Goal: Task Accomplishment & Management: Manage account settings

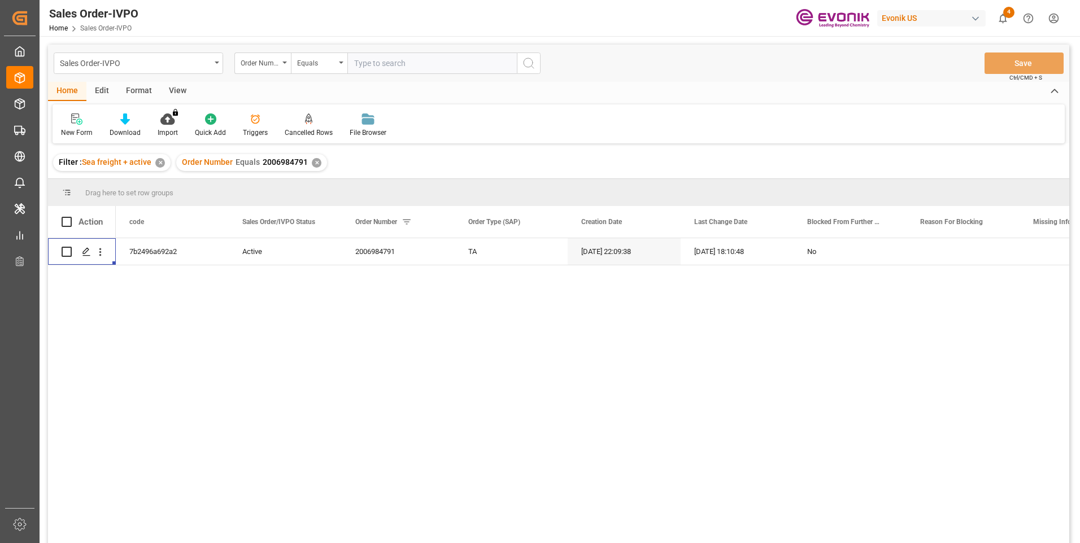
click at [390, 63] on input "text" at bounding box center [431, 63] width 169 height 21
paste input "46460907"
type input "0046460907"
click at [523, 60] on icon "search button" at bounding box center [529, 63] width 14 height 14
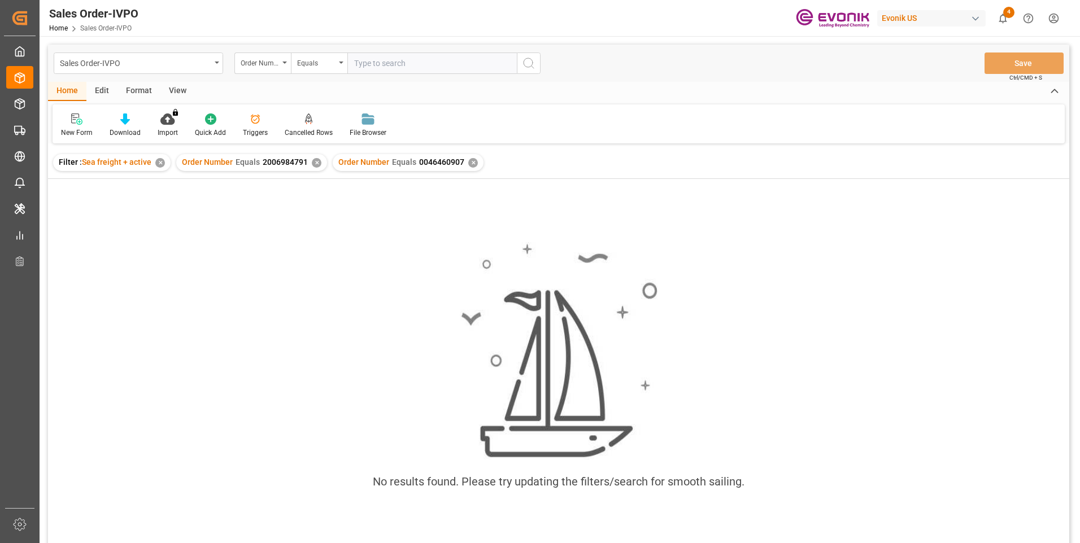
click at [315, 167] on div "✕" at bounding box center [317, 163] width 10 height 10
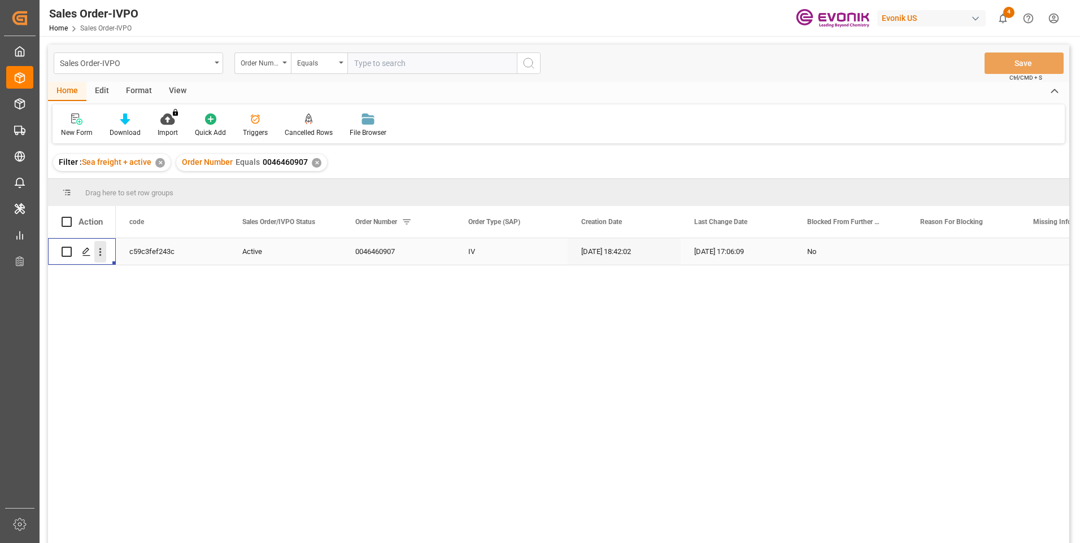
click at [104, 249] on icon "open menu" at bounding box center [100, 252] width 12 height 12
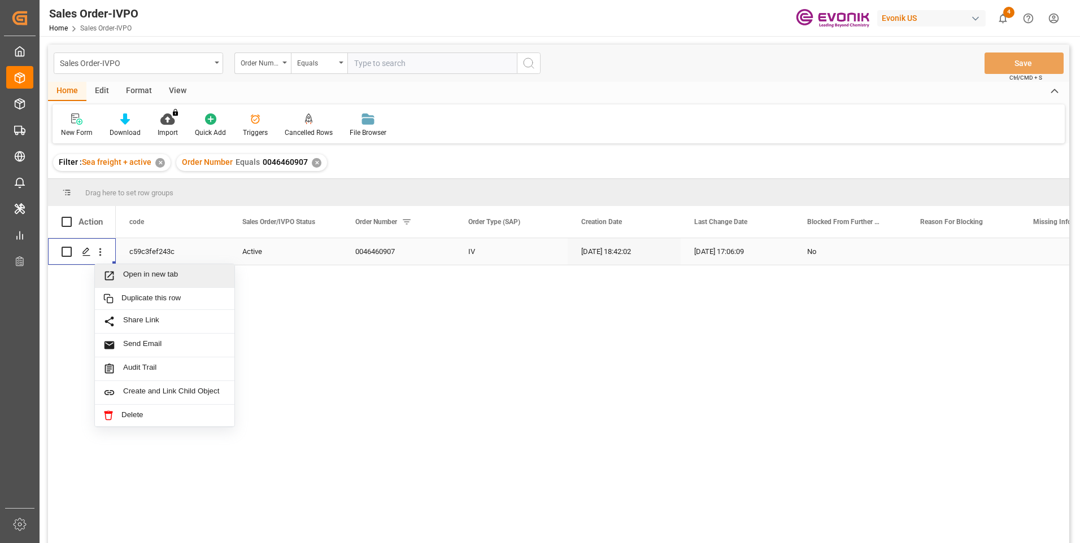
click at [156, 270] on span "Open in new tab" at bounding box center [174, 276] width 103 height 12
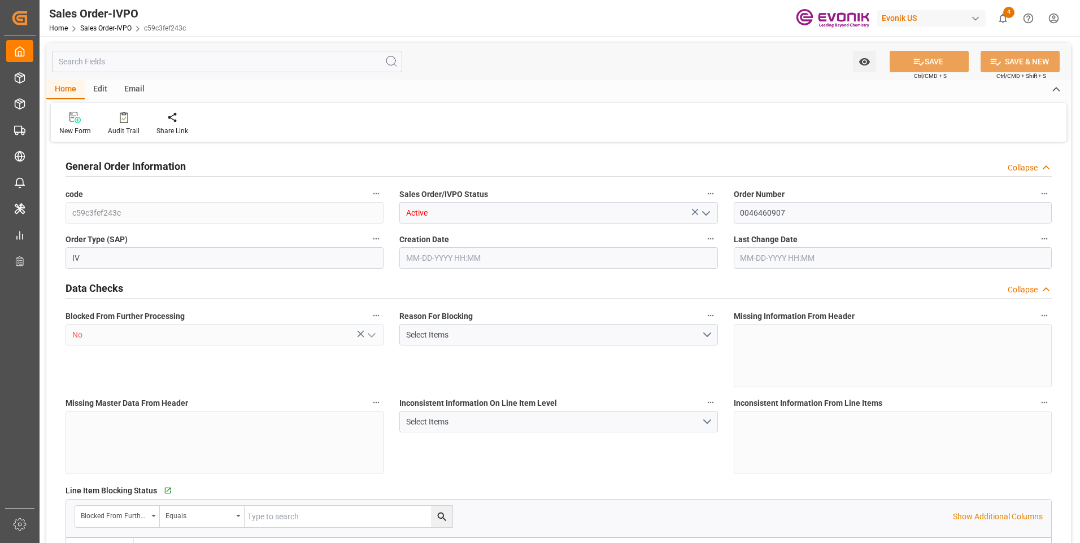
type input "CNSHA"
type input "0"
type input "5"
type input "2"
type input "5"
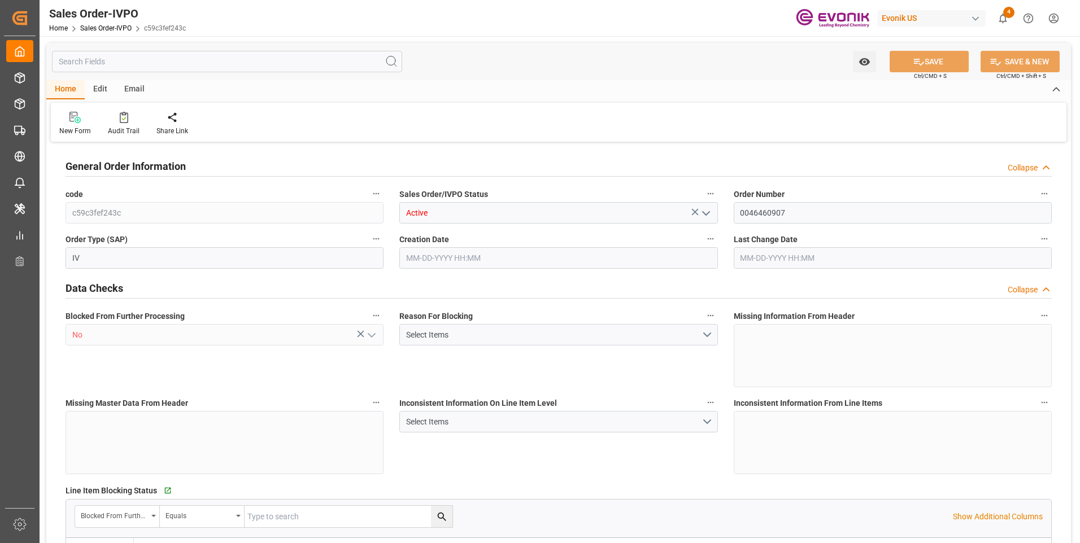
type input "35107.2"
type input "244.382"
type input "95000"
type input "300"
type input "07-14-2025 18:42"
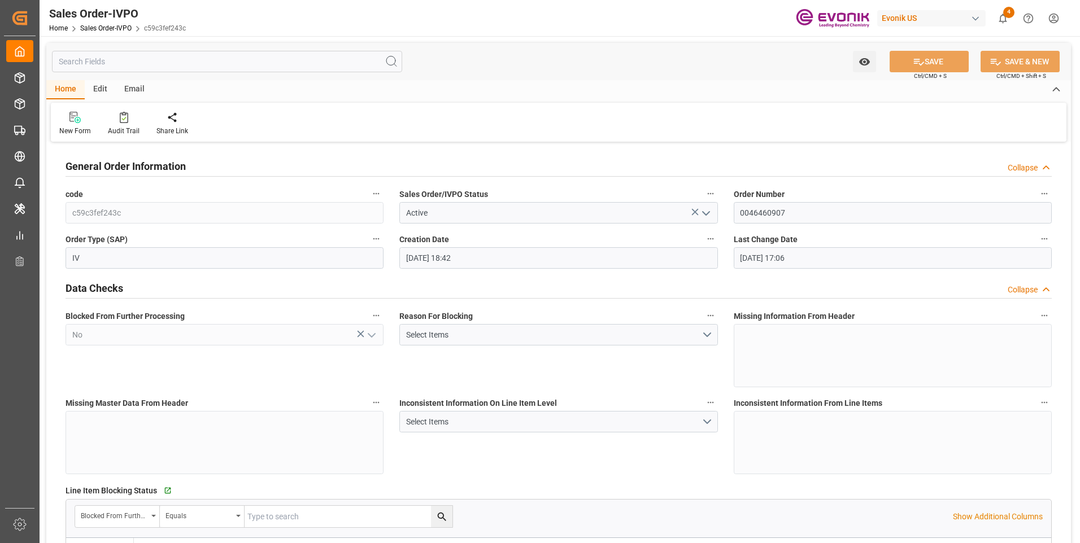
type input "09-09-2025 17:06"
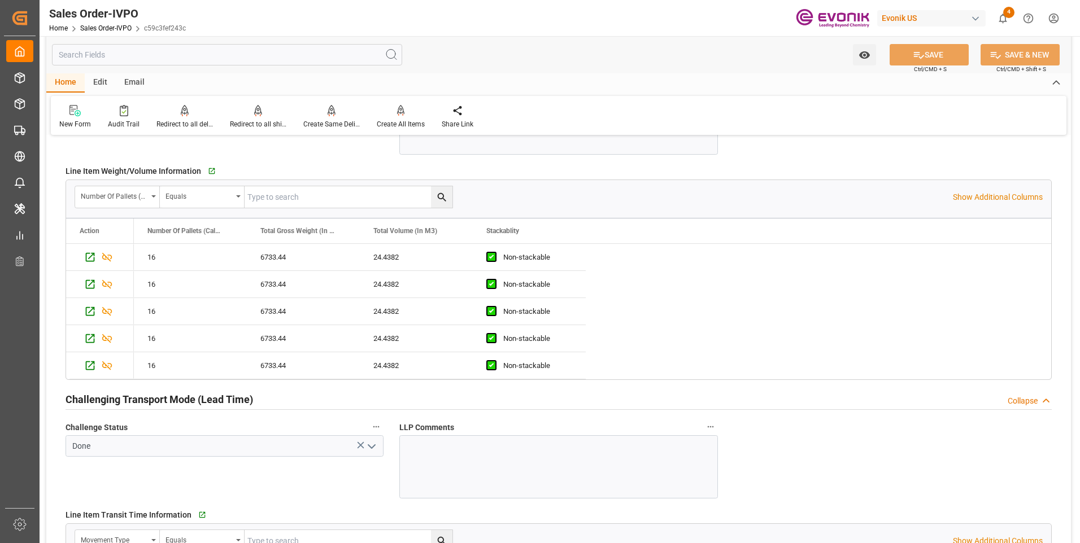
scroll to position [1807, 0]
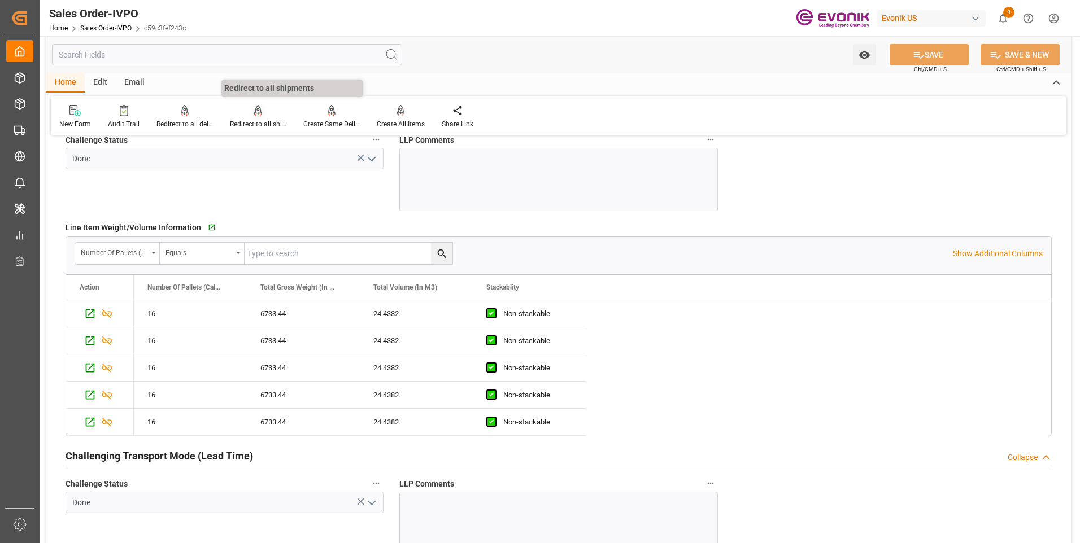
click at [260, 116] on icon at bounding box center [258, 110] width 8 height 11
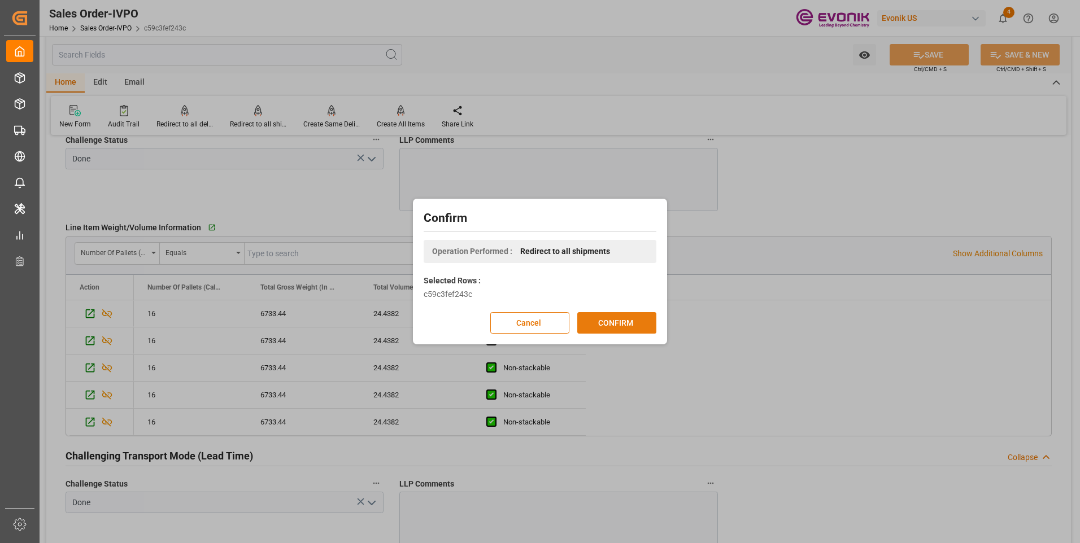
click at [618, 317] on button "CONFIRM" at bounding box center [616, 322] width 79 height 21
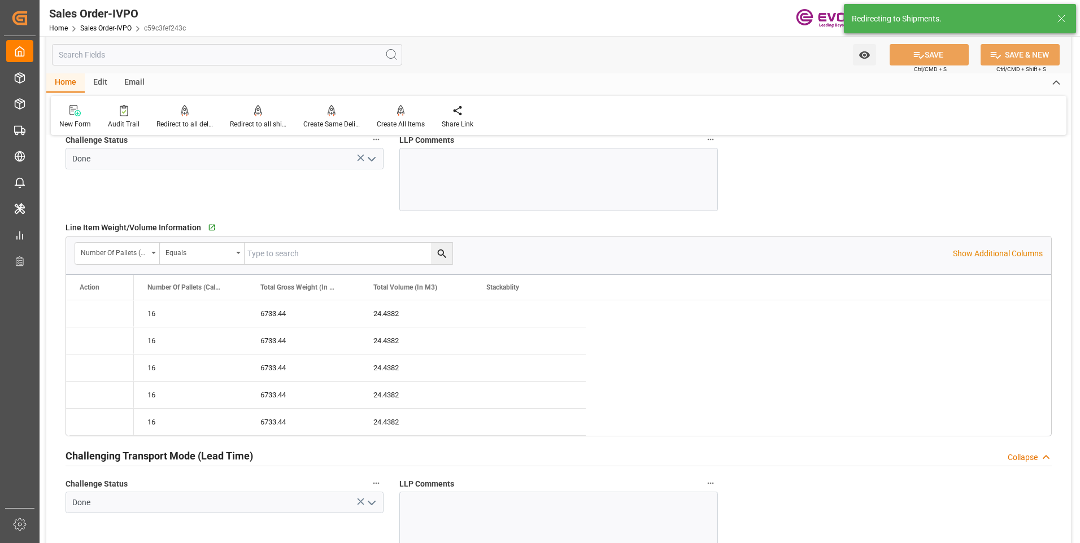
type input "07-14-2025 18:42"
type input "09-09-2025 17:06"
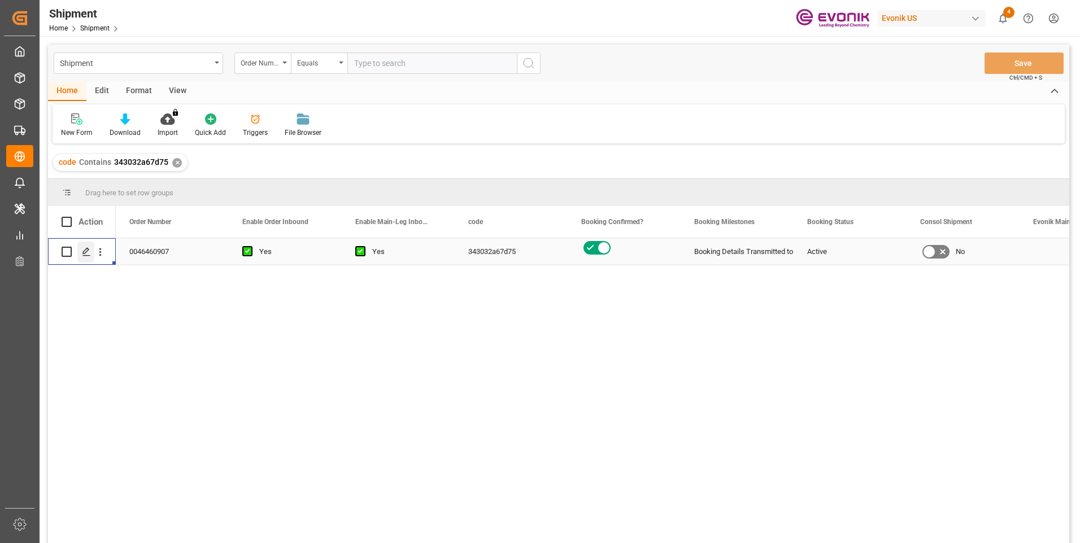
click at [86, 252] on icon "Press SPACE to select this row." at bounding box center [86, 251] width 9 height 9
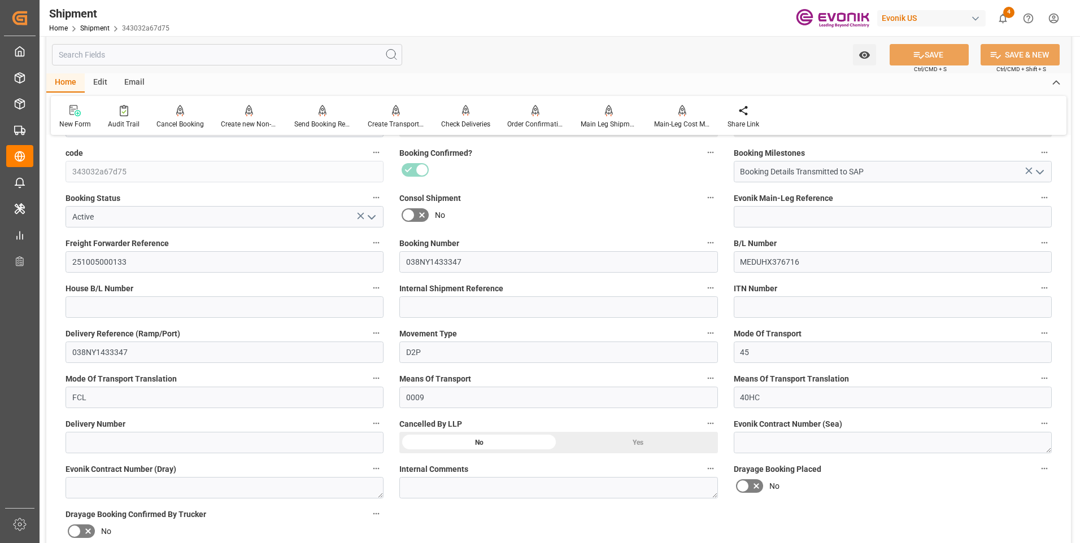
scroll to position [282, 0]
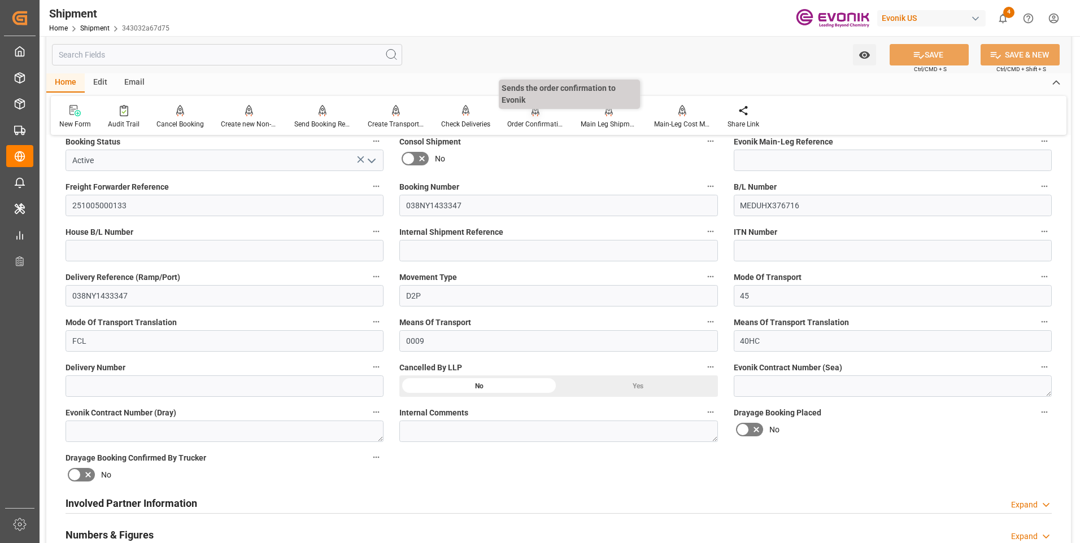
click at [528, 123] on div "Order Confirmation" at bounding box center [535, 124] width 56 height 10
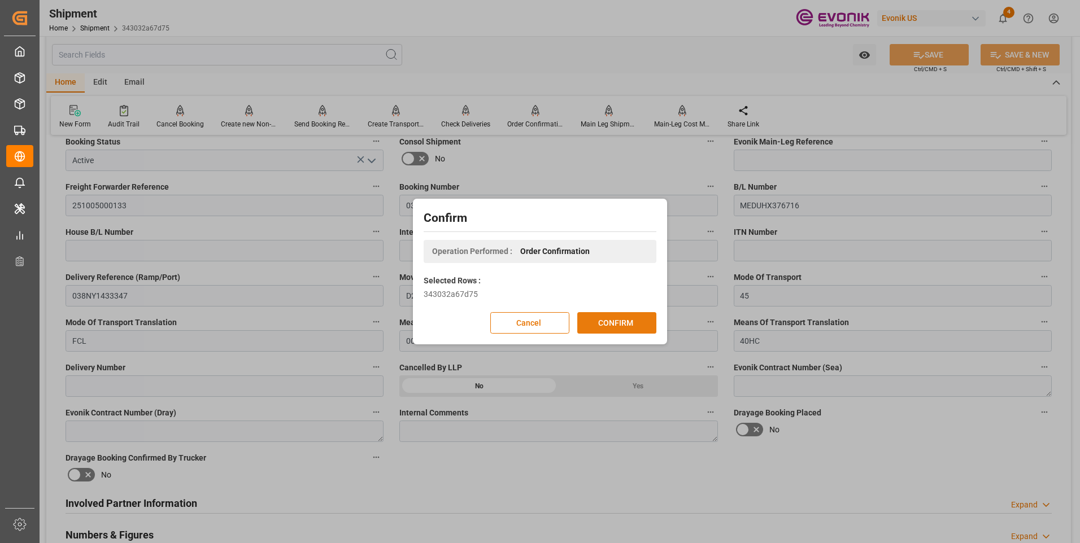
click at [609, 322] on button "CONFIRM" at bounding box center [616, 322] width 79 height 21
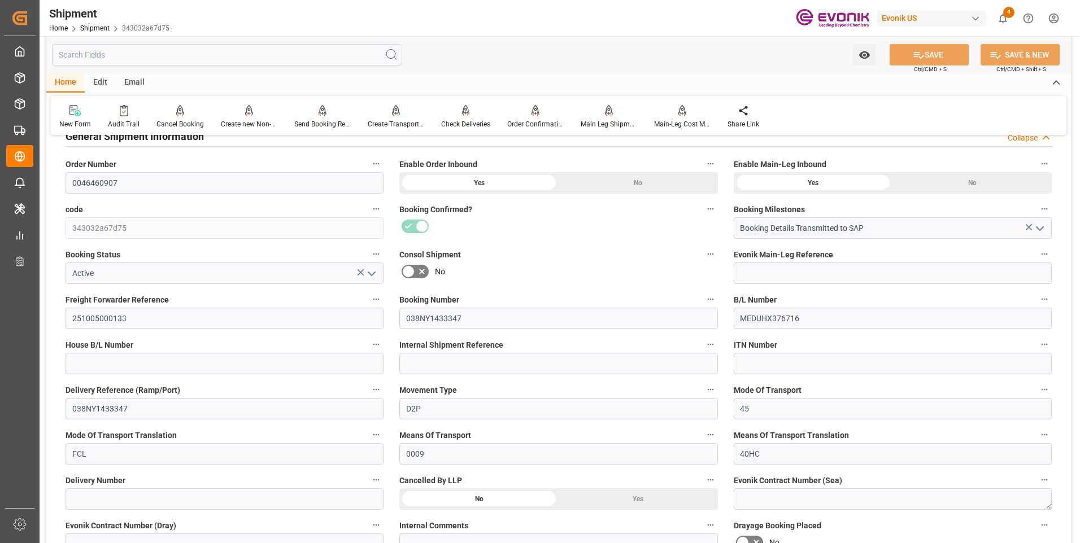
scroll to position [0, 0]
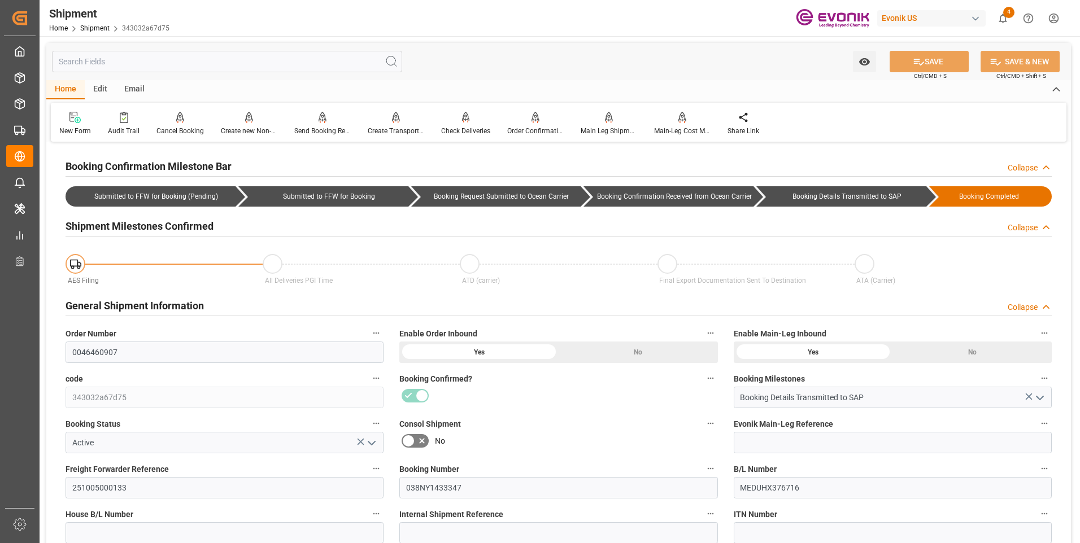
click at [466, 64] on div "Watch Option SAVE Ctrl/CMD + S SAVE & NEW Ctrl/CMD + Shift + S" at bounding box center [558, 61] width 1024 height 37
click at [536, 128] on div "Order Confirmation" at bounding box center [535, 131] width 56 height 10
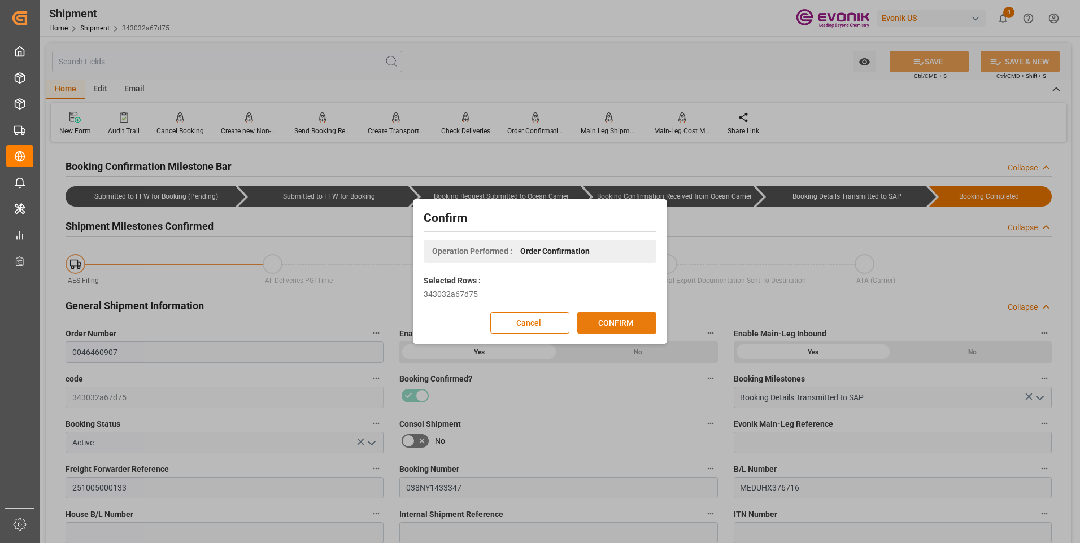
click at [613, 319] on button "CONFIRM" at bounding box center [616, 322] width 79 height 21
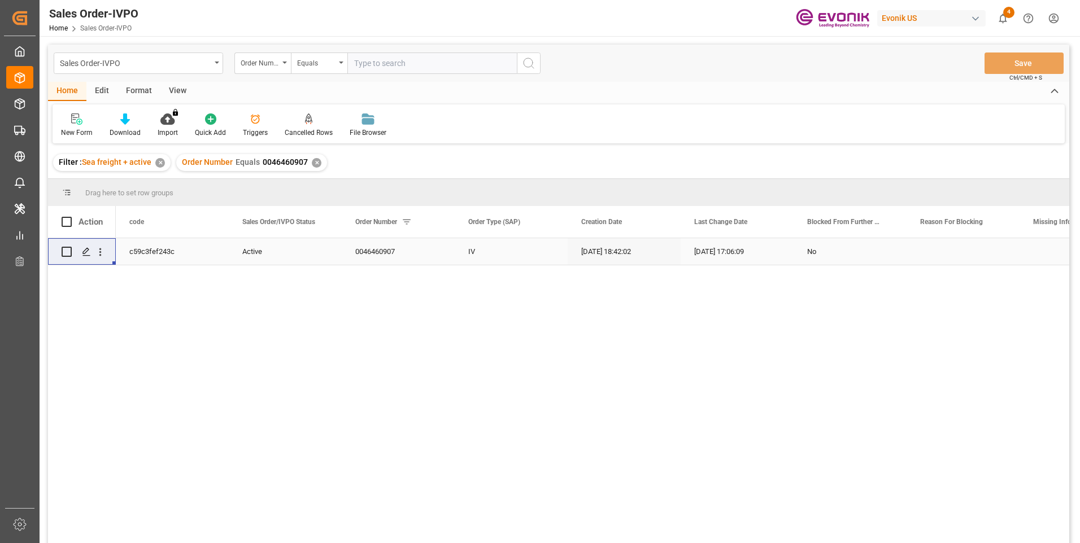
click at [383, 65] on input "text" at bounding box center [431, 63] width 169 height 21
paste input "2006968667"
type input "2006968667"
click at [526, 62] on icon "search button" at bounding box center [529, 63] width 14 height 14
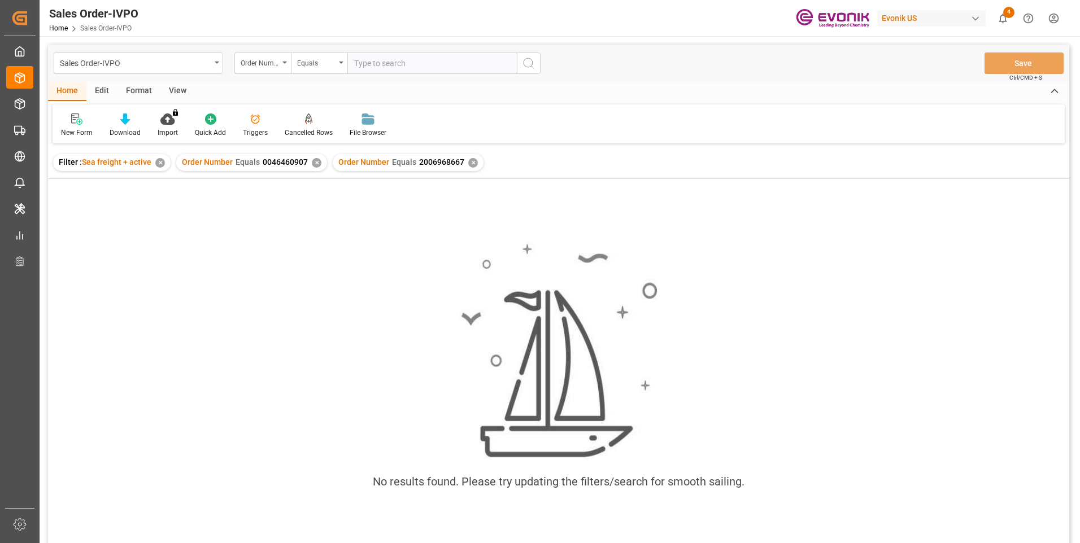
click at [318, 165] on div "✕" at bounding box center [317, 163] width 10 height 10
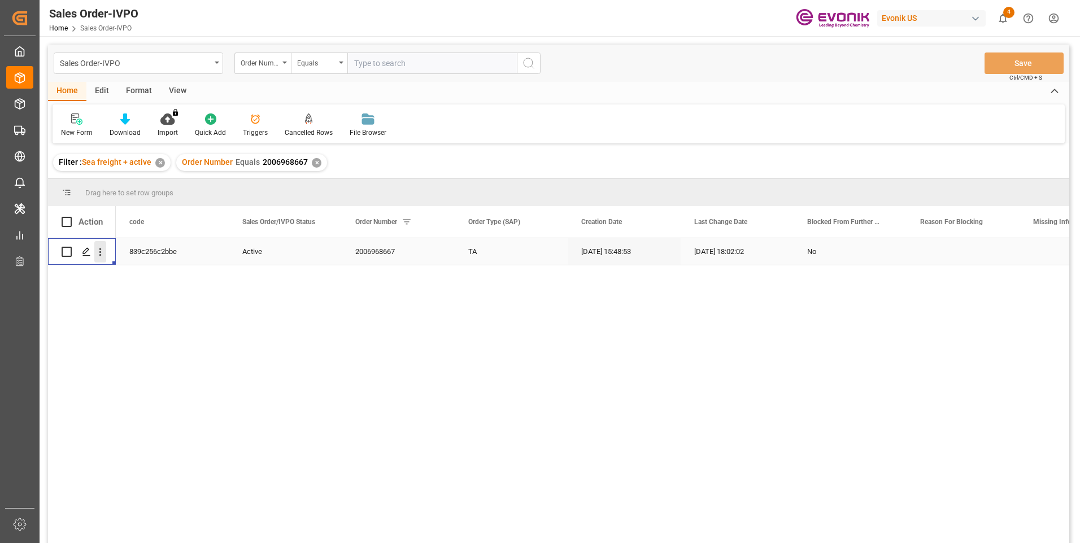
click at [98, 249] on icon "open menu" at bounding box center [100, 252] width 12 height 12
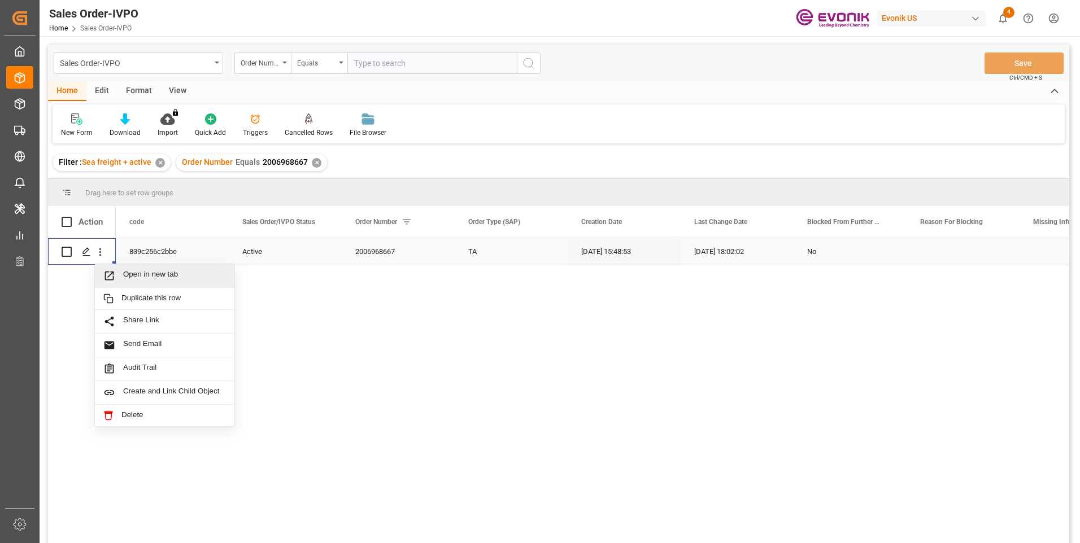
click at [173, 279] on span "Open in new tab" at bounding box center [174, 276] width 103 height 12
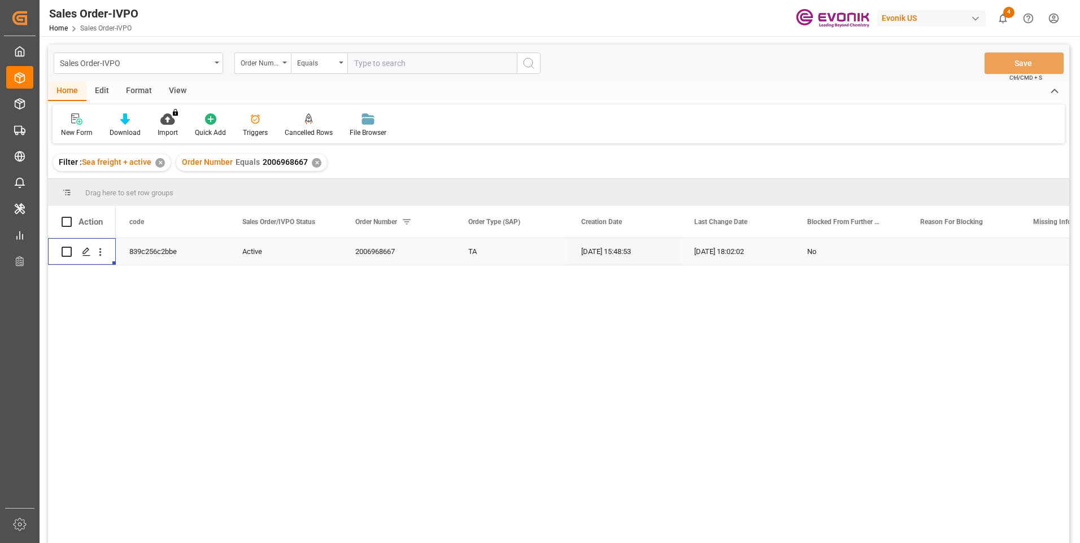
click at [412, 62] on input "text" at bounding box center [431, 63] width 169 height 21
paste input "2006984791"
type input "2006984791"
click at [533, 65] on icon "search button" at bounding box center [529, 63] width 14 height 14
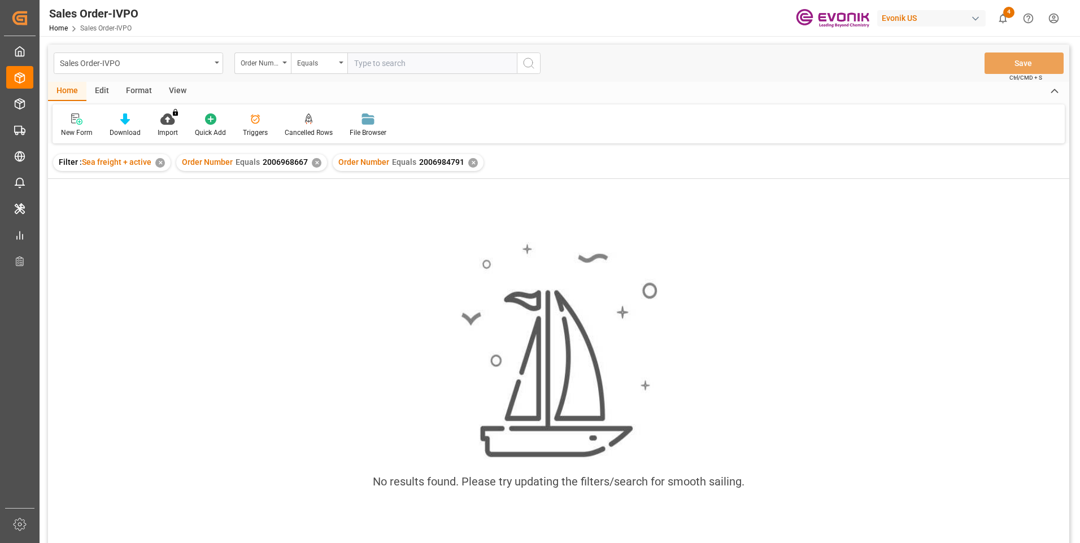
click at [315, 163] on div "✕" at bounding box center [317, 163] width 10 height 10
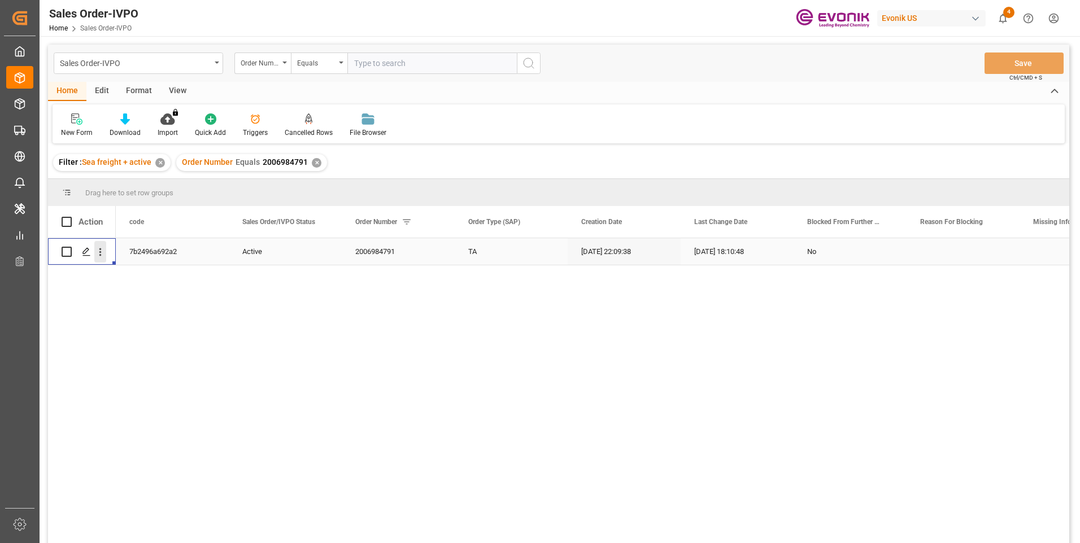
click at [101, 254] on icon "open menu" at bounding box center [100, 252] width 12 height 12
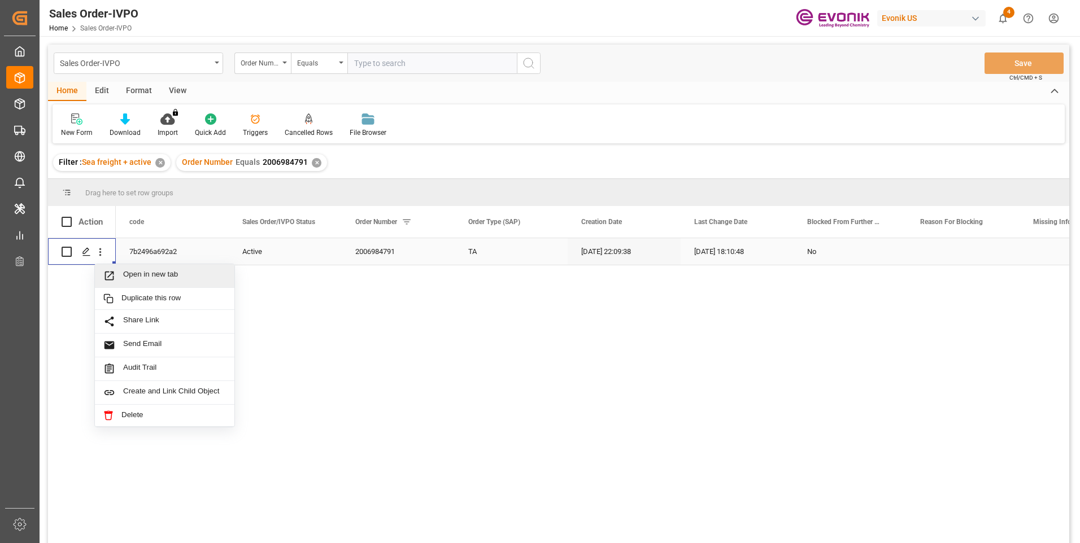
click at [172, 272] on span "Open in new tab" at bounding box center [174, 276] width 103 height 12
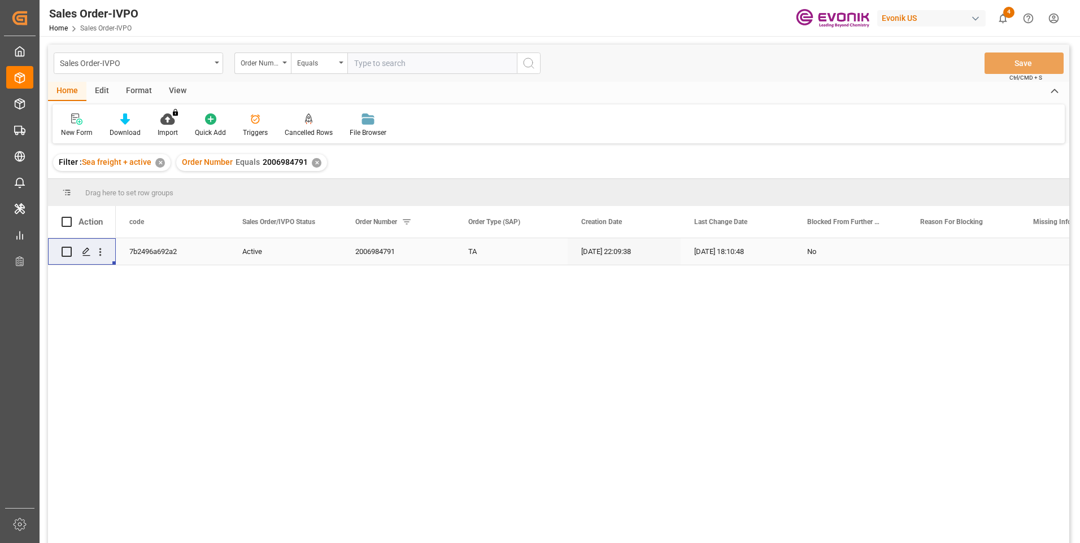
click at [399, 63] on input "text" at bounding box center [431, 63] width 169 height 21
paste input "2007118330"
type input "2007118330"
click at [524, 62] on icon "search button" at bounding box center [529, 63] width 14 height 14
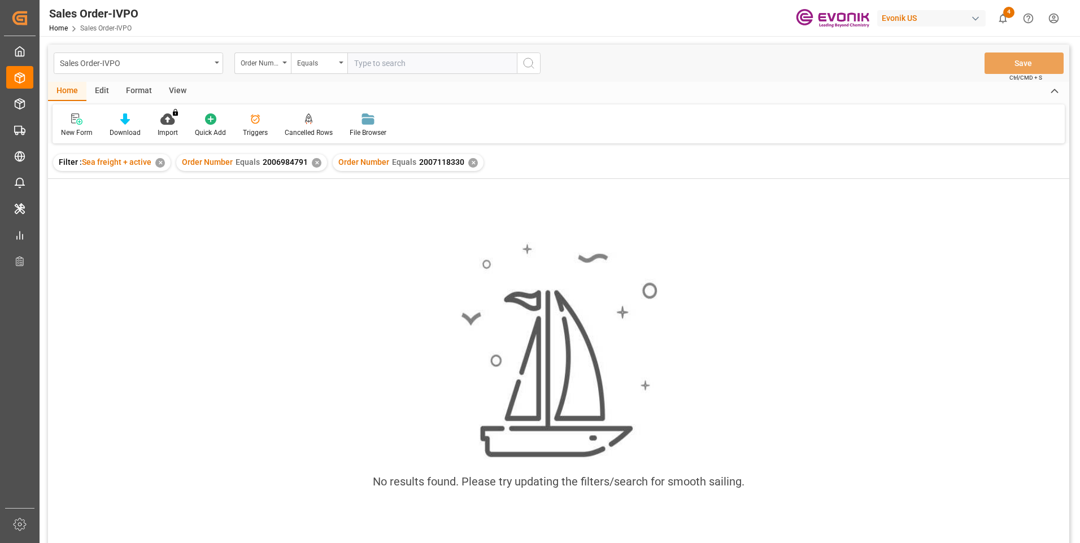
click at [313, 162] on div "✕" at bounding box center [317, 163] width 10 height 10
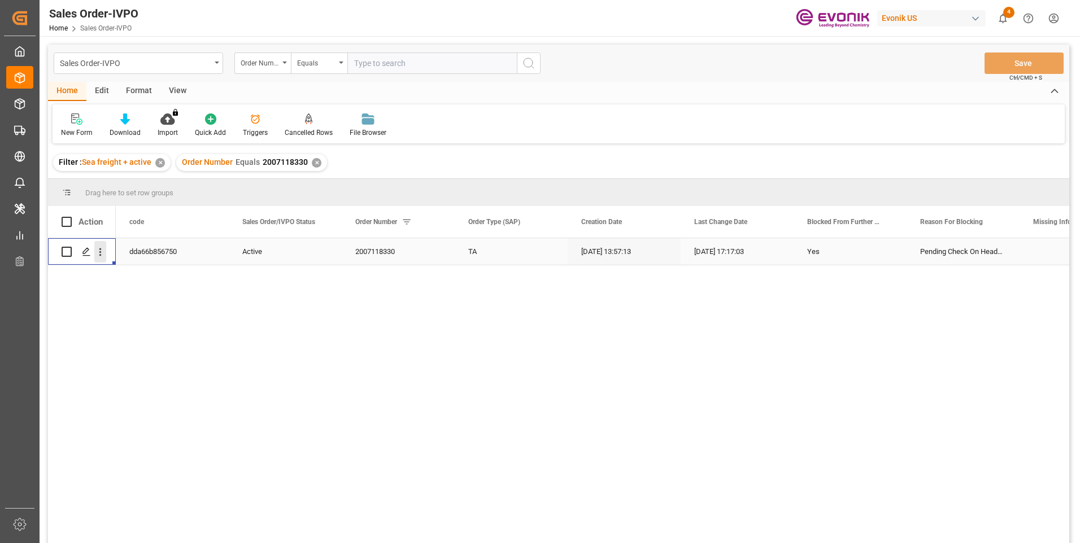
click at [97, 249] on icon "open menu" at bounding box center [100, 252] width 12 height 12
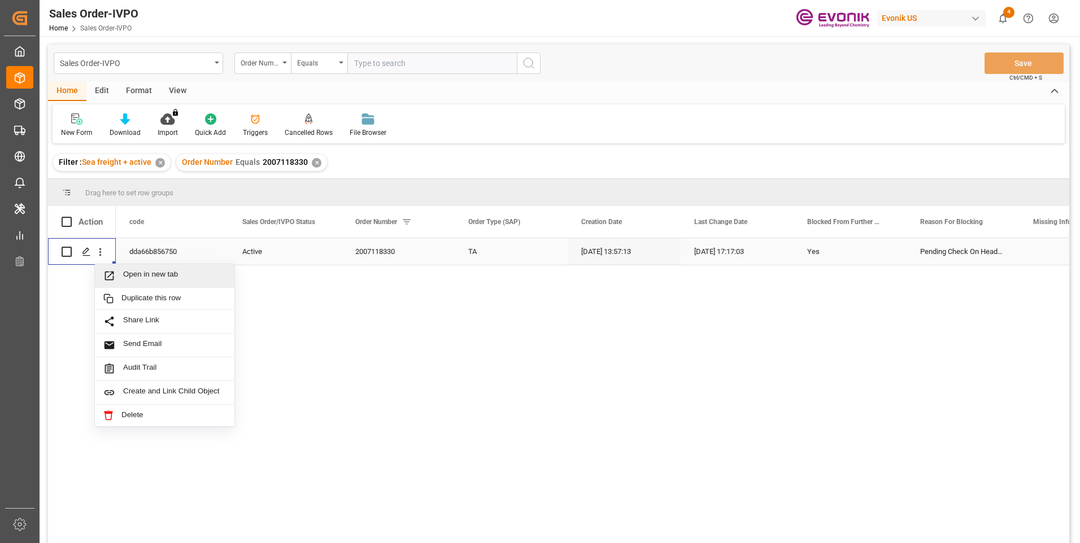
click at [126, 272] on span "Open in new tab" at bounding box center [174, 276] width 103 height 12
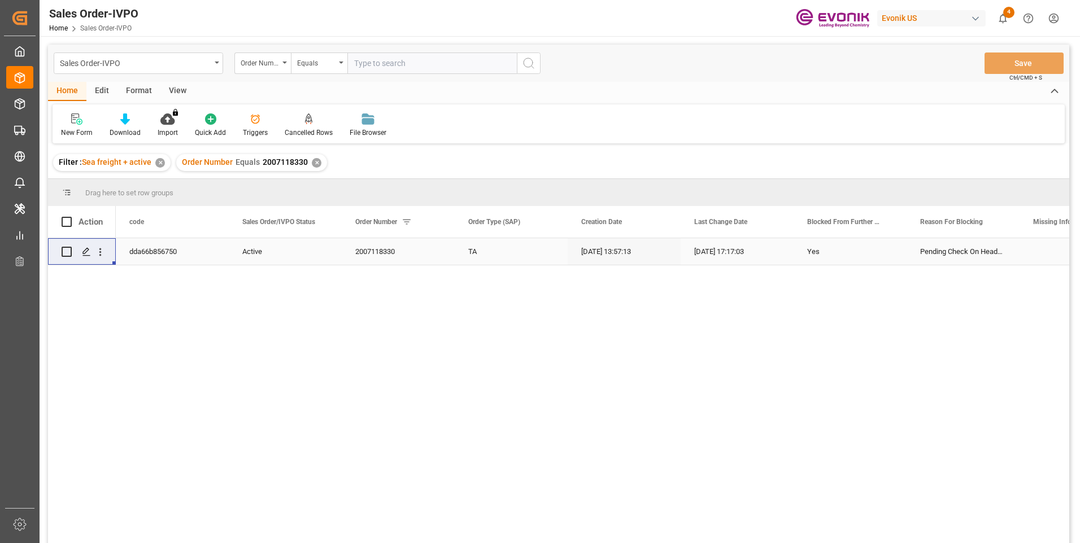
click at [385, 63] on input "text" at bounding box center [431, 63] width 169 height 21
paste input "2007118802"
type input "2007118802"
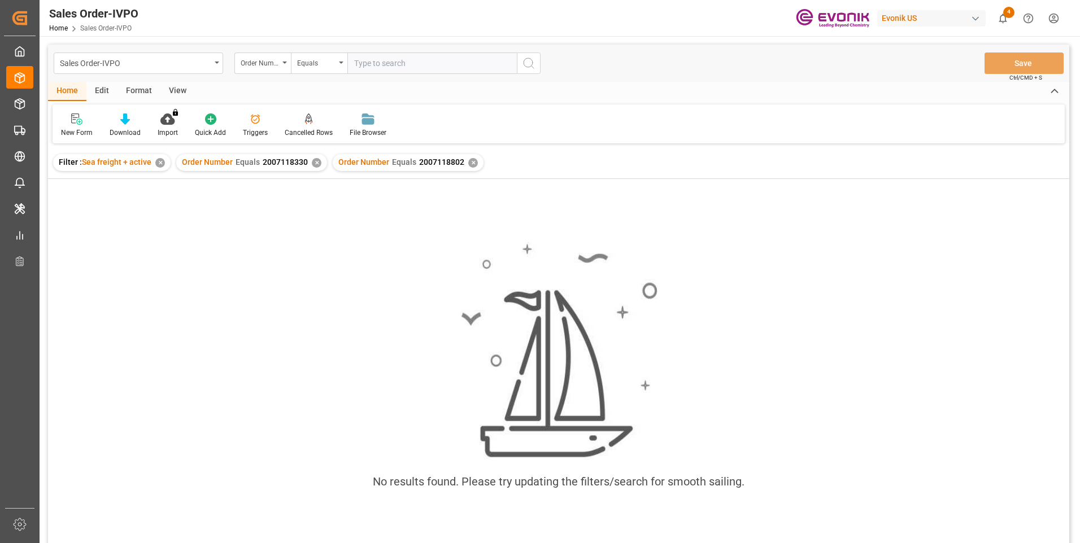
click at [313, 167] on div "✕" at bounding box center [317, 163] width 10 height 10
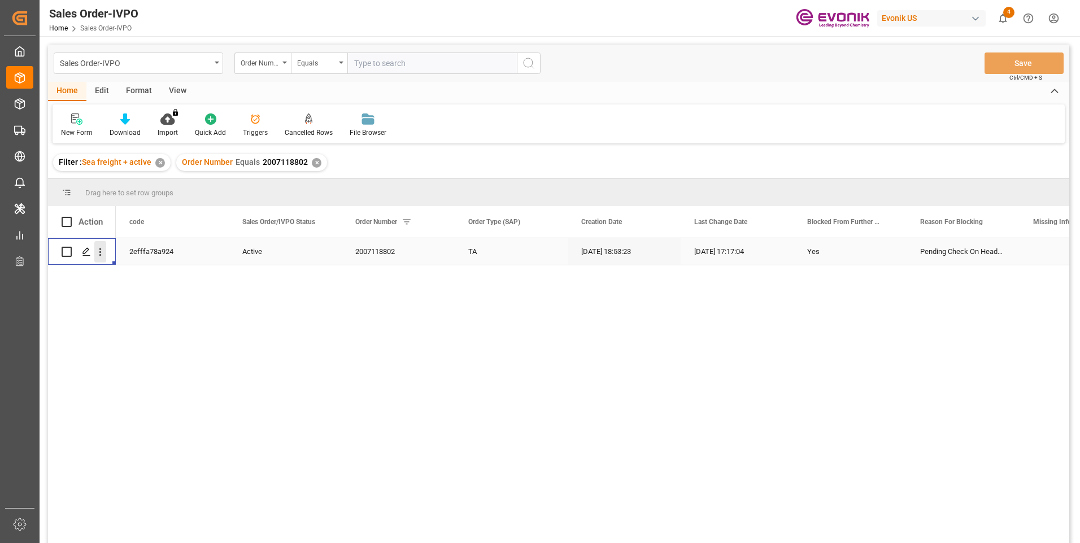
click at [102, 248] on icon "open menu" at bounding box center [100, 252] width 12 height 12
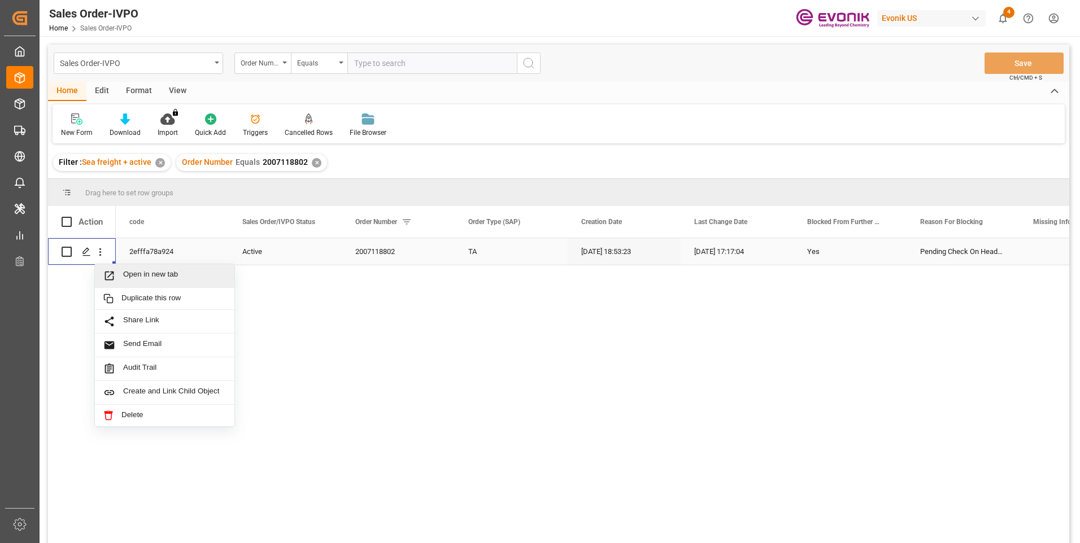
click at [180, 274] on span "Open in new tab" at bounding box center [174, 276] width 103 height 12
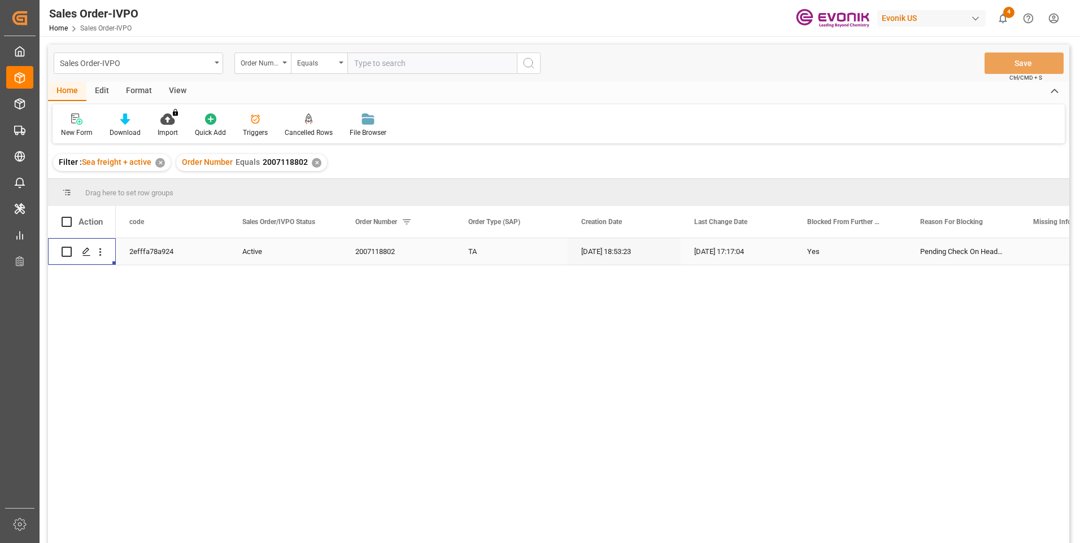
click at [411, 68] on input "text" at bounding box center [431, 63] width 169 height 21
paste input "2007118806"
type input "2007118806"
click at [526, 63] on icon "search button" at bounding box center [529, 63] width 14 height 14
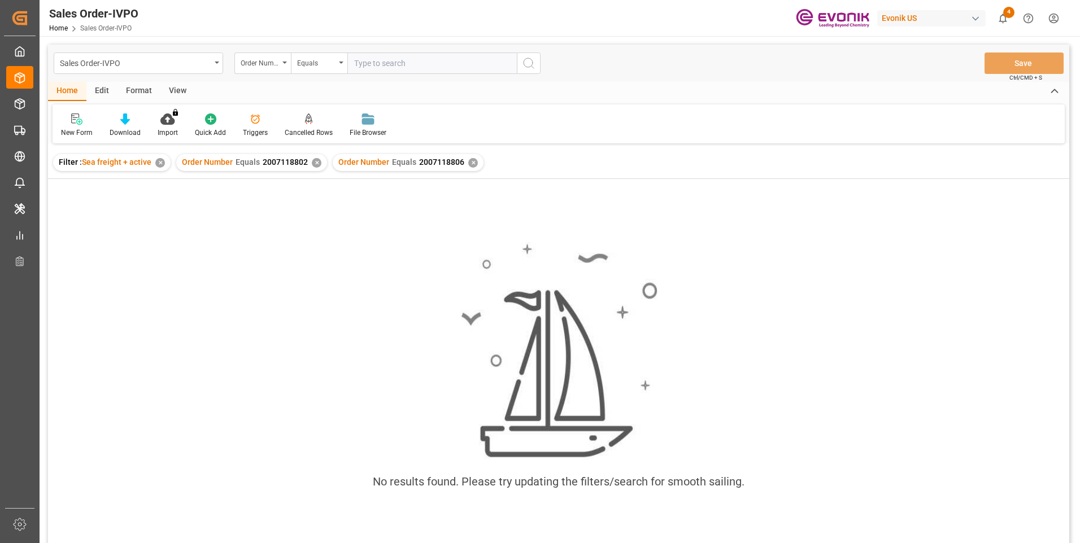
click at [312, 161] on div "✕" at bounding box center [317, 163] width 10 height 10
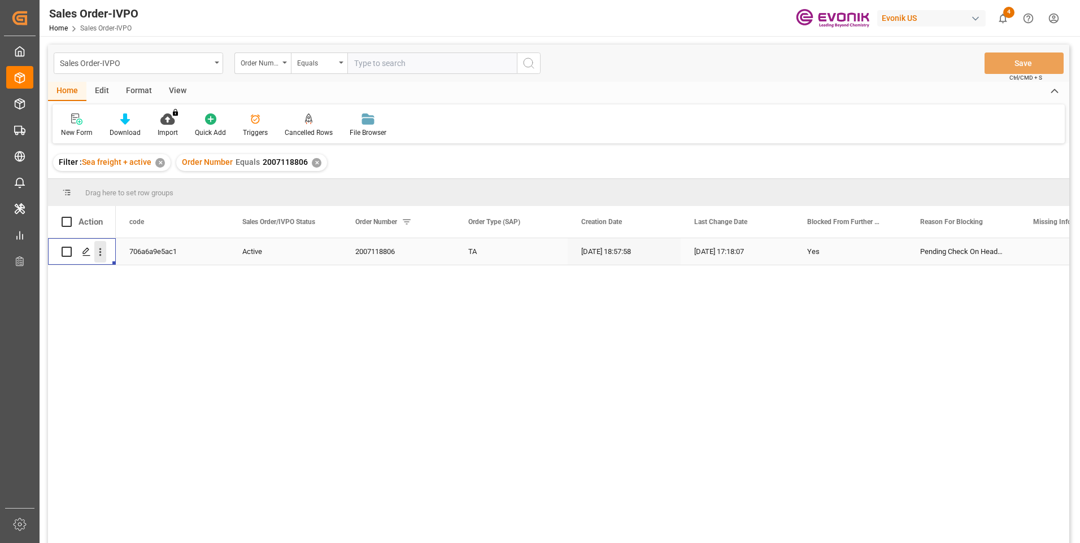
click at [102, 250] on icon "open menu" at bounding box center [100, 252] width 12 height 12
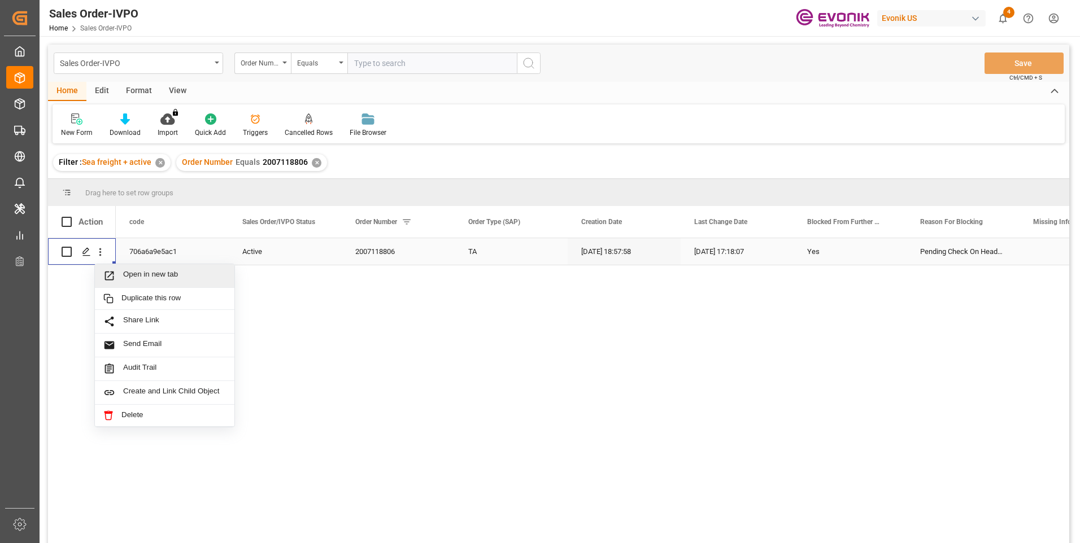
click at [145, 274] on span "Open in new tab" at bounding box center [174, 276] width 103 height 12
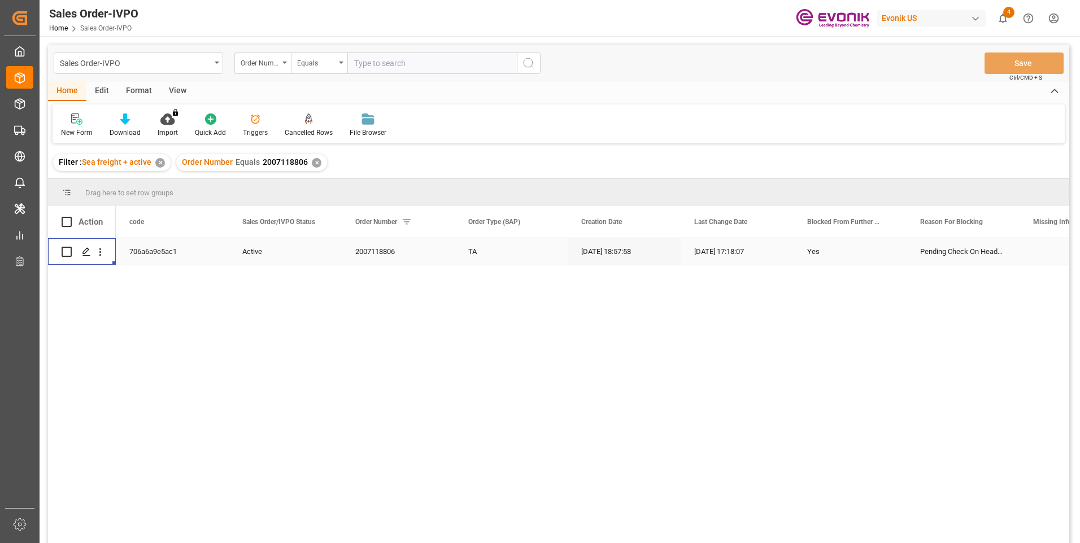
click at [421, 61] on input "text" at bounding box center [431, 63] width 169 height 21
paste input "2007118821"
type input "2007118821"
click at [528, 62] on icon "search button" at bounding box center [529, 63] width 14 height 14
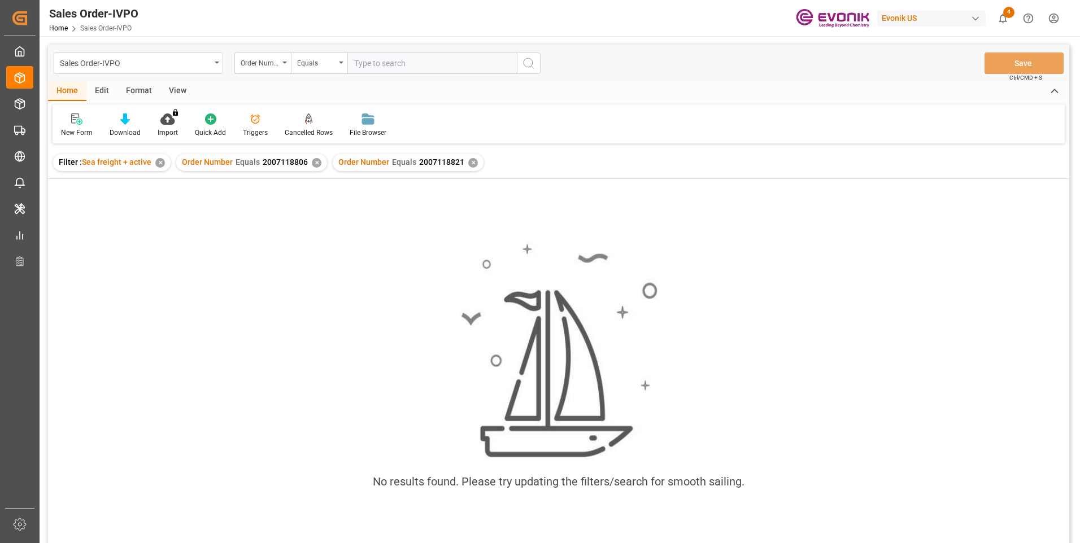
click at [314, 163] on div "✕" at bounding box center [317, 163] width 10 height 10
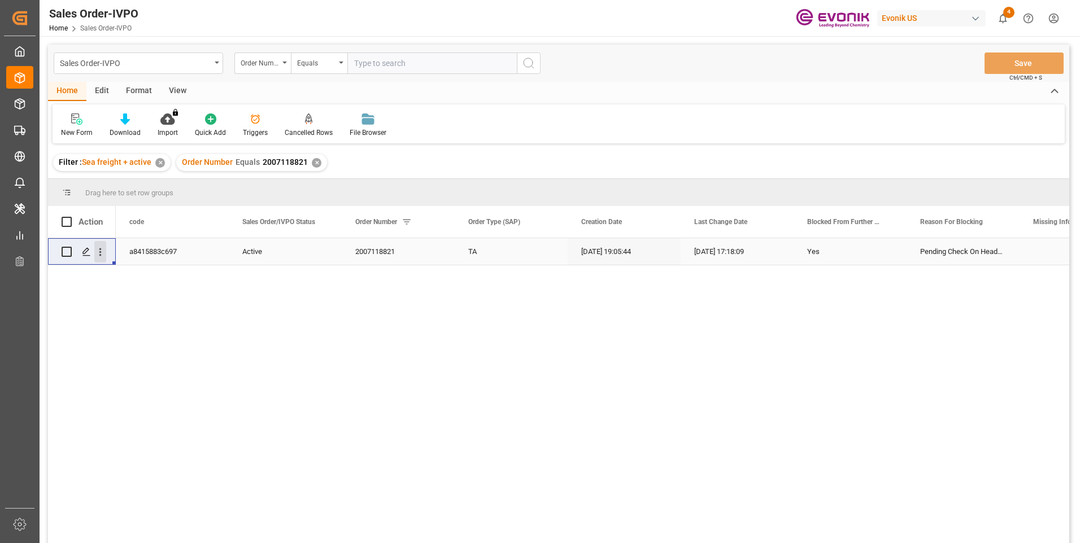
click at [102, 250] on icon "open menu" at bounding box center [100, 252] width 12 height 12
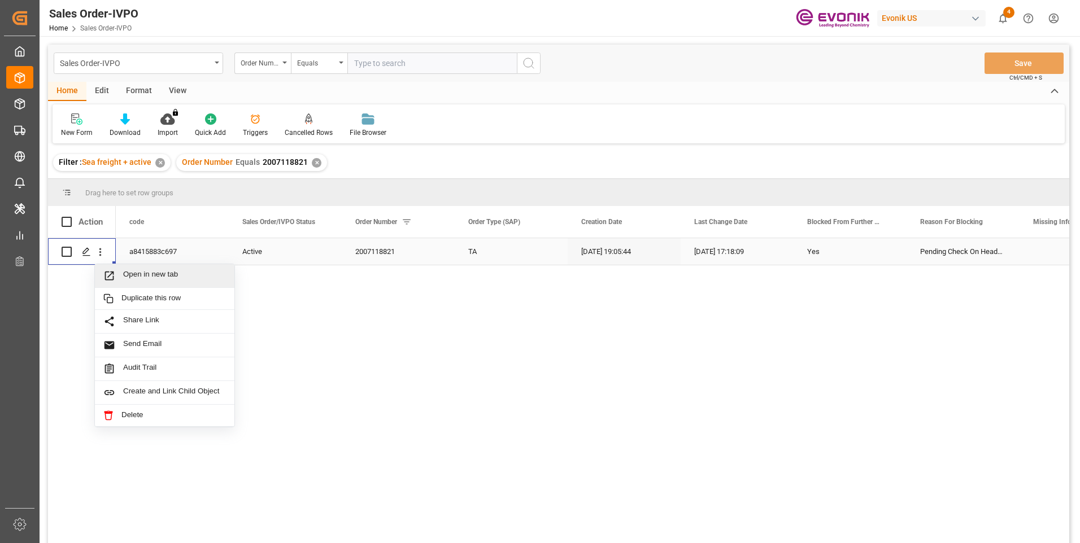
click at [144, 270] on span "Open in new tab" at bounding box center [174, 276] width 103 height 12
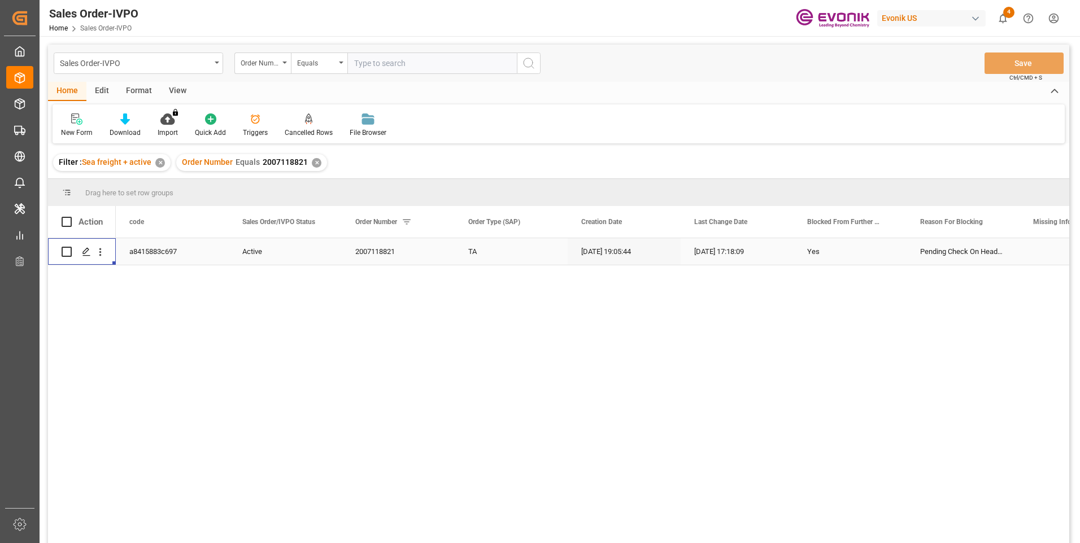
click at [399, 68] on input "text" at bounding box center [431, 63] width 169 height 21
paste input "2007118931"
type input "2007118931"
click at [519, 68] on button "search button" at bounding box center [529, 63] width 24 height 21
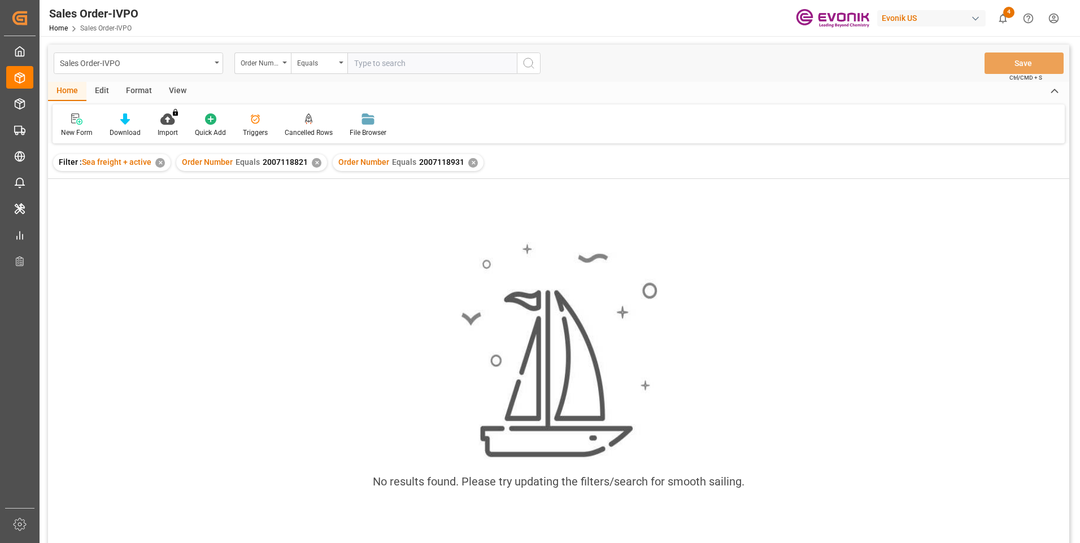
click at [312, 161] on div "✕" at bounding box center [317, 163] width 10 height 10
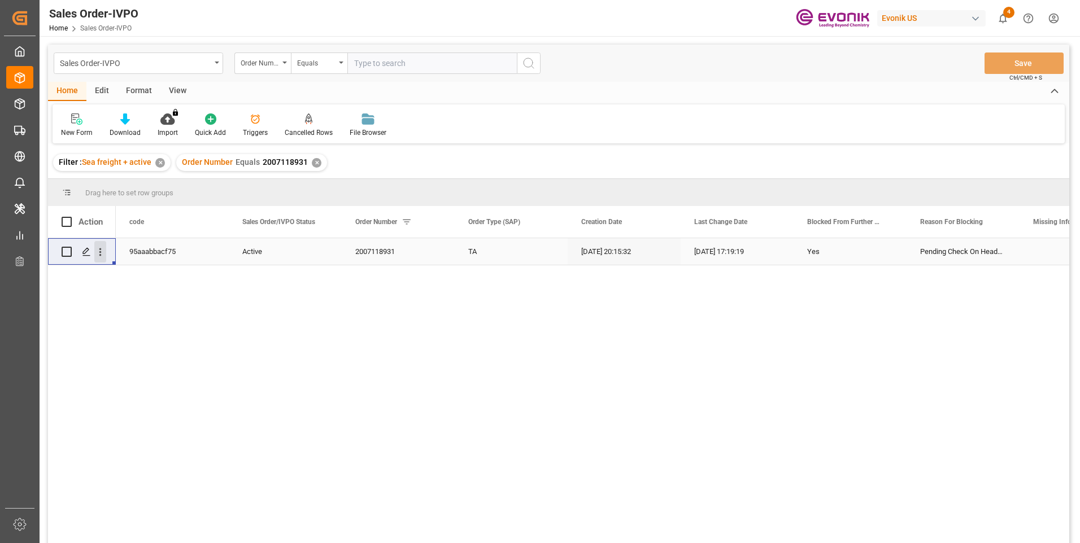
click at [101, 251] on icon "open menu" at bounding box center [100, 252] width 12 height 12
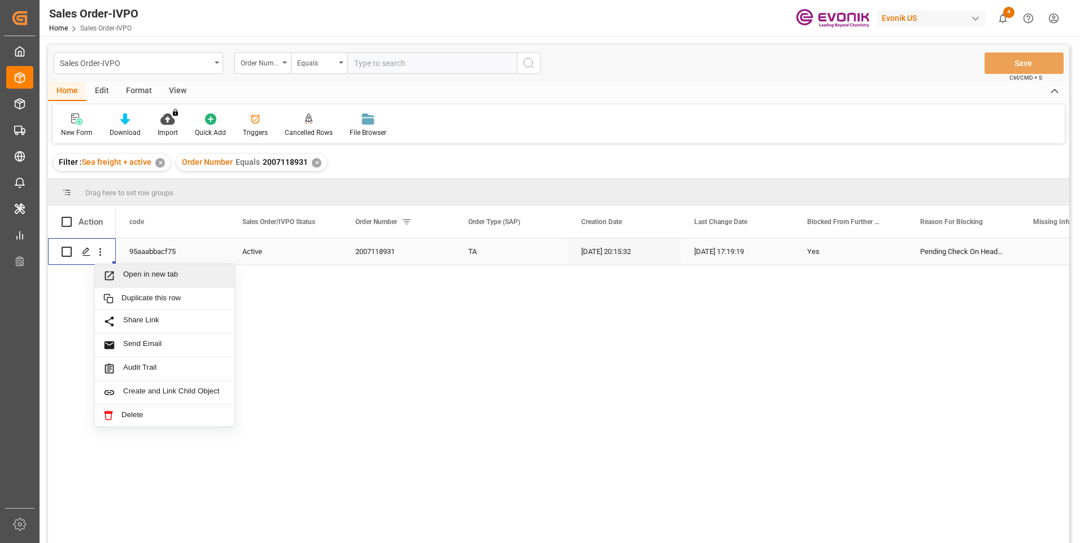
click at [144, 277] on span "Open in new tab" at bounding box center [174, 276] width 103 height 12
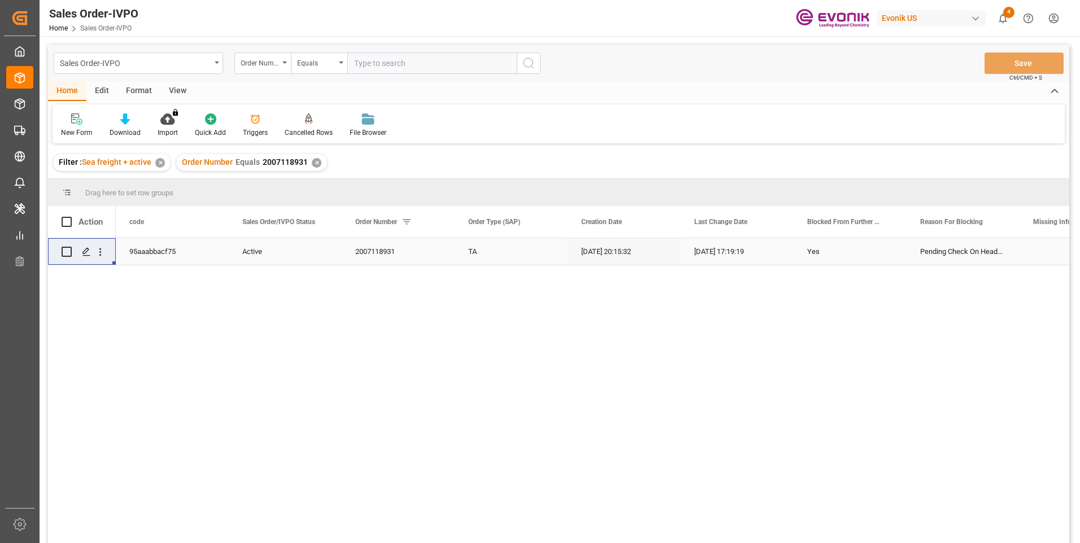
click at [410, 65] on input "text" at bounding box center [431, 63] width 169 height 21
paste input "2007118382"
type input "2007118382"
click at [536, 68] on button "search button" at bounding box center [529, 63] width 24 height 21
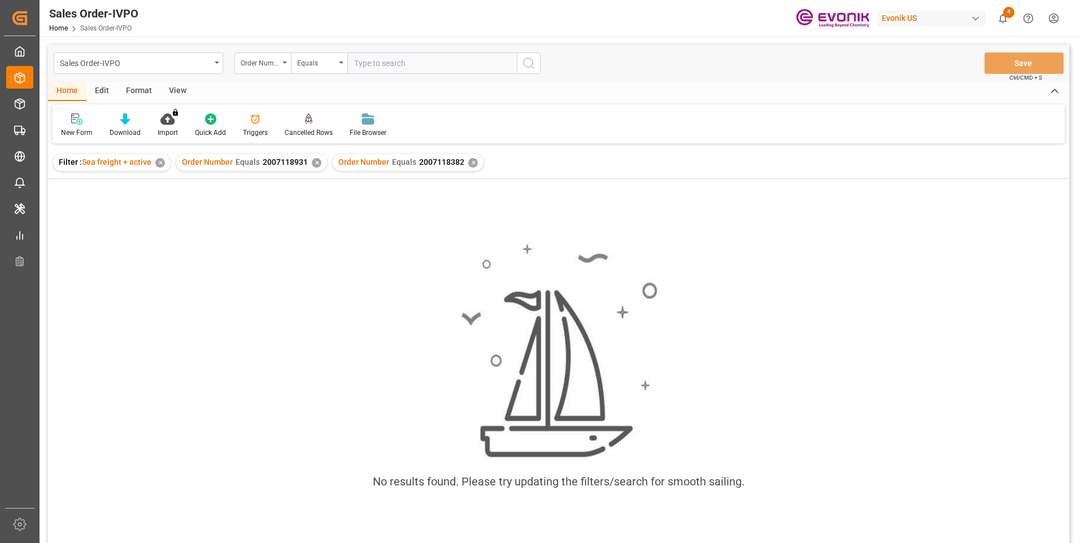
click at [315, 161] on div "✕" at bounding box center [317, 163] width 10 height 10
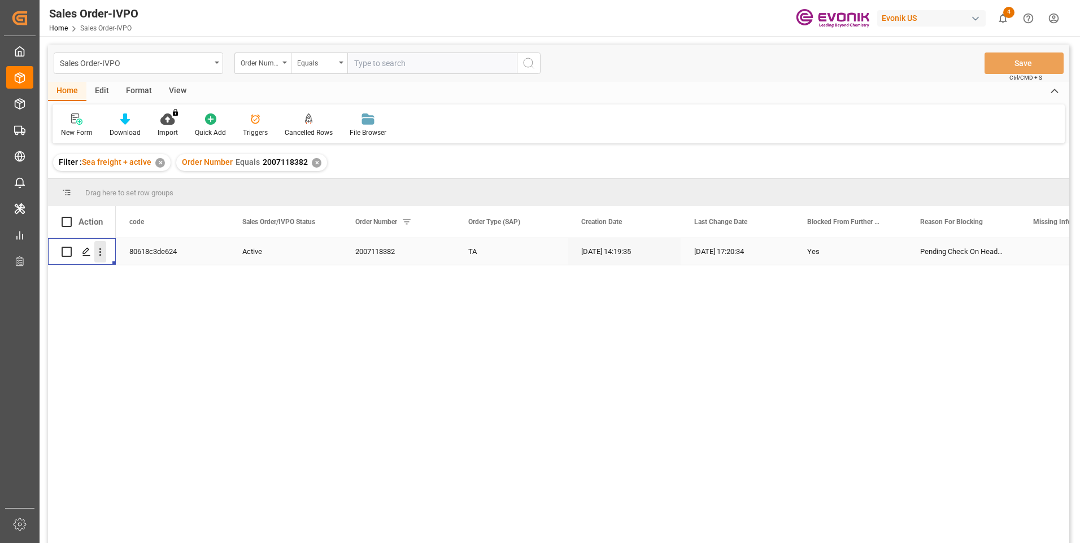
click at [104, 257] on icon "open menu" at bounding box center [100, 252] width 12 height 12
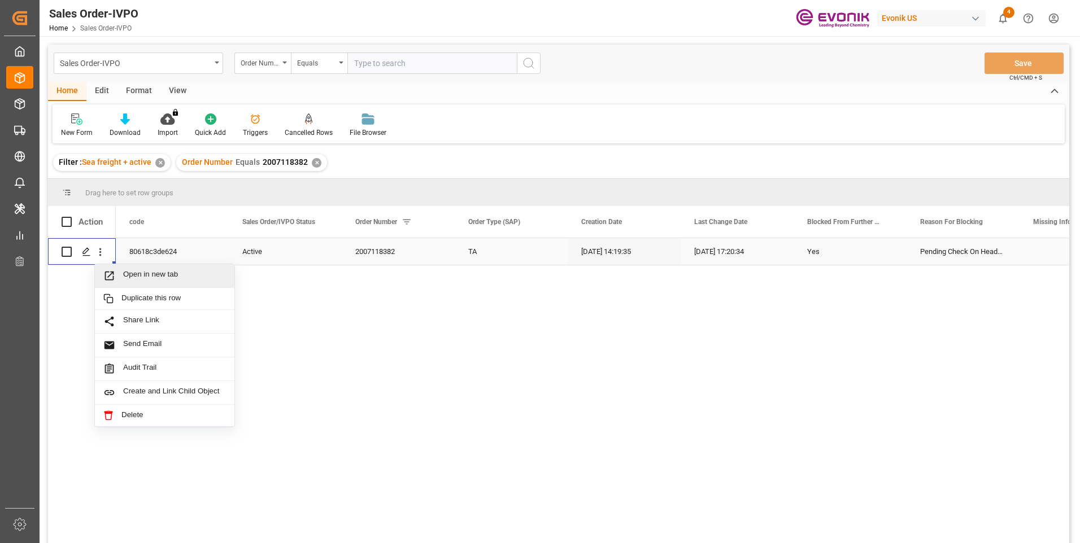
click at [143, 271] on span "Open in new tab" at bounding box center [174, 276] width 103 height 12
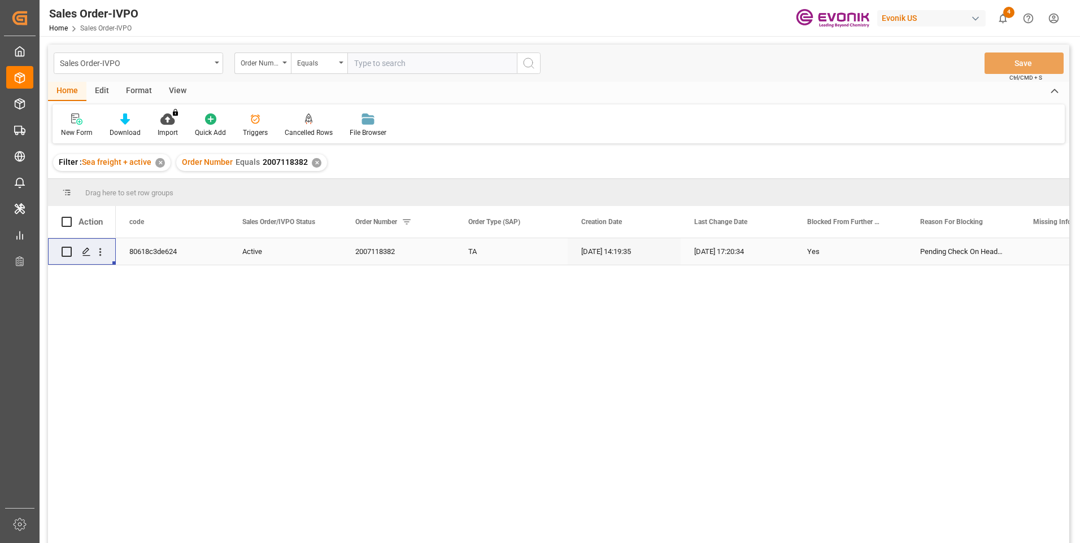
click at [405, 66] on input "text" at bounding box center [431, 63] width 169 height 21
paste input "2007118927"
type input "2007118927"
click at [525, 63] on icon "search button" at bounding box center [529, 63] width 14 height 14
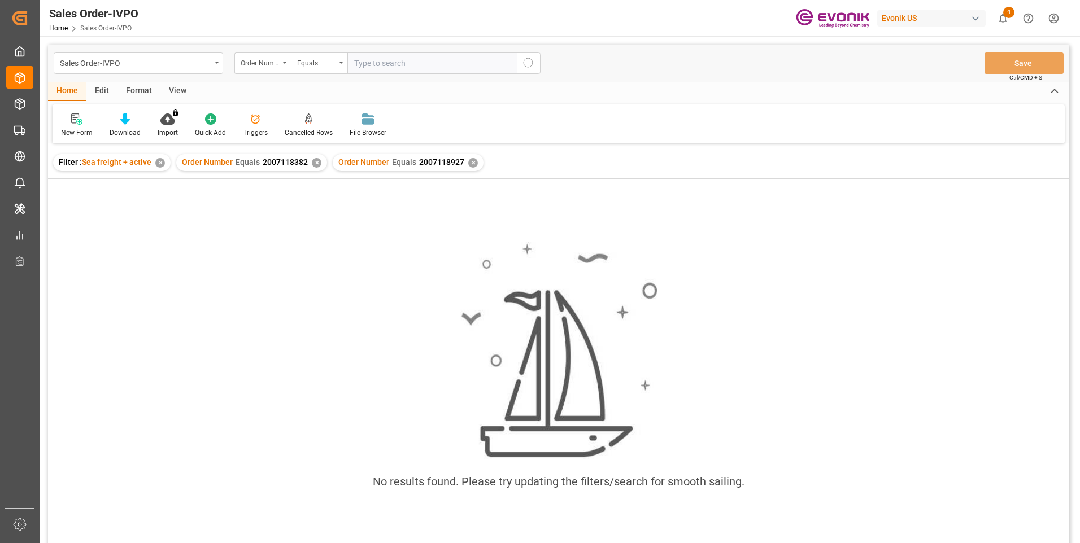
click at [318, 162] on div "✕" at bounding box center [317, 163] width 10 height 10
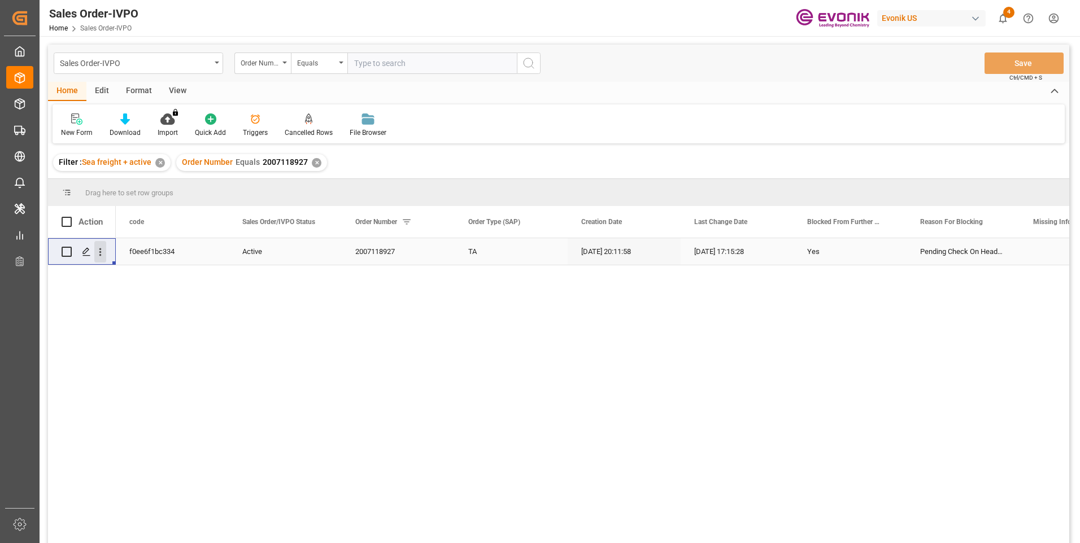
click at [102, 253] on icon "open menu" at bounding box center [100, 252] width 12 height 12
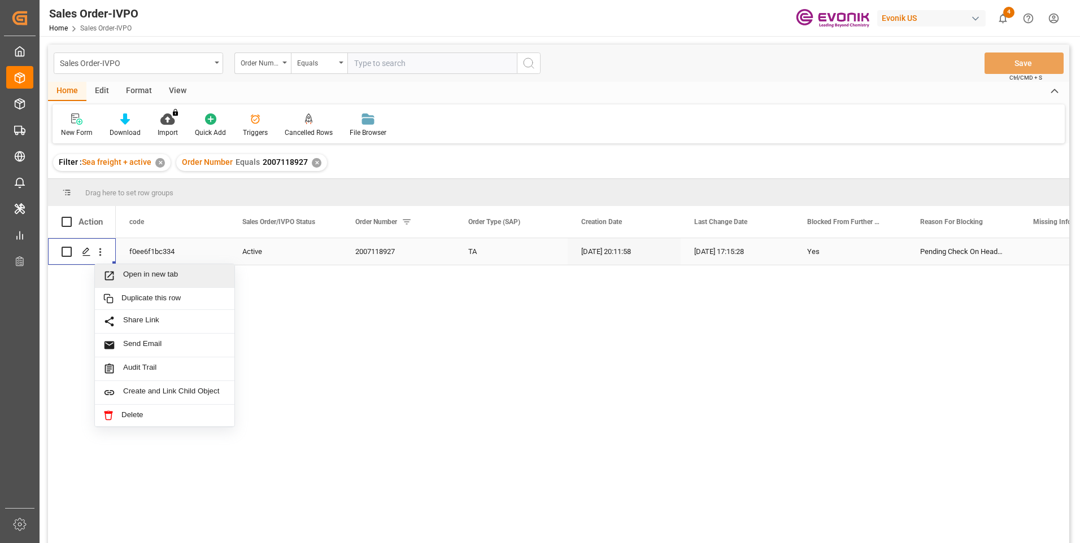
click at [165, 274] on span "Open in new tab" at bounding box center [174, 276] width 103 height 12
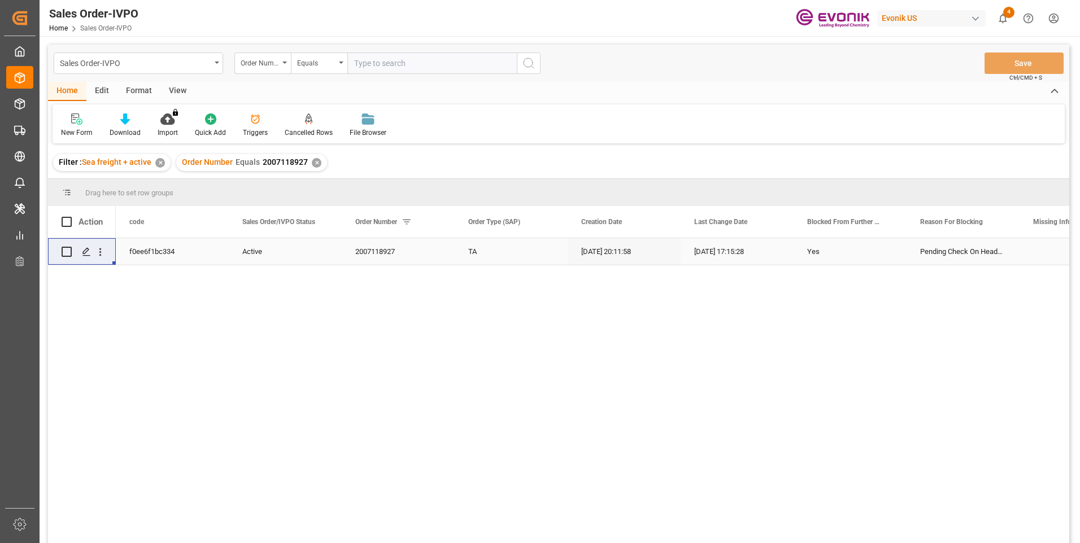
click at [400, 67] on input "text" at bounding box center [431, 63] width 169 height 21
paste input "2007118402"
type input "2007118402"
click at [532, 64] on circle "search button" at bounding box center [527, 62] width 9 height 9
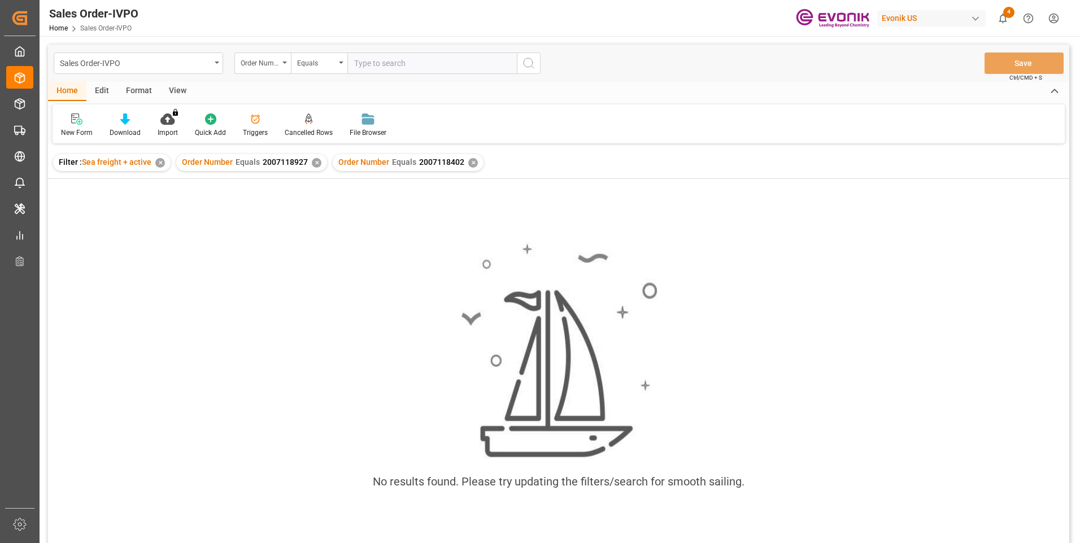
click at [313, 164] on div "✕" at bounding box center [317, 163] width 10 height 10
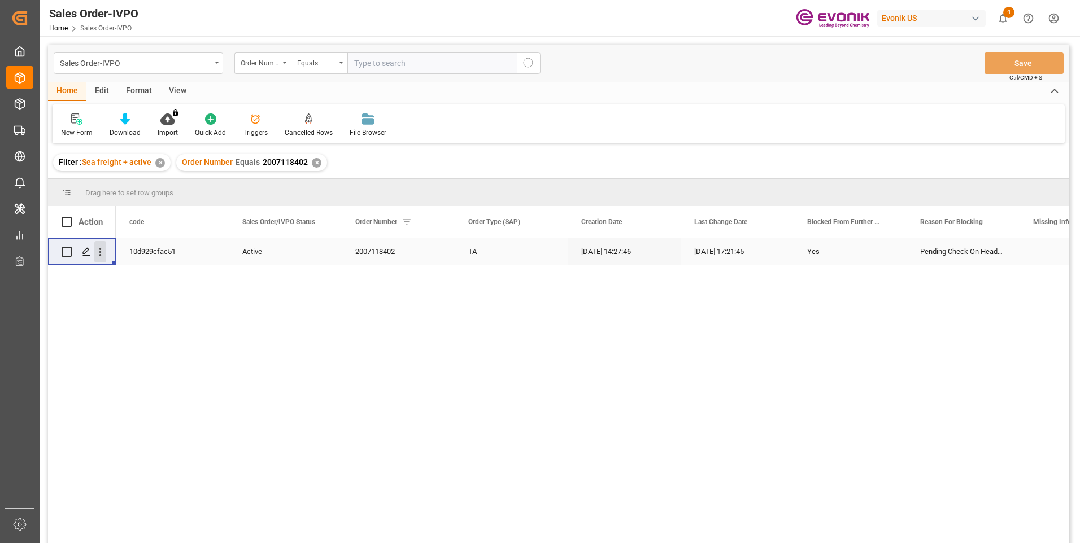
click at [103, 253] on icon "open menu" at bounding box center [100, 252] width 12 height 12
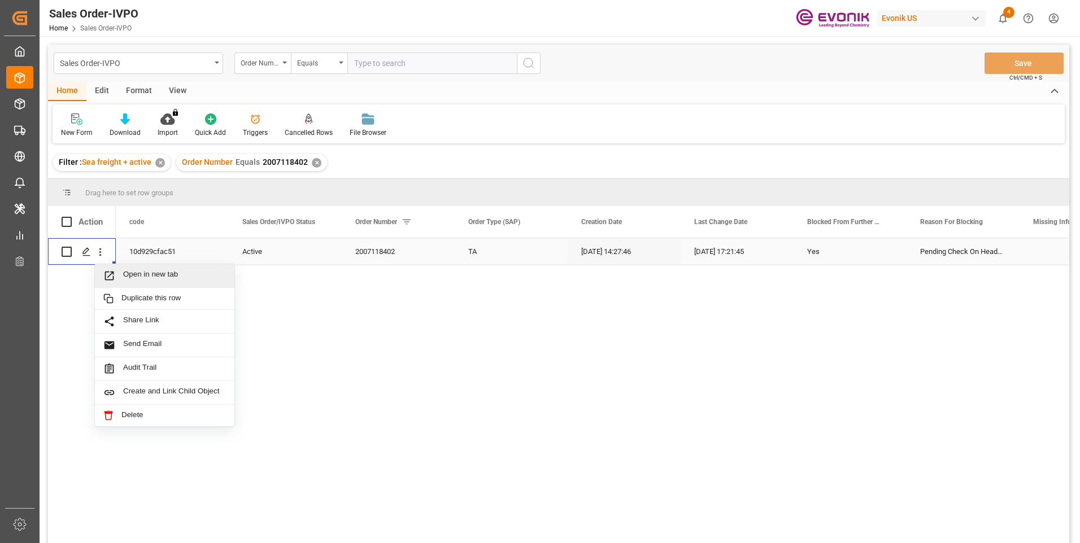
click at [151, 268] on div "Open in new tab" at bounding box center [164, 276] width 139 height 24
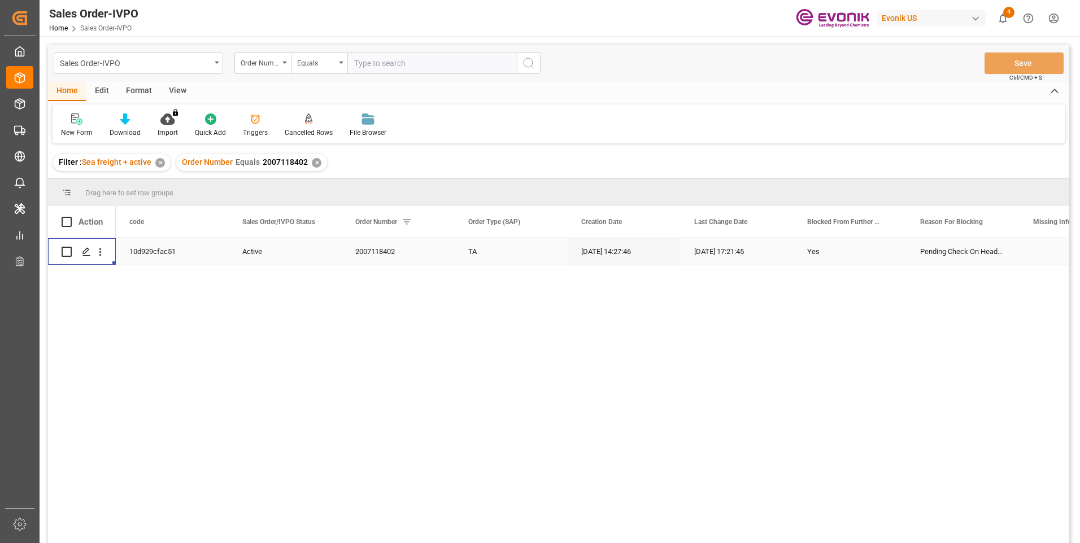
click at [408, 63] on input "text" at bounding box center [431, 63] width 169 height 21
paste input "20071185951"
type input "20071185951"
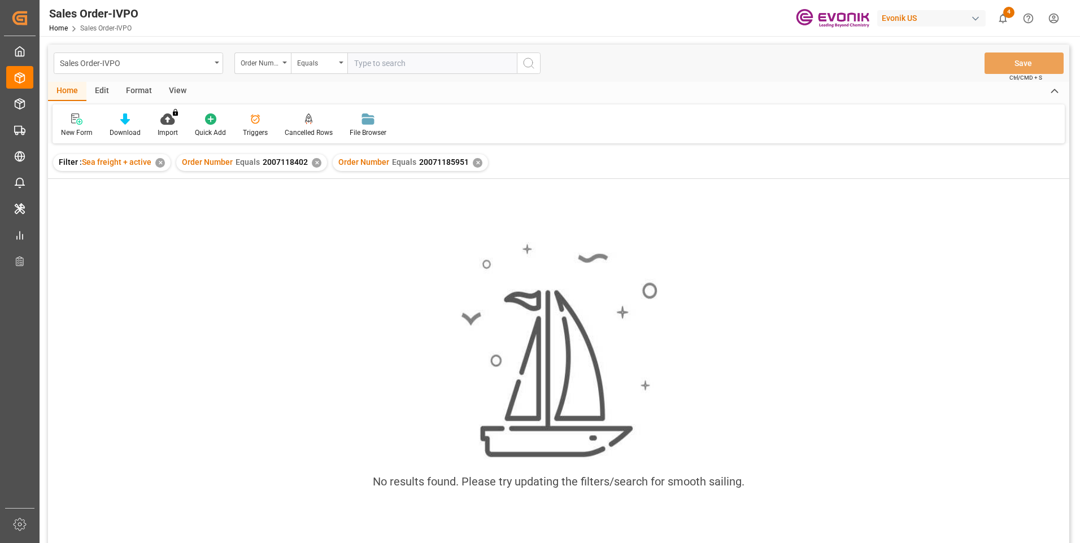
click at [312, 162] on div "✕" at bounding box center [317, 163] width 10 height 10
click at [387, 64] on input "text" at bounding box center [431, 63] width 169 height 21
paste input "20071185951"
type input "20071185951"
click at [320, 161] on div "✕" at bounding box center [321, 163] width 10 height 10
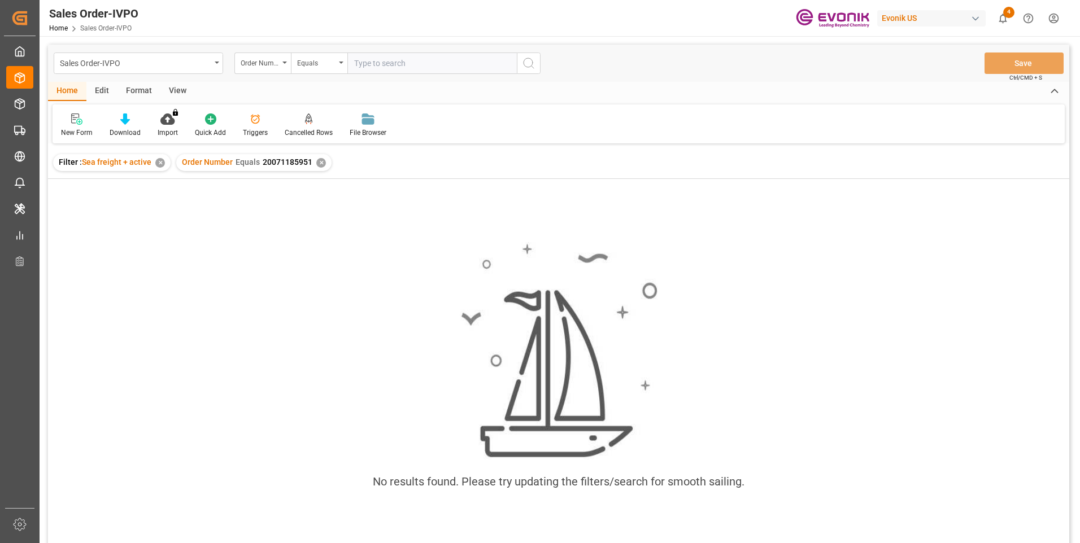
click at [399, 65] on input "text" at bounding box center [431, 63] width 169 height 21
paste input "2007118617"
type input "2007118617"
click at [318, 164] on div "✕" at bounding box center [321, 163] width 10 height 10
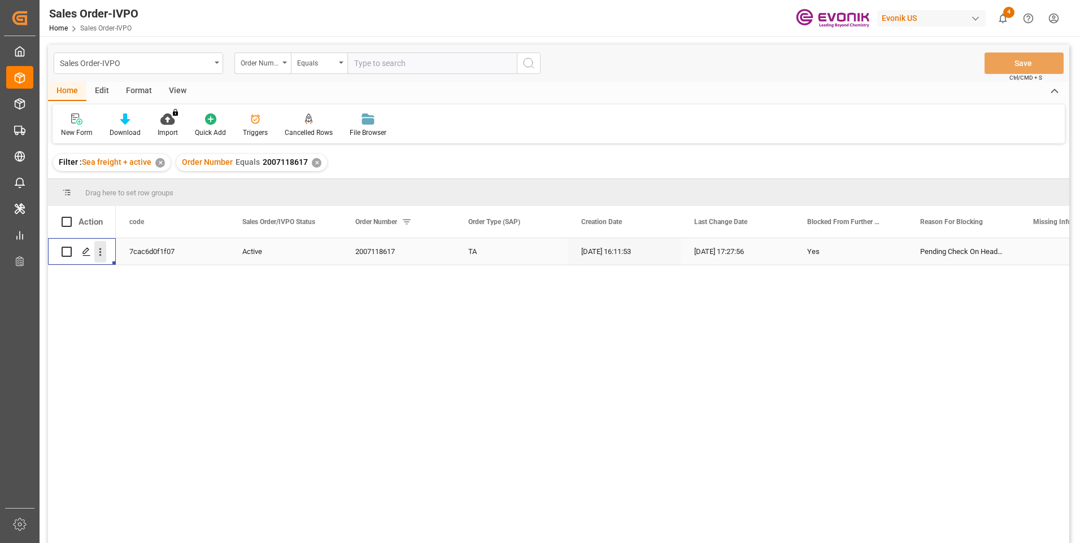
click at [104, 251] on icon "open menu" at bounding box center [100, 252] width 12 height 12
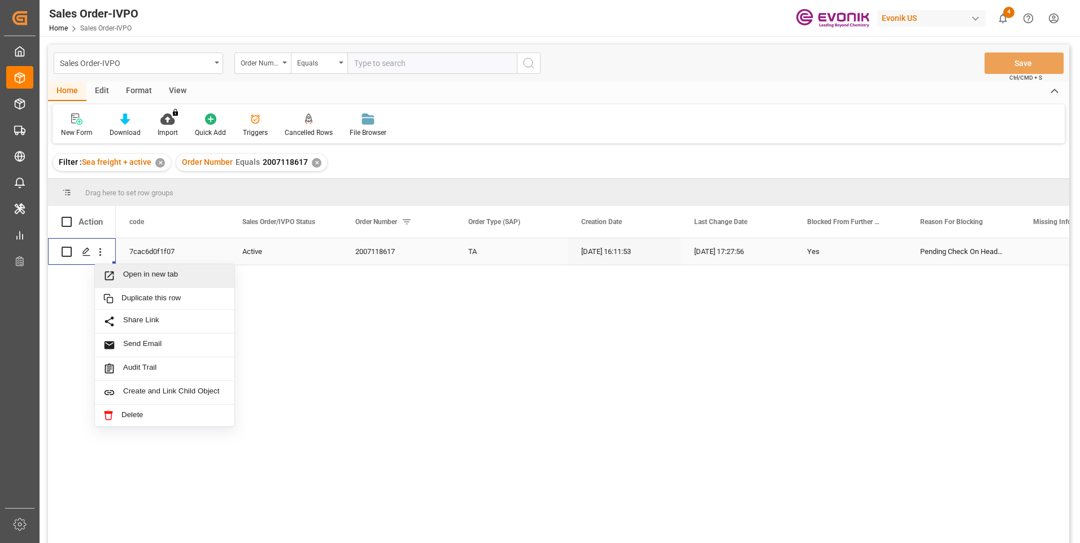
click at [147, 272] on span "Open in new tab" at bounding box center [174, 276] width 103 height 12
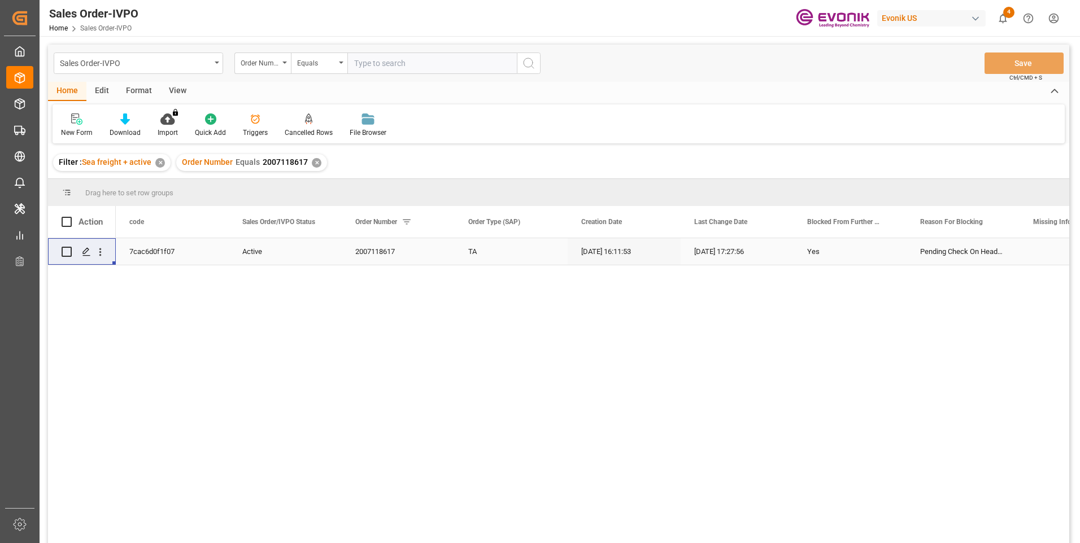
click at [409, 65] on input "text" at bounding box center [431, 63] width 169 height 21
paste input "2007118671"
type input "2007118671"
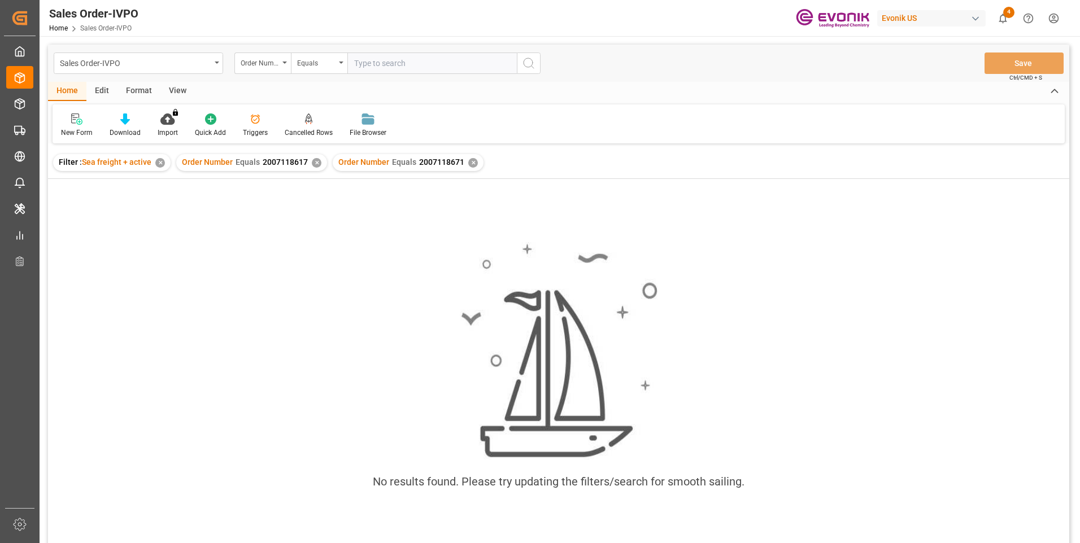
click at [319, 163] on div "Order Number Equals 2007118617 ✕" at bounding box center [251, 162] width 151 height 17
click at [315, 163] on div "✕" at bounding box center [317, 163] width 10 height 10
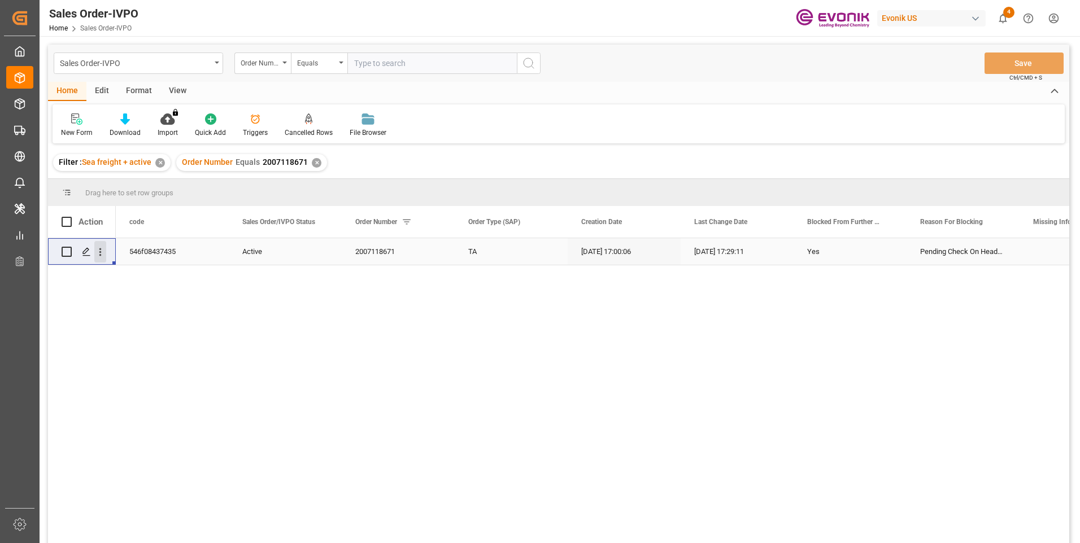
click at [98, 247] on icon "open menu" at bounding box center [100, 252] width 12 height 12
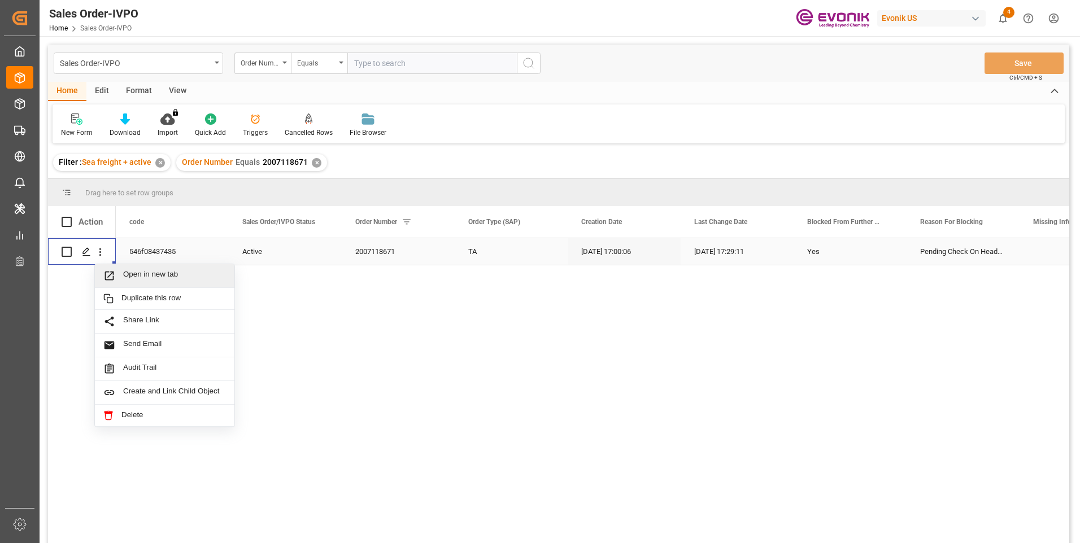
click at [172, 273] on span "Open in new tab" at bounding box center [174, 276] width 103 height 12
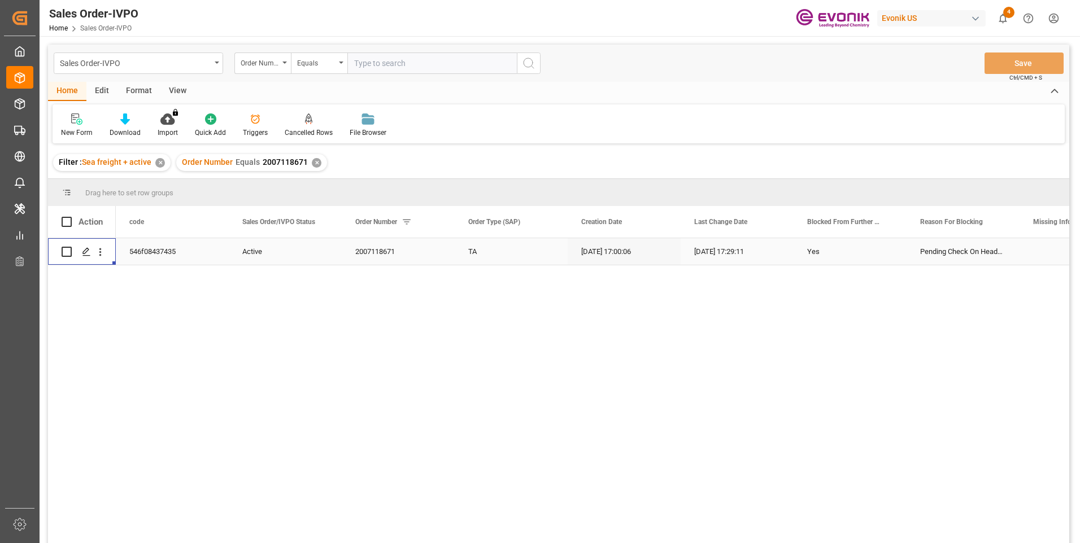
click at [386, 71] on input "text" at bounding box center [431, 63] width 169 height 21
paste input "2007118792"
type input "2007118792"
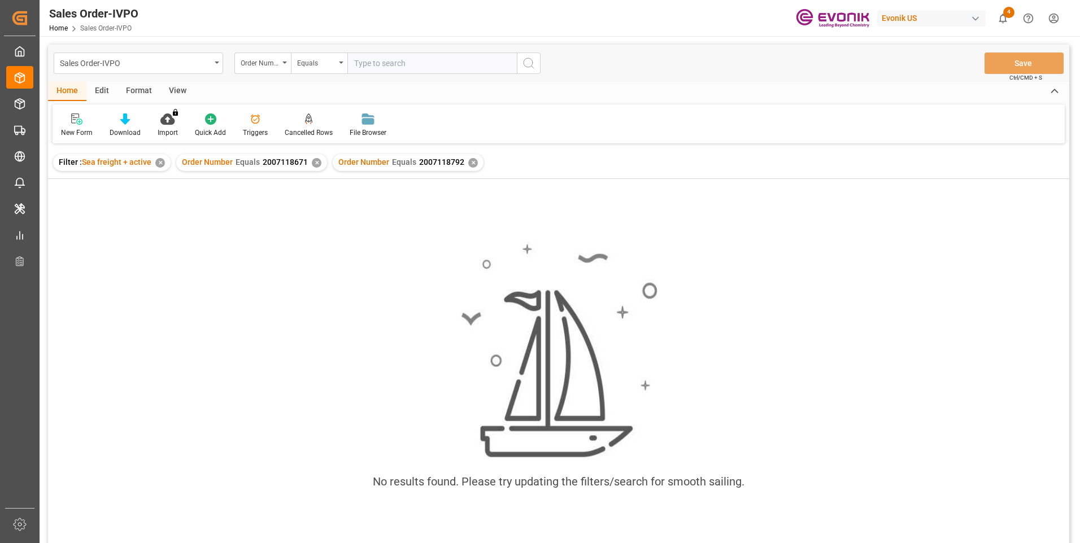
click at [313, 160] on div "✕" at bounding box center [317, 163] width 10 height 10
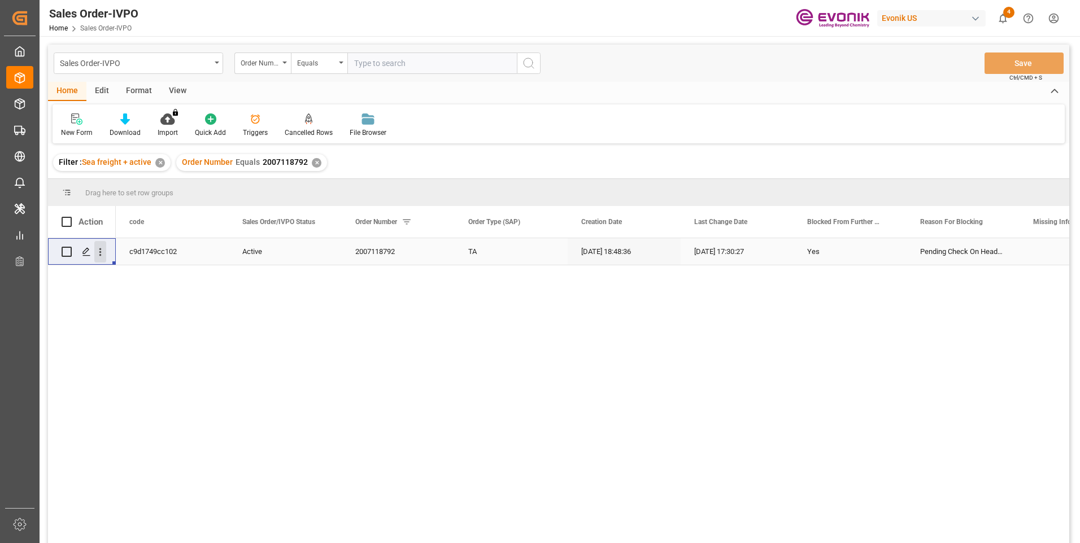
click at [105, 253] on icon "open menu" at bounding box center [100, 252] width 12 height 12
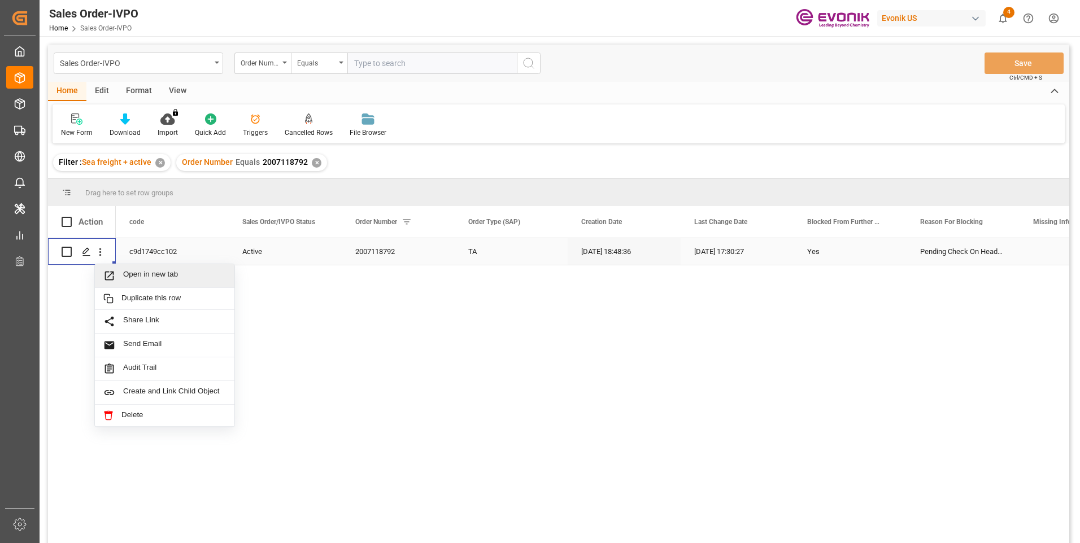
click at [145, 275] on span "Open in new tab" at bounding box center [174, 276] width 103 height 12
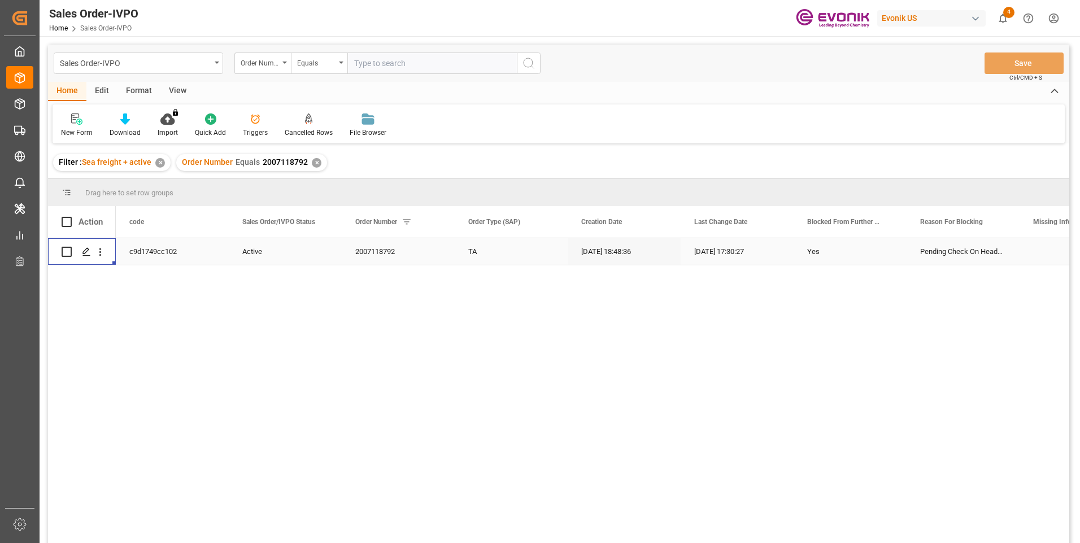
click at [377, 65] on input "text" at bounding box center [431, 63] width 169 height 21
paste input "2007151570"
type input "2007151570"
click at [525, 66] on circle "search button" at bounding box center [527, 62] width 9 height 9
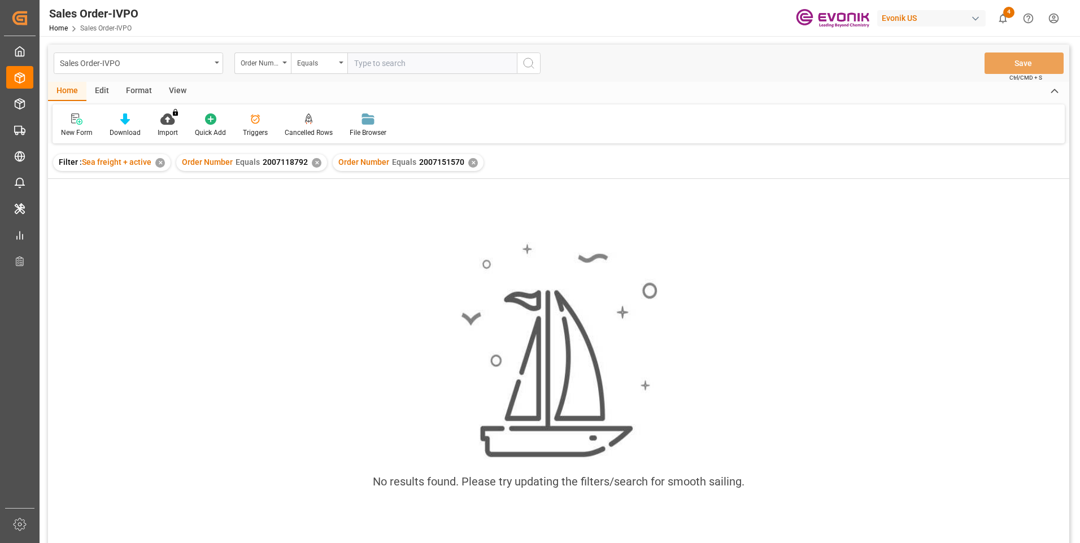
click at [303, 165] on span "2007118792" at bounding box center [285, 162] width 45 height 9
click at [312, 165] on div "✕" at bounding box center [317, 163] width 10 height 10
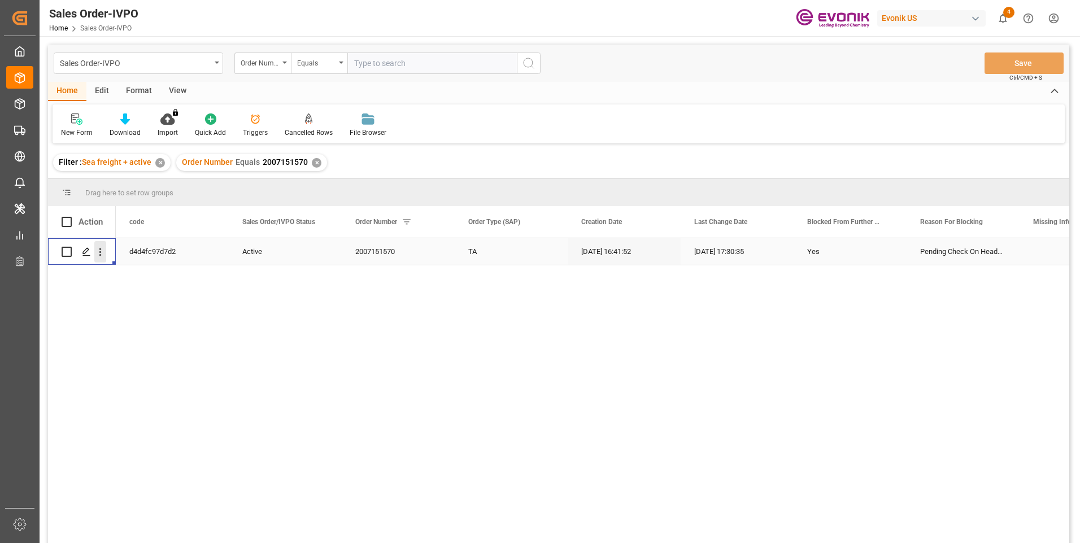
click at [104, 252] on icon "open menu" at bounding box center [100, 252] width 12 height 12
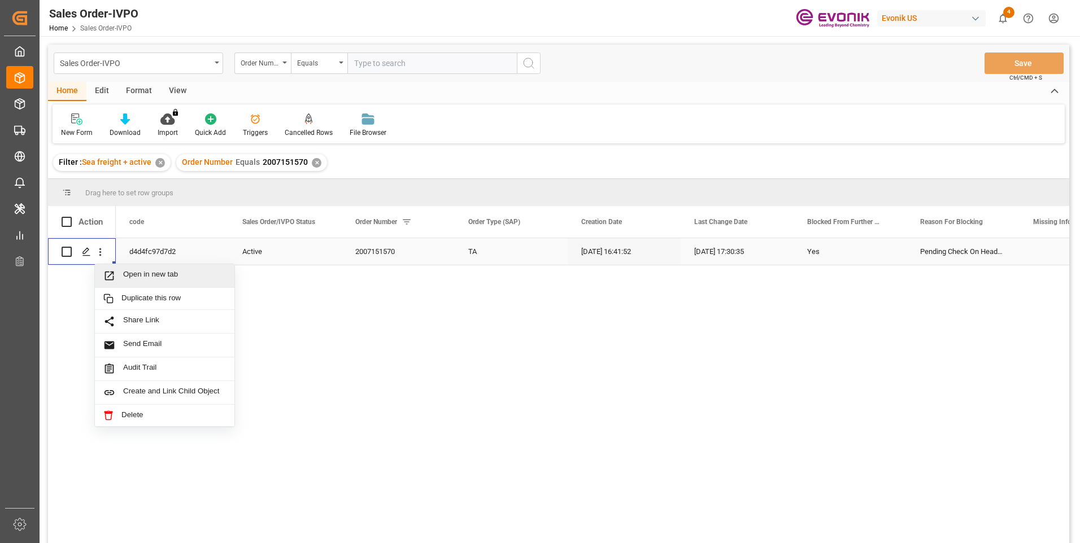
click at [163, 270] on span "Open in new tab" at bounding box center [174, 276] width 103 height 12
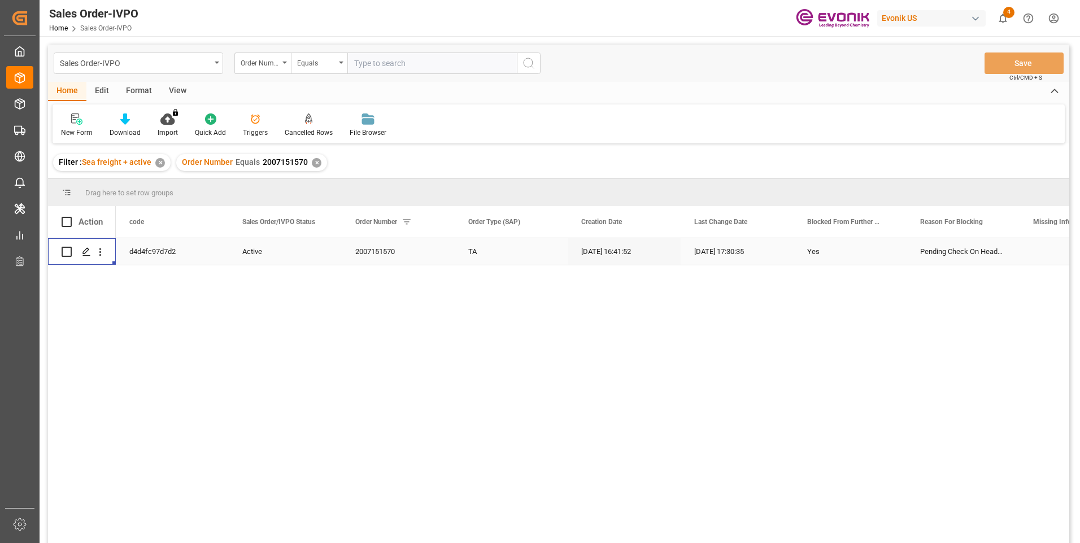
click at [390, 64] on input "text" at bounding box center [431, 63] width 169 height 21
paste input "2007118970"
type input "2007118970"
click at [530, 63] on icon "search button" at bounding box center [529, 63] width 14 height 14
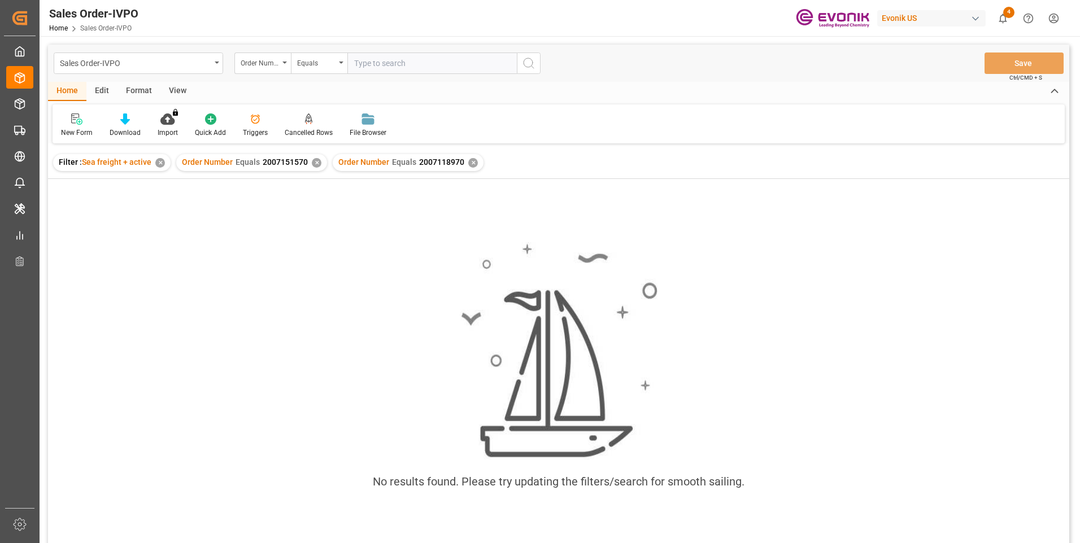
click at [315, 164] on div "✕" at bounding box center [317, 163] width 10 height 10
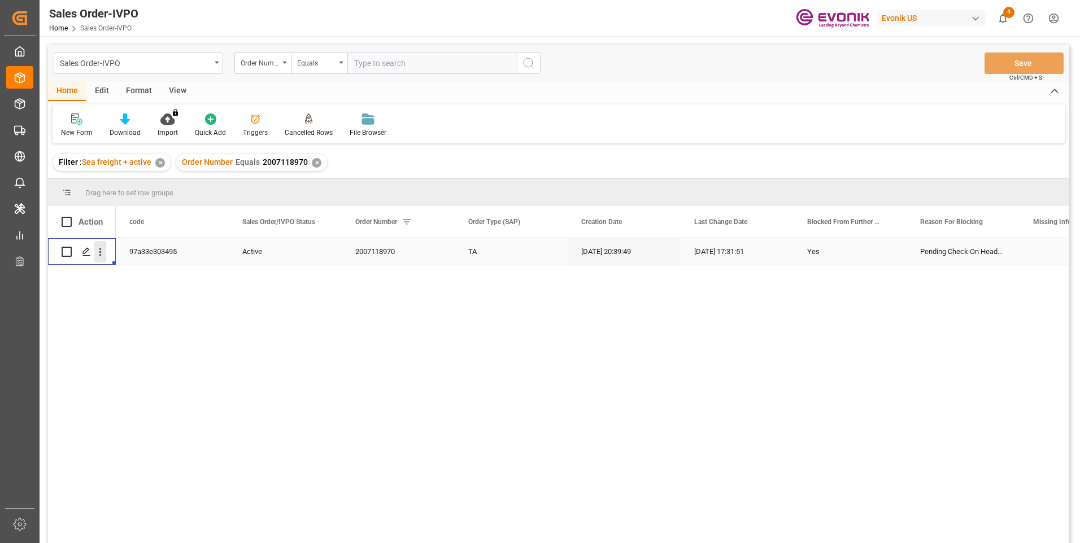
click at [99, 252] on icon "open menu" at bounding box center [100, 252] width 2 height 8
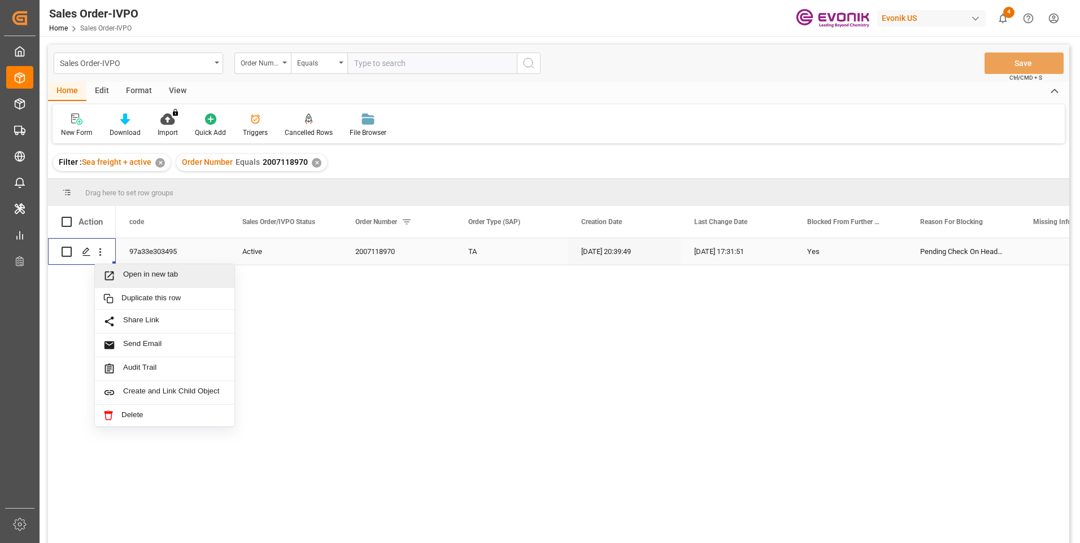
click at [169, 271] on span "Open in new tab" at bounding box center [174, 276] width 103 height 12
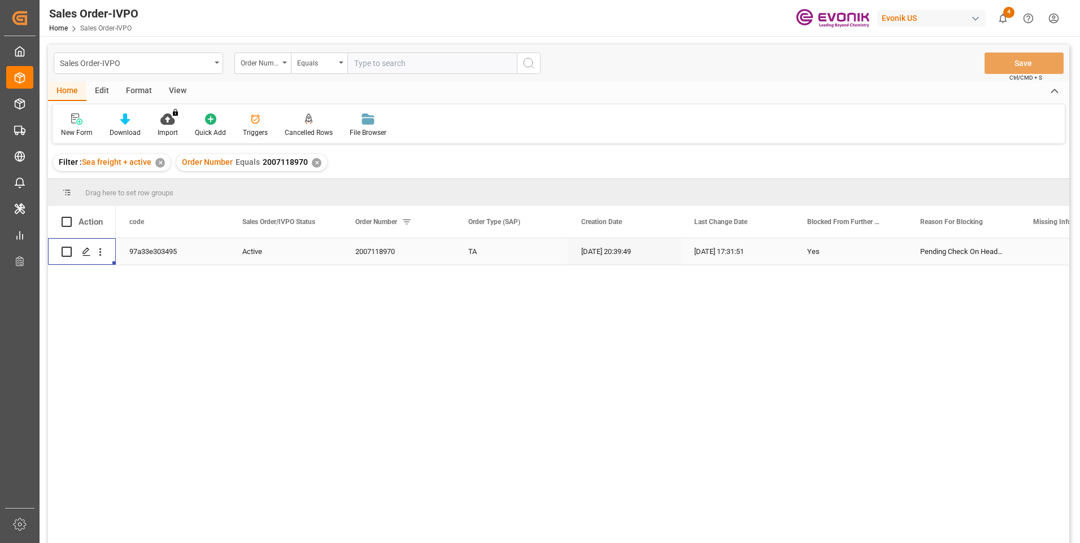
click at [385, 65] on input "text" at bounding box center [431, 63] width 169 height 21
paste input "2007151572"
type input "2007151572"
click at [524, 63] on icon "search button" at bounding box center [529, 63] width 14 height 14
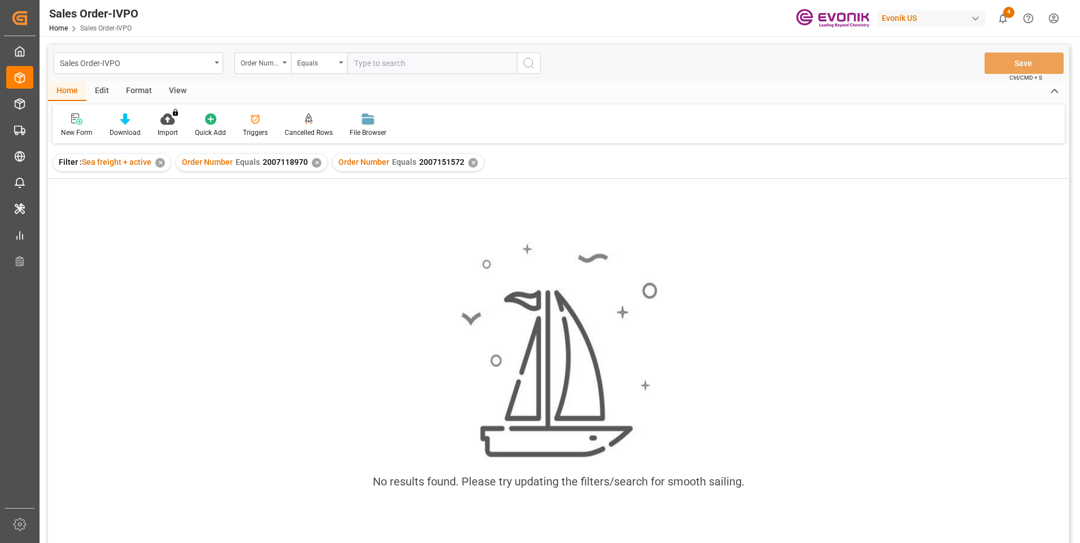
click at [316, 162] on div "✕" at bounding box center [317, 163] width 10 height 10
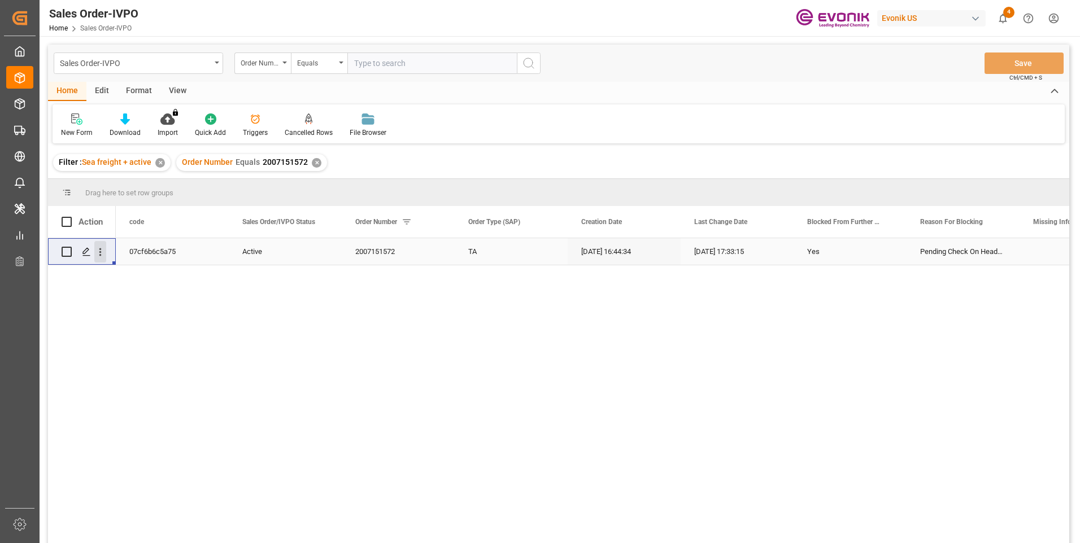
click at [98, 255] on icon "open menu" at bounding box center [100, 252] width 12 height 12
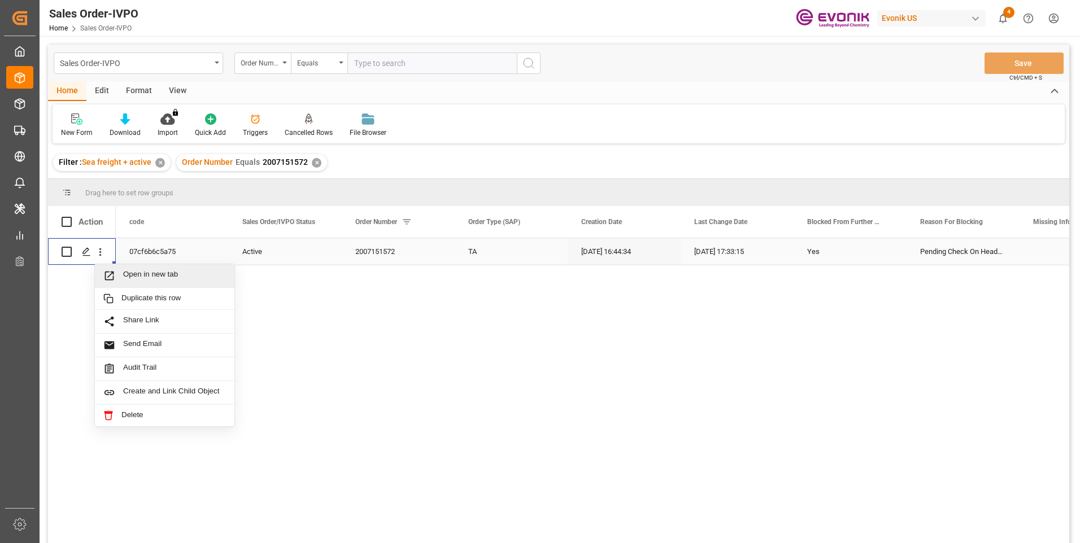
click at [124, 269] on div "Open in new tab" at bounding box center [164, 276] width 139 height 24
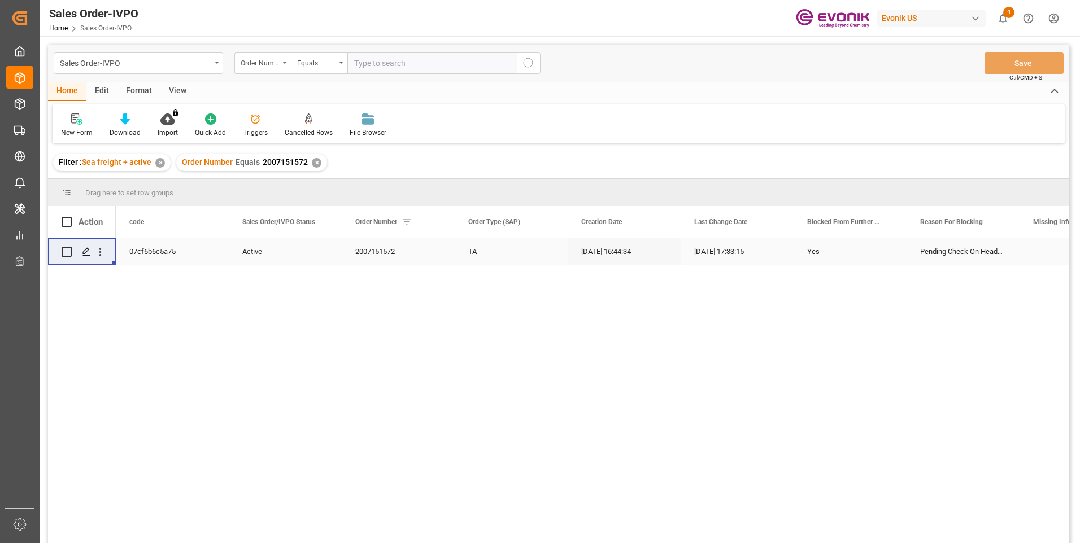
click at [400, 65] on input "text" at bounding box center [431, 63] width 169 height 21
paste input "2007151574"
type input "2007151574"
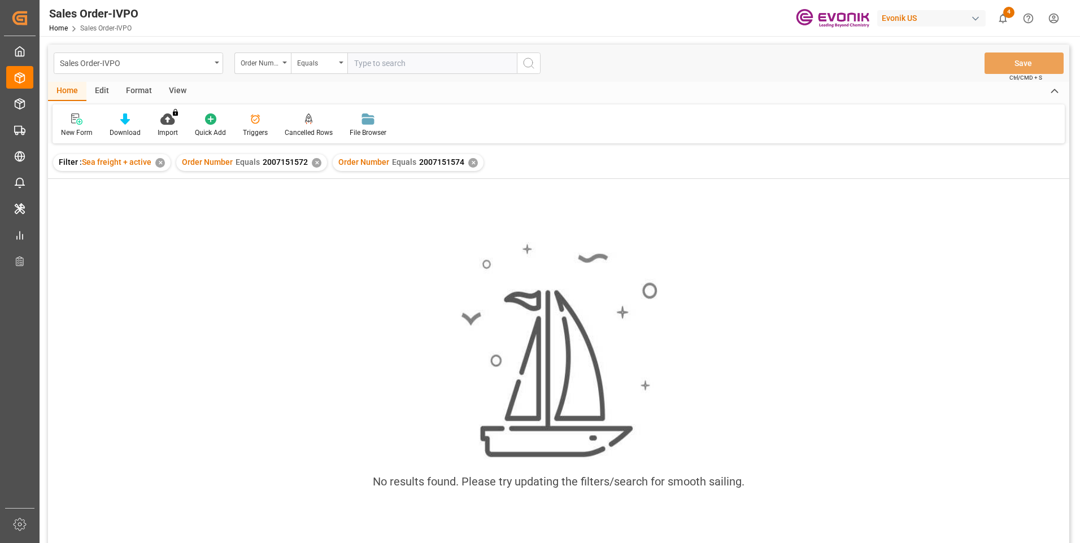
click at [316, 163] on div "✕" at bounding box center [317, 163] width 10 height 10
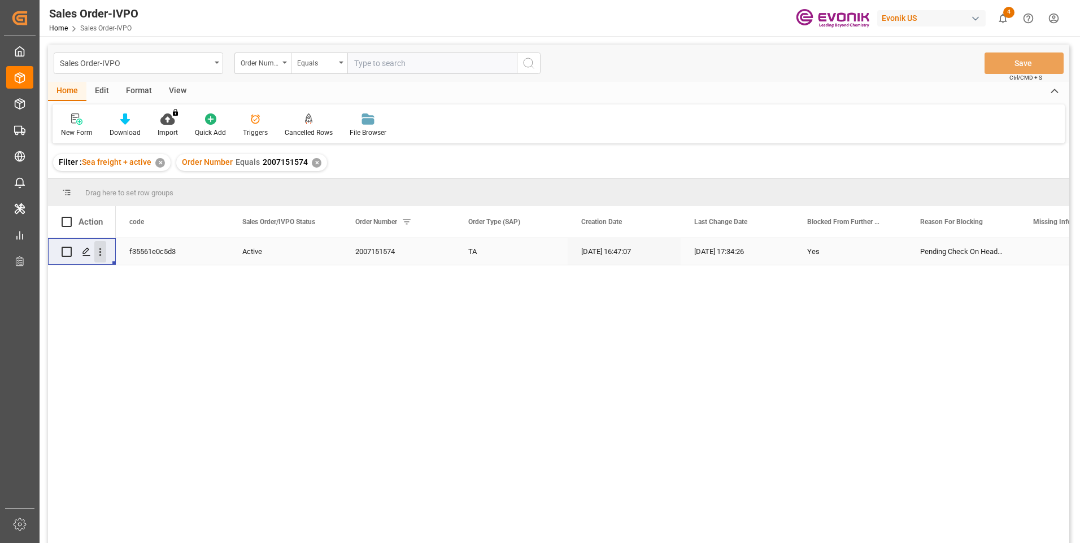
click at [99, 251] on icon "open menu" at bounding box center [100, 252] width 12 height 12
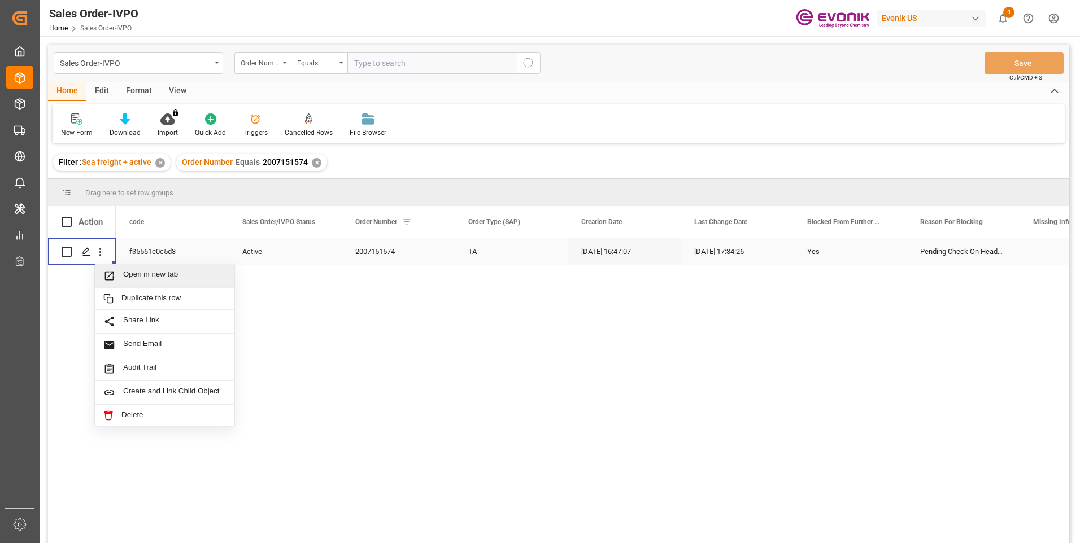
click at [178, 278] on span "Open in new tab" at bounding box center [174, 276] width 103 height 12
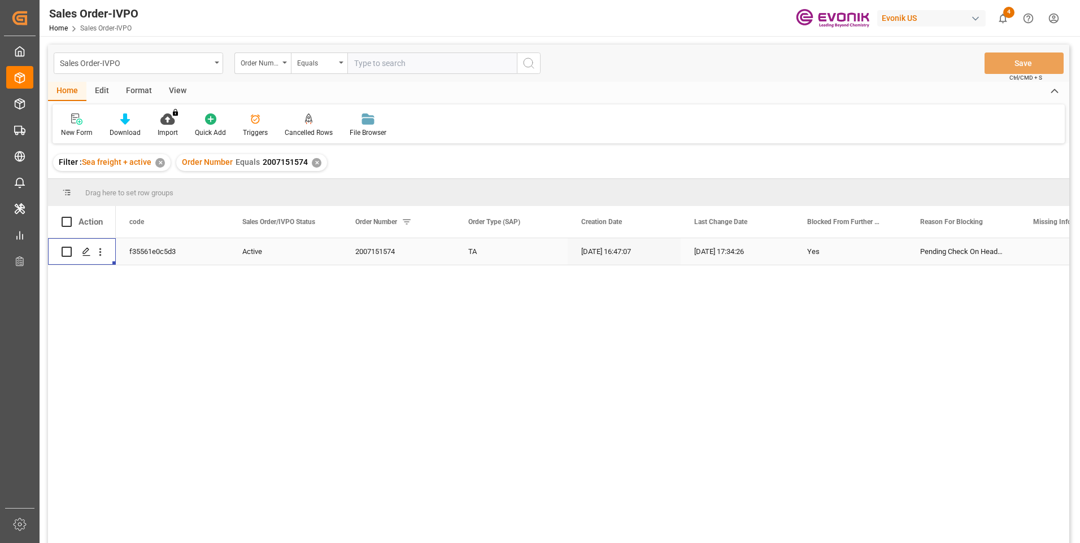
click at [400, 65] on input "text" at bounding box center [431, 63] width 169 height 21
paste input "2007000363"
type input "2007000363"
click at [528, 66] on icon "search button" at bounding box center [529, 63] width 14 height 14
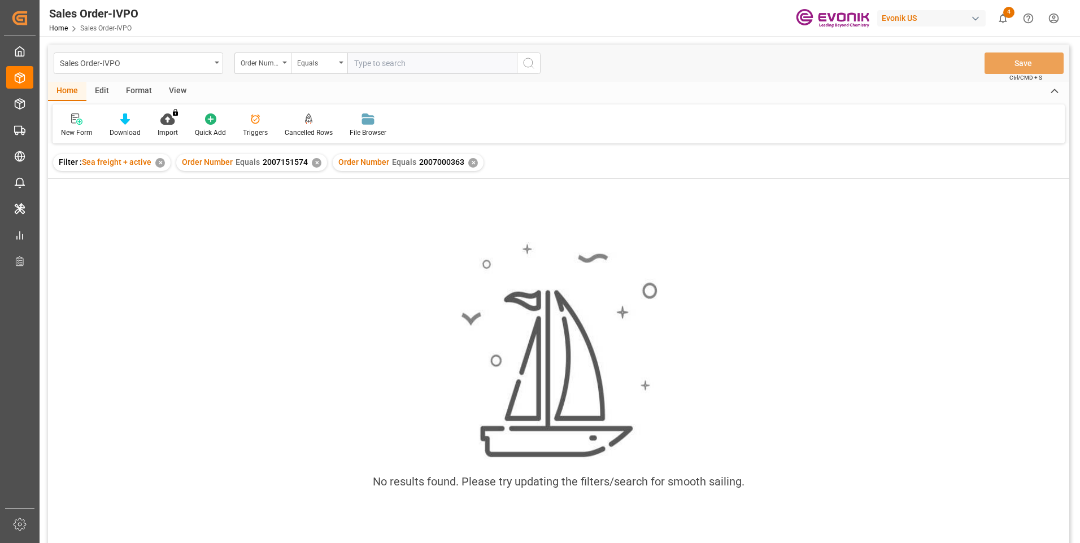
click at [317, 164] on div "✕" at bounding box center [317, 163] width 10 height 10
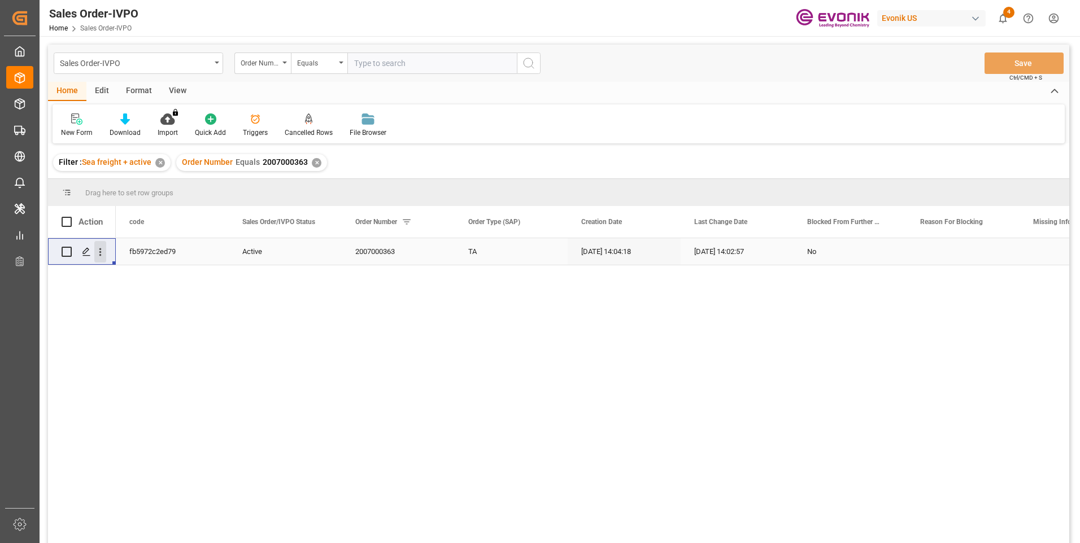
click at [103, 252] on icon "open menu" at bounding box center [100, 252] width 12 height 12
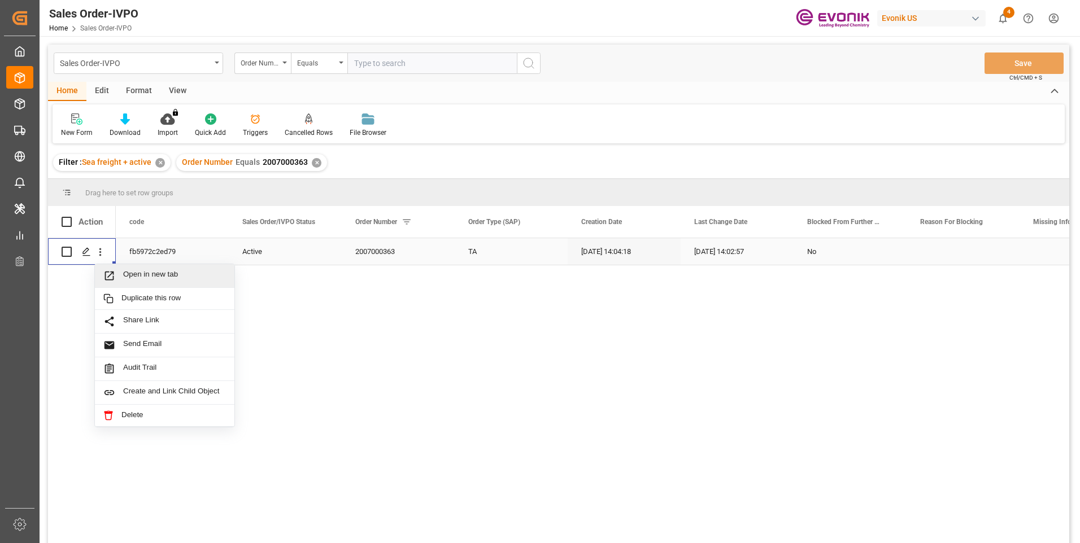
click at [155, 272] on span "Open in new tab" at bounding box center [174, 276] width 103 height 12
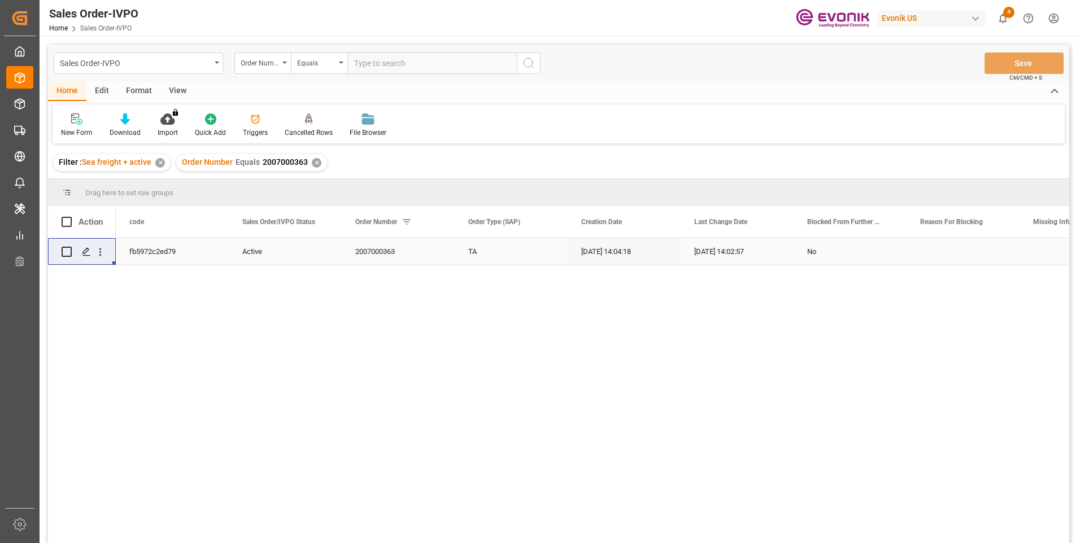
click at [403, 62] on input "text" at bounding box center [431, 63] width 169 height 21
paste input "2007118952"
type input "2007118952"
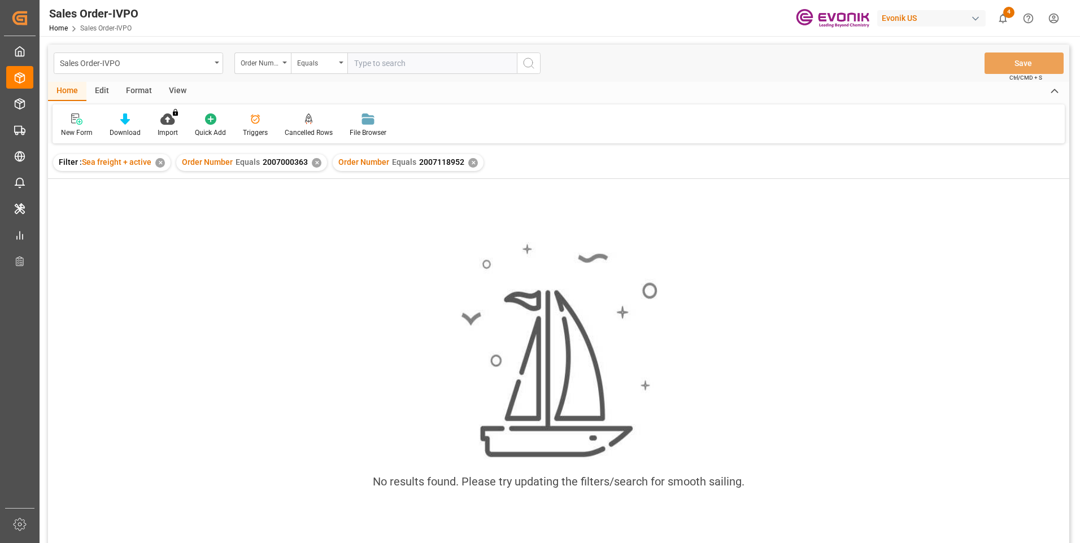
click at [312, 159] on div "✕" at bounding box center [317, 163] width 10 height 10
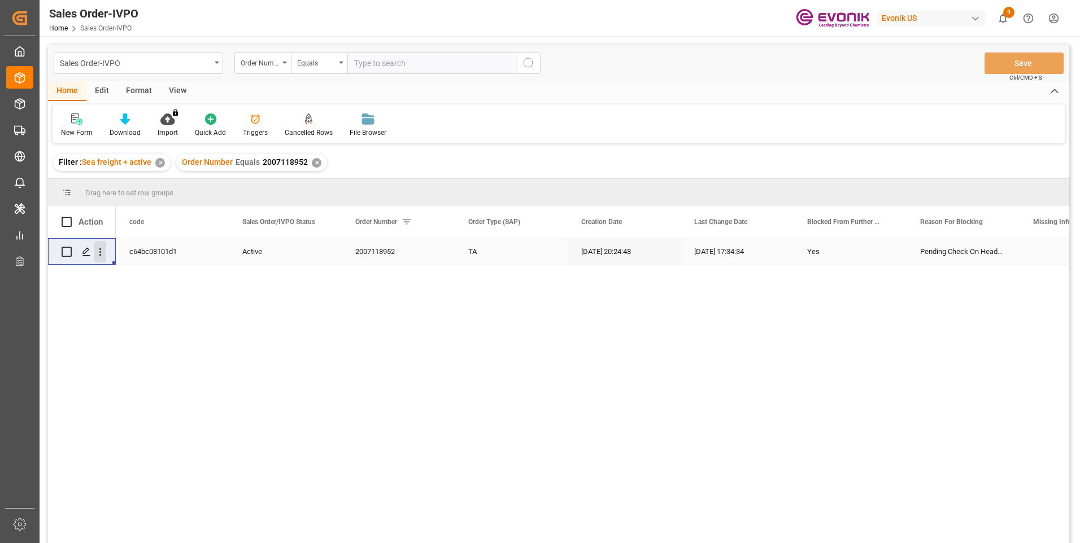
click at [100, 248] on icon "open menu" at bounding box center [100, 252] width 2 height 8
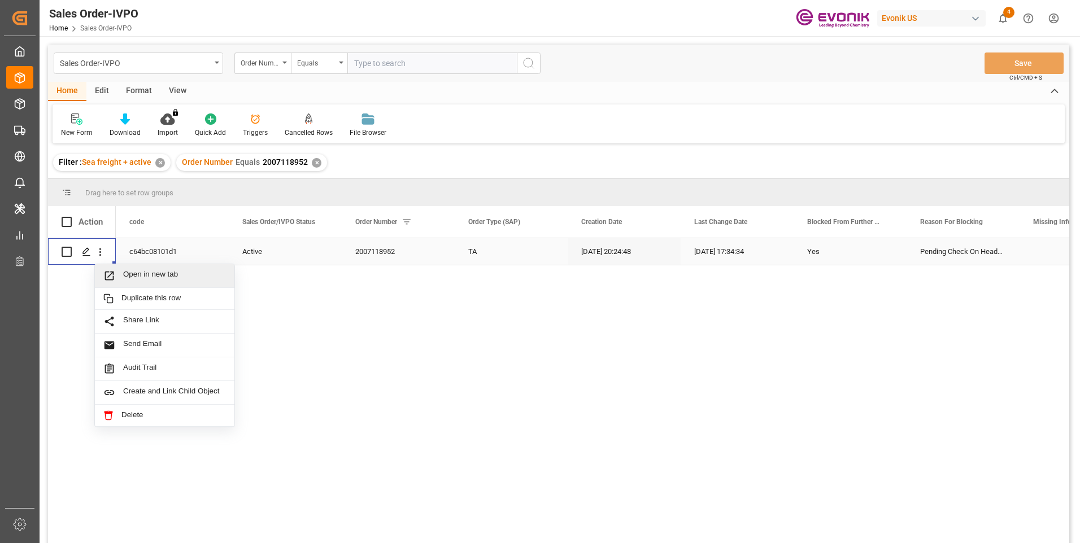
click at [151, 278] on span "Open in new tab" at bounding box center [174, 276] width 103 height 12
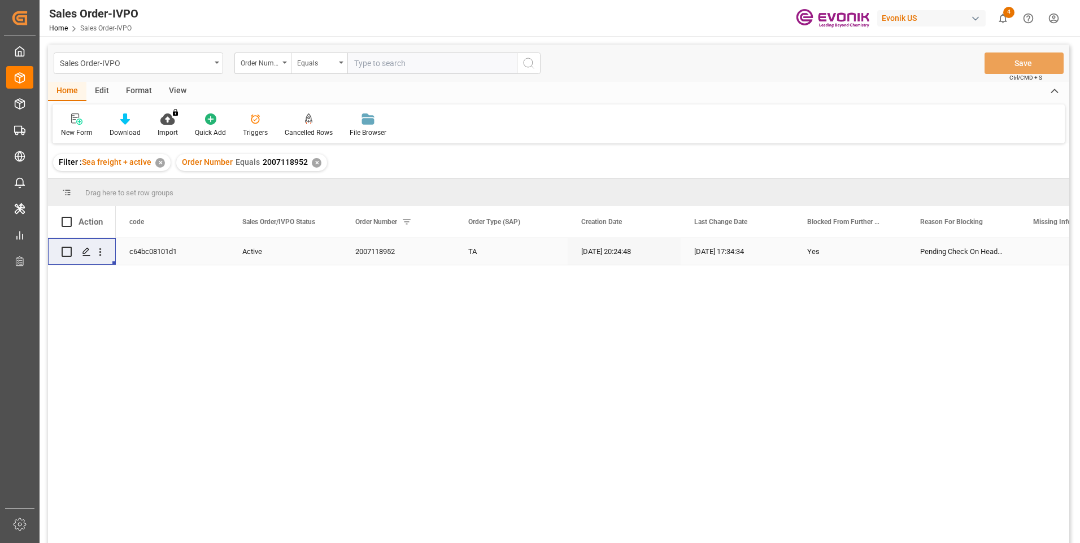
click at [423, 63] on input "text" at bounding box center [431, 63] width 169 height 21
paste input "2007118954"
type input "2007118954"
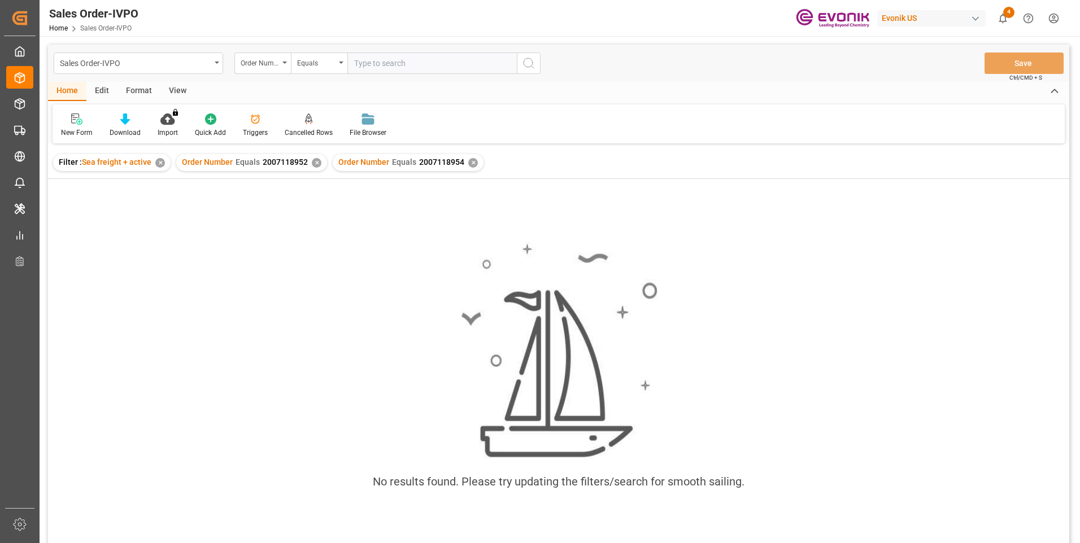
click at [316, 163] on div "✕" at bounding box center [317, 163] width 10 height 10
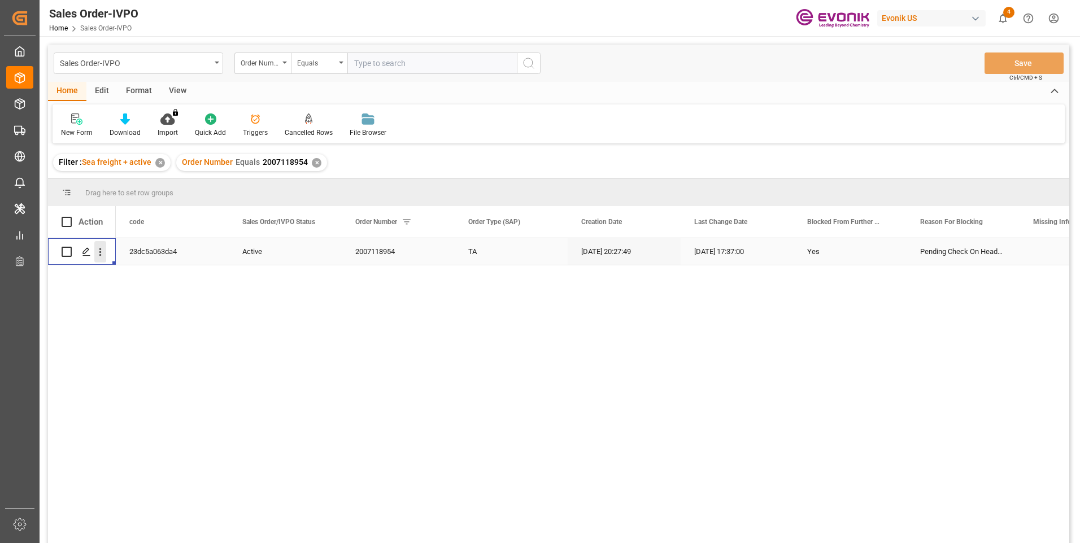
click at [103, 250] on icon "open menu" at bounding box center [100, 252] width 12 height 12
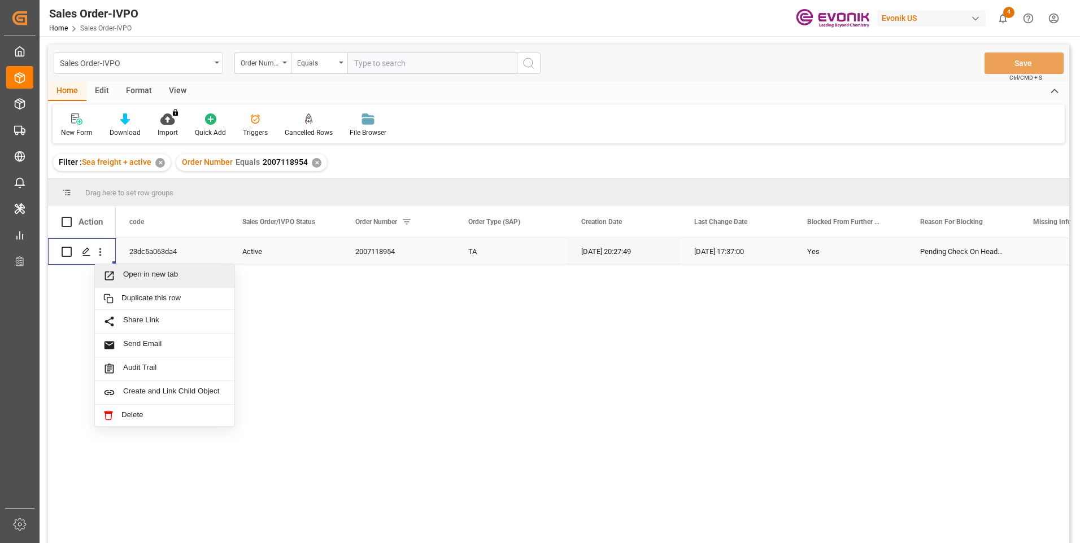
click at [129, 268] on div "Open in new tab" at bounding box center [164, 276] width 139 height 24
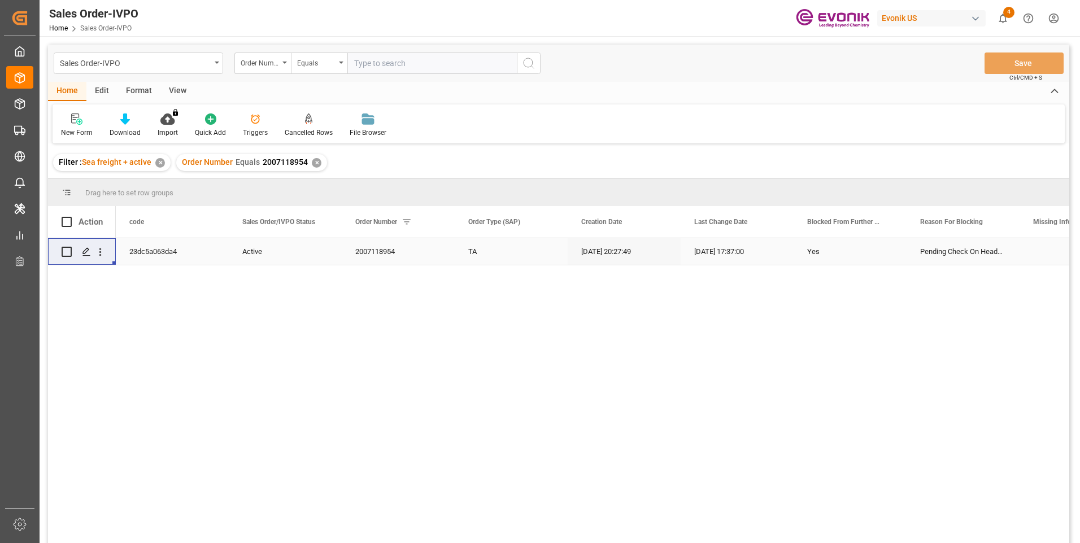
click at [394, 64] on input "text" at bounding box center [431, 63] width 169 height 21
paste input "2007118958"
type input "2007118958"
click at [522, 64] on icon "search button" at bounding box center [529, 63] width 14 height 14
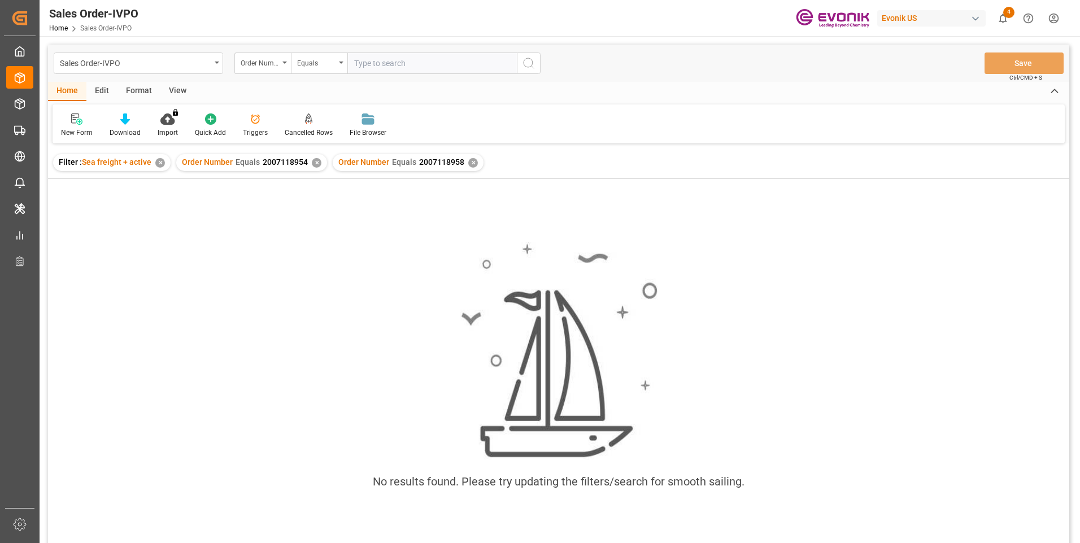
click at [315, 164] on div "✕" at bounding box center [317, 163] width 10 height 10
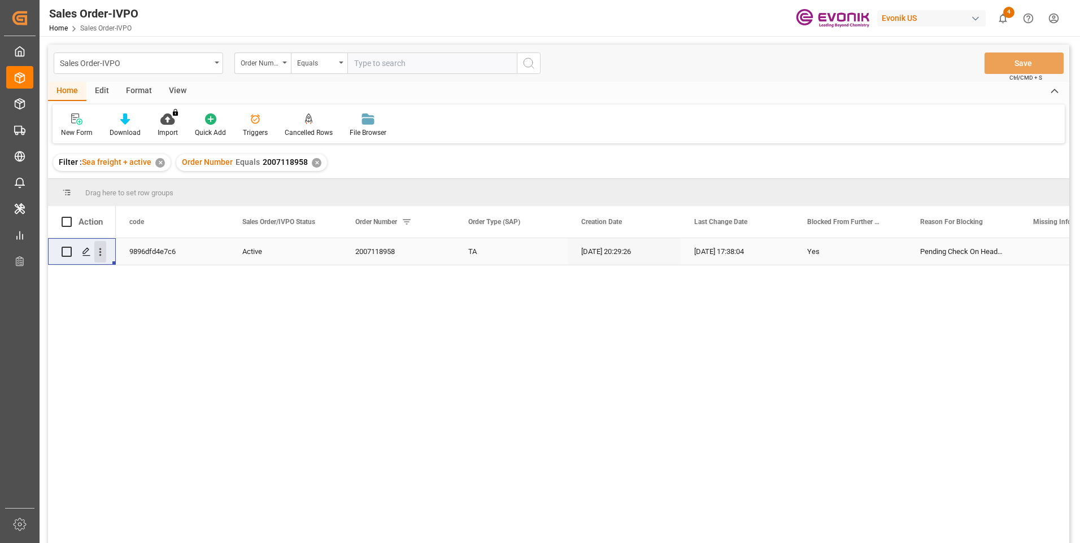
click at [104, 252] on icon "open menu" at bounding box center [100, 252] width 12 height 12
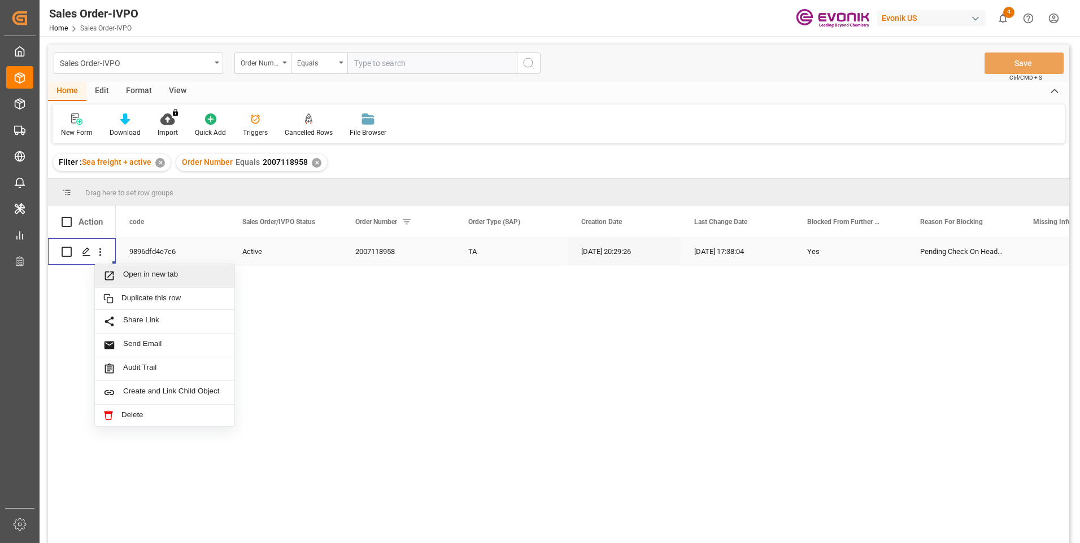
click at [161, 270] on span "Open in new tab" at bounding box center [174, 276] width 103 height 12
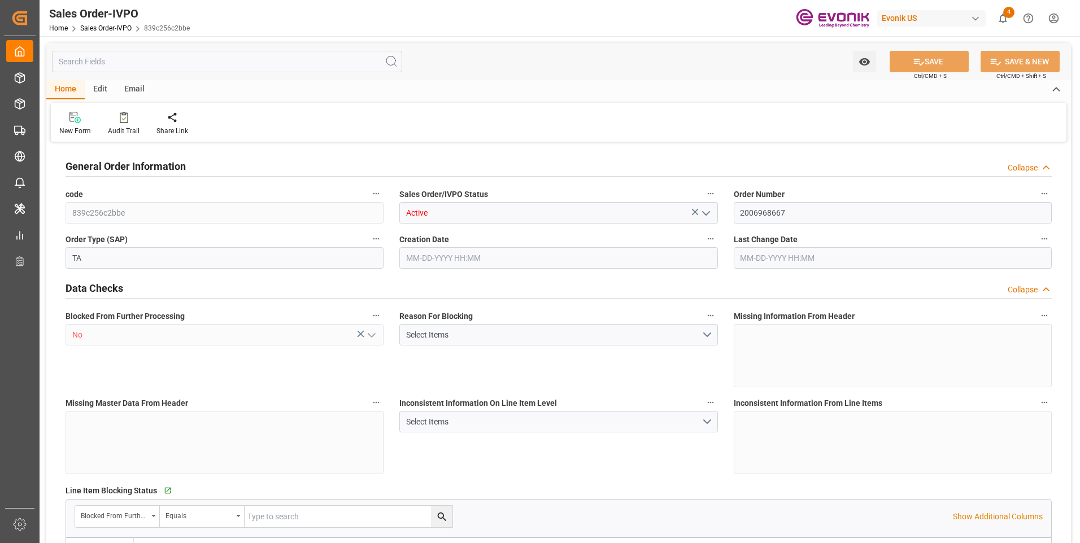
type input "COCTG"
type input "0"
type input "1"
type input "2"
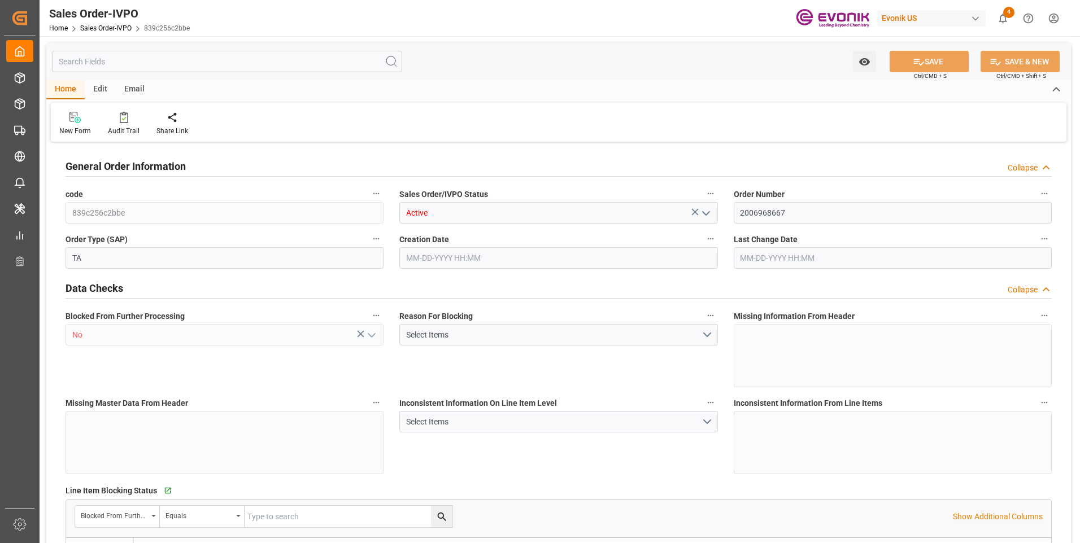
type input "18568"
type input "109.136"
type input "19000"
type input "60"
type input "04-21-2025 15:48"
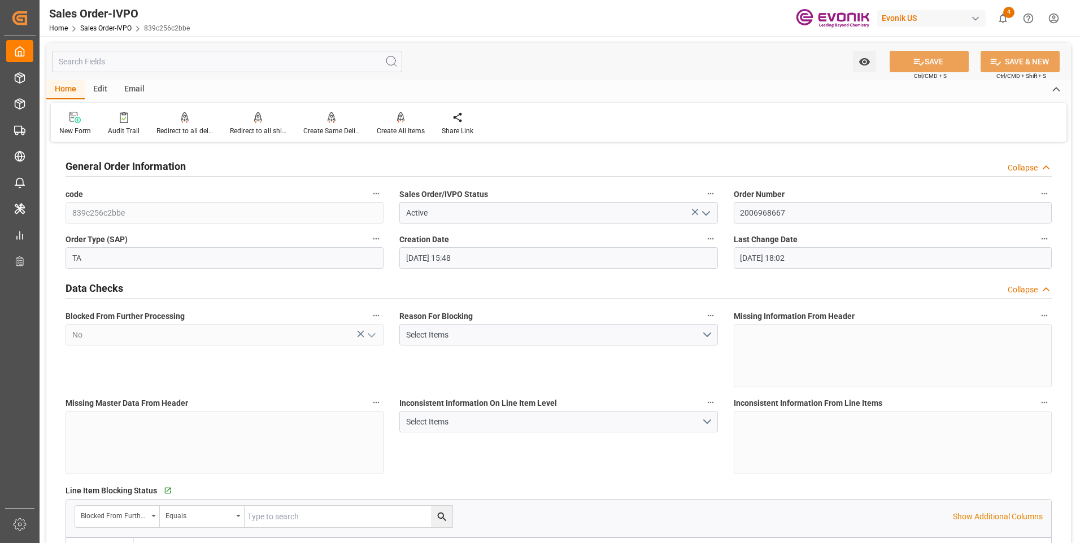
type input "09-08-2025 18:02"
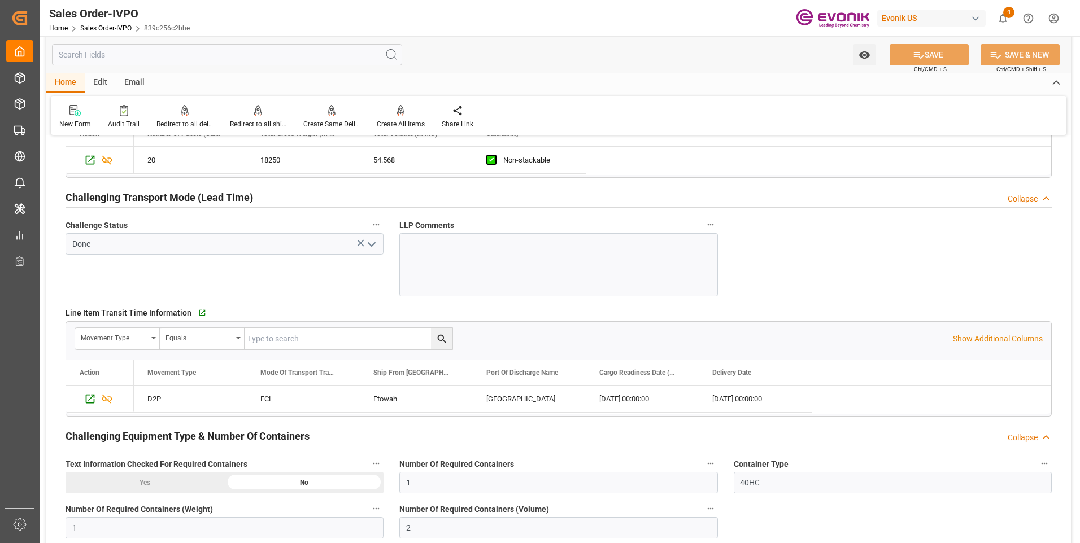
scroll to position [1807, 0]
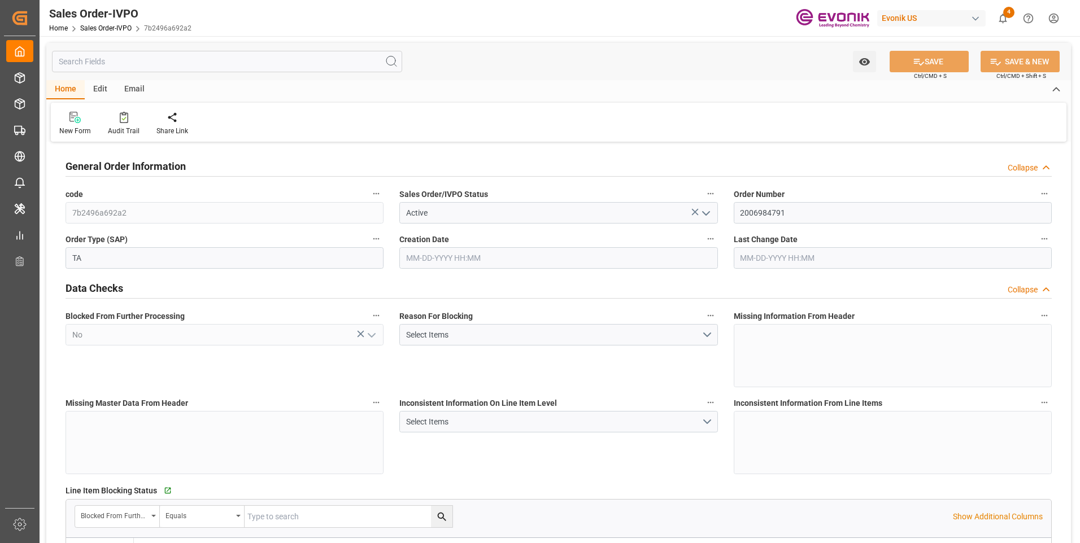
type input "COCTG"
type input "0"
type input "1"
type input "2"
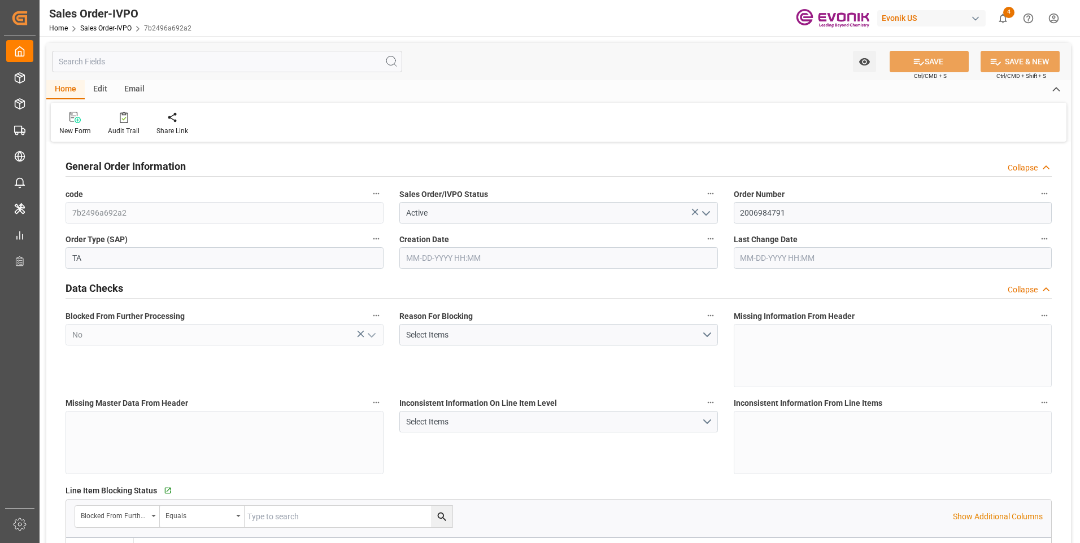
type input "18568"
type input "109.136"
type input "19000"
type input "60"
type input "[DATE] 22:09"
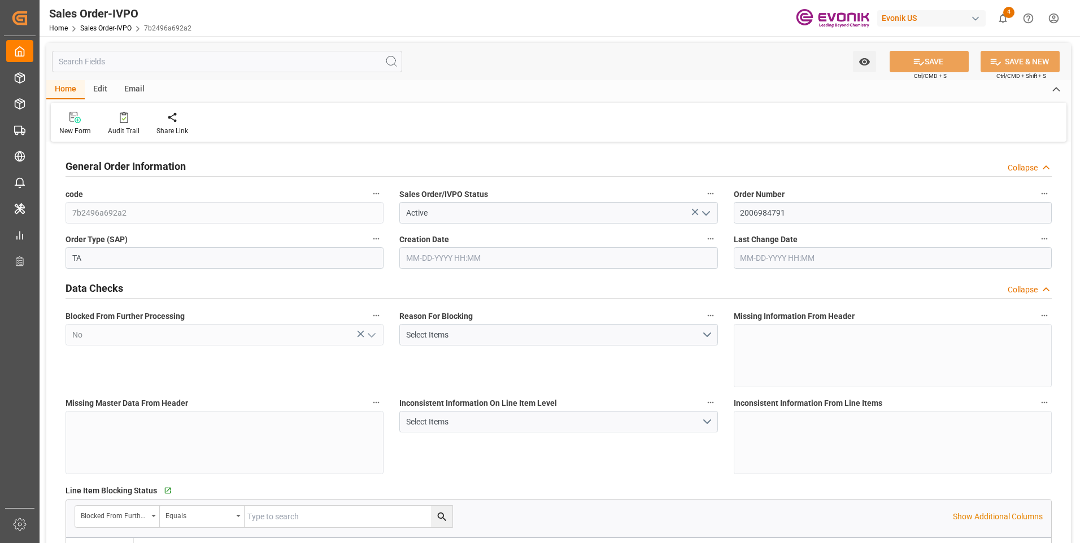
type input "[DATE] 18:10"
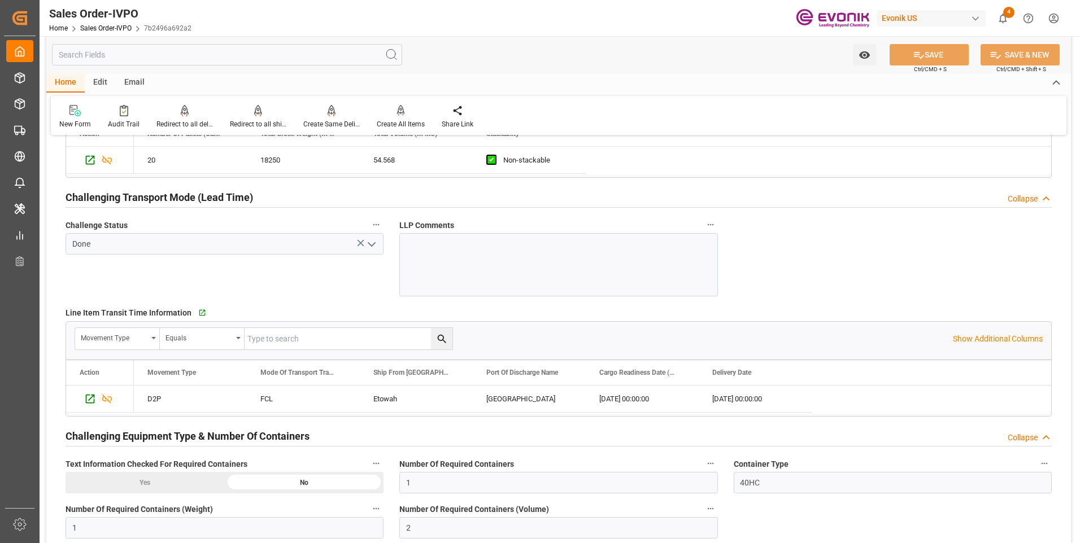
scroll to position [1807, 0]
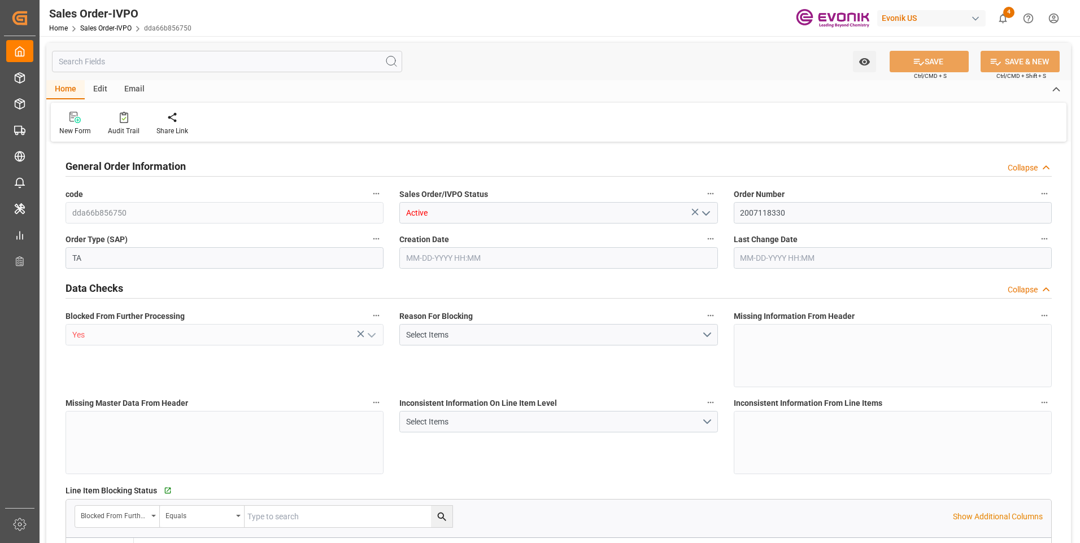
type input "COCTG"
type input "0"
type input "1"
type input "2"
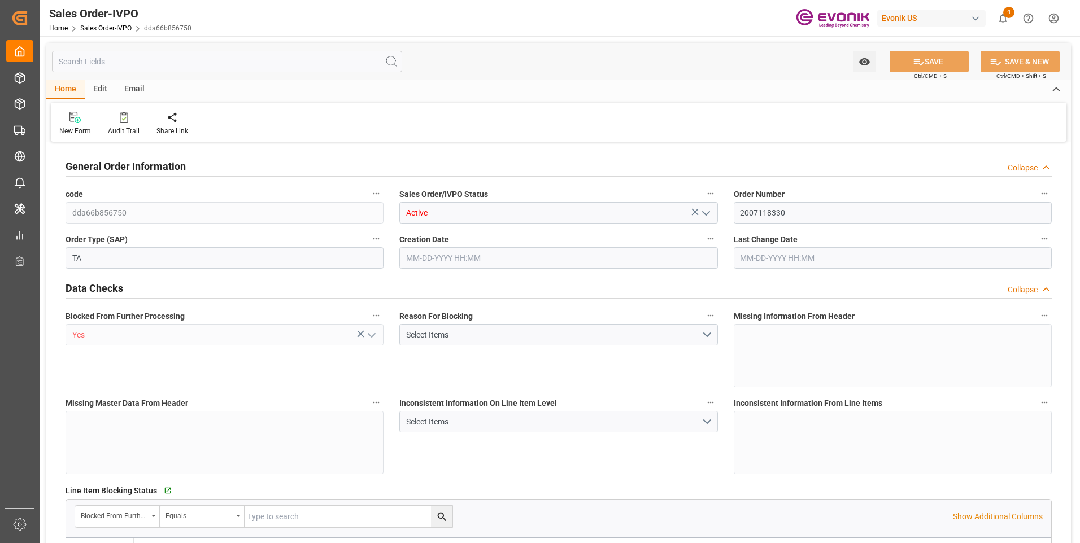
type input "18568"
type input "109.136"
type input "19000"
type input "60"
type input "07-30-2025 13:57"
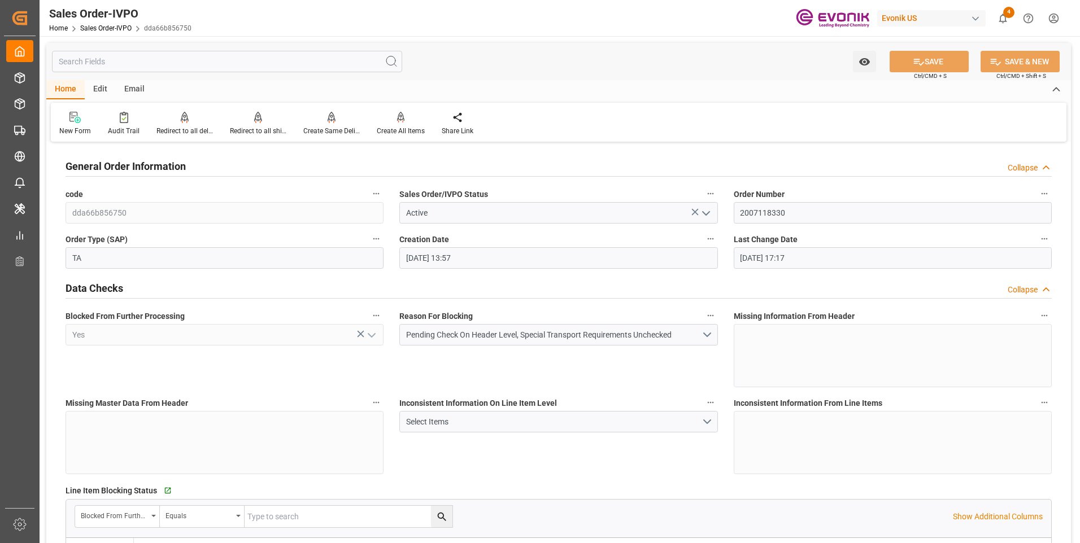
type input "09-08-2025 17:17"
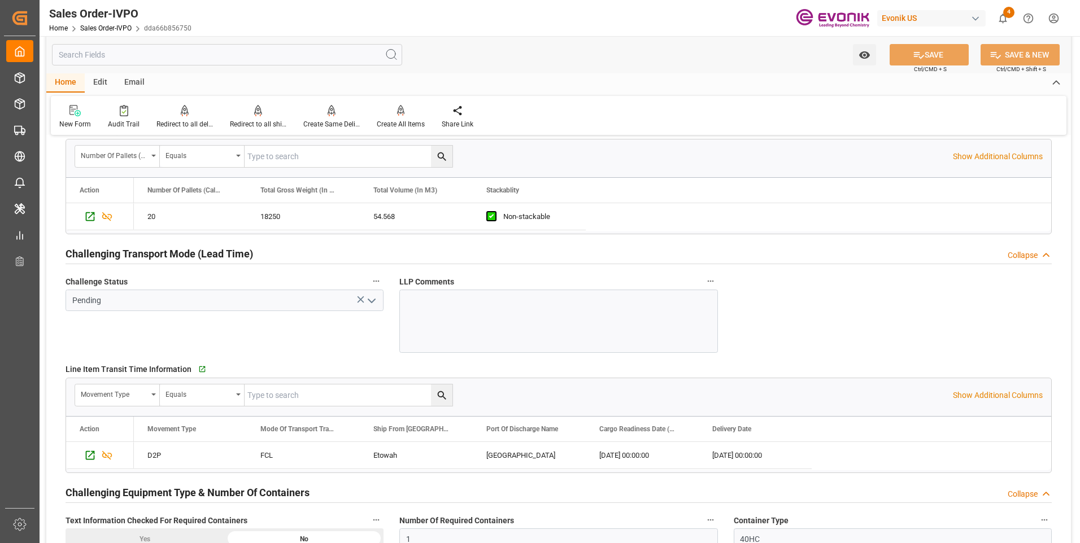
scroll to position [1863, 0]
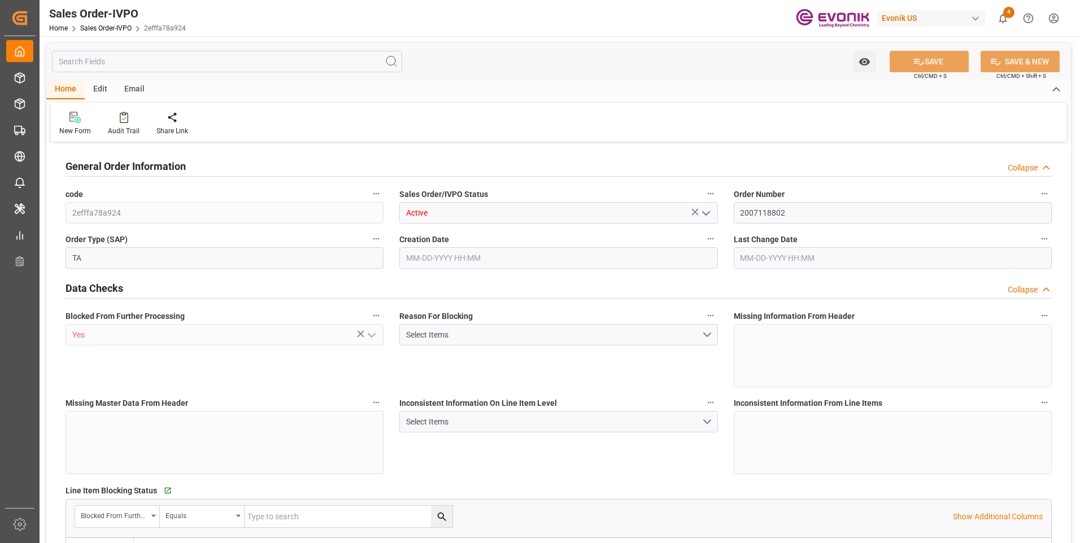
type input "COCTG"
type input "0"
type input "1"
type input "2"
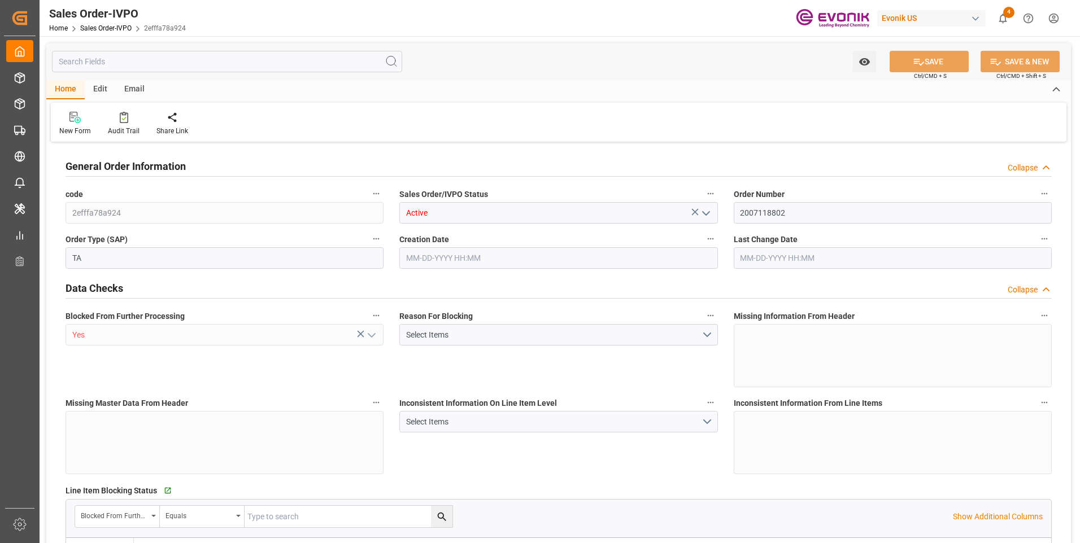
type input "18568"
type input "109.136"
type input "19000"
type input "60"
type input "07-30-2025 18:53"
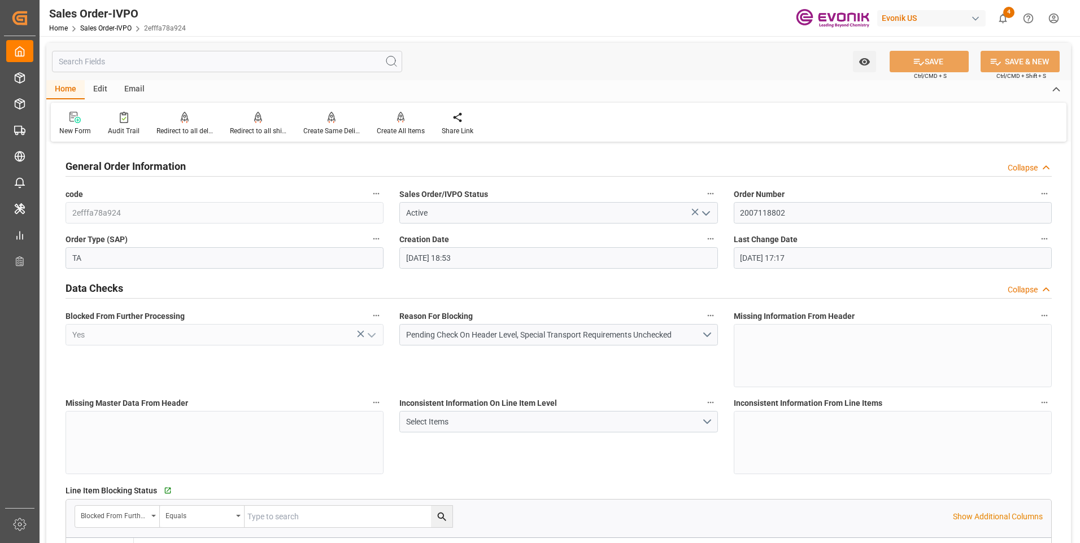
type input "[DATE] 17:17"
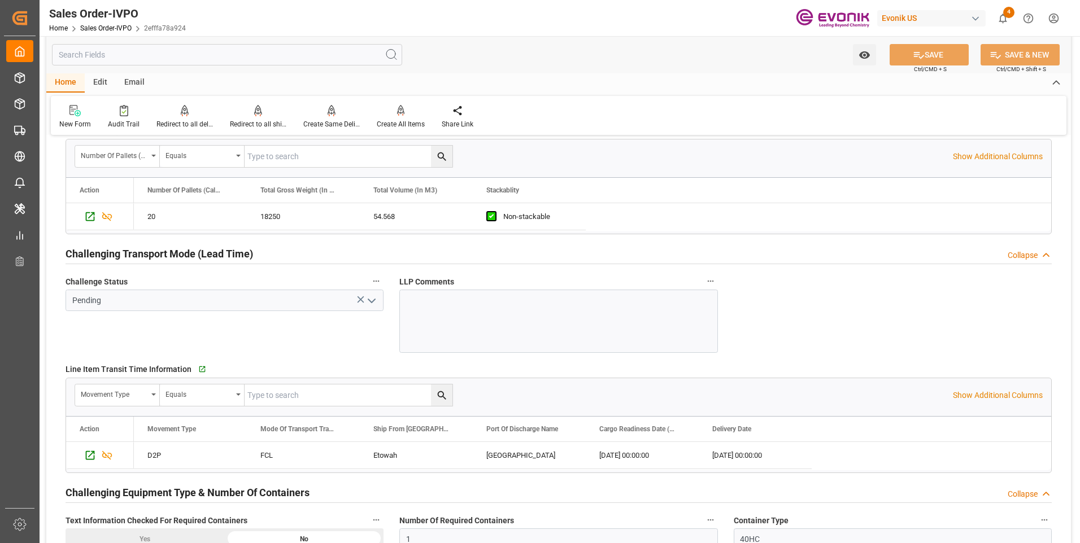
scroll to position [1863, 0]
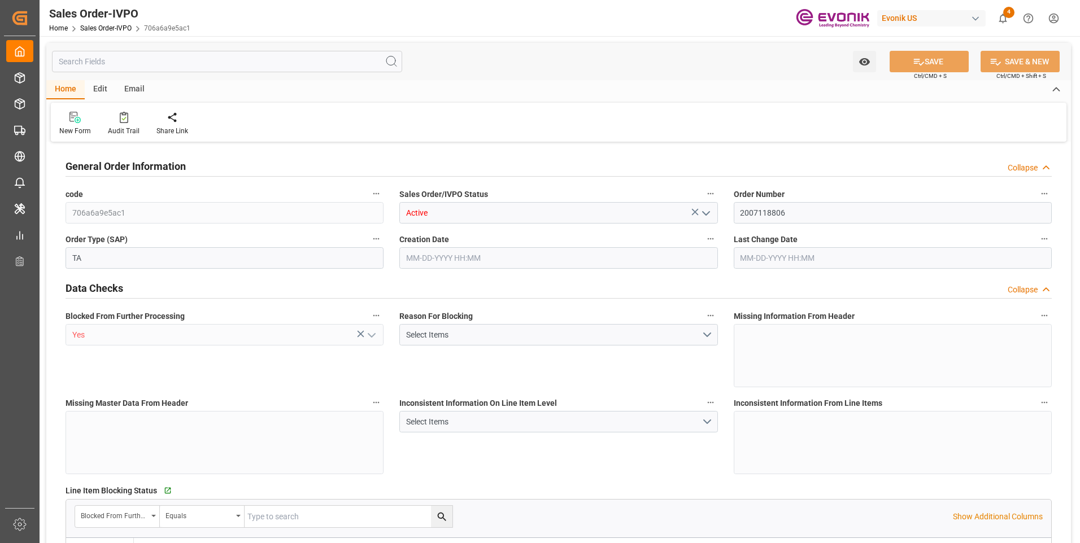
type input "COCTG"
type input "0"
type input "1"
type input "2"
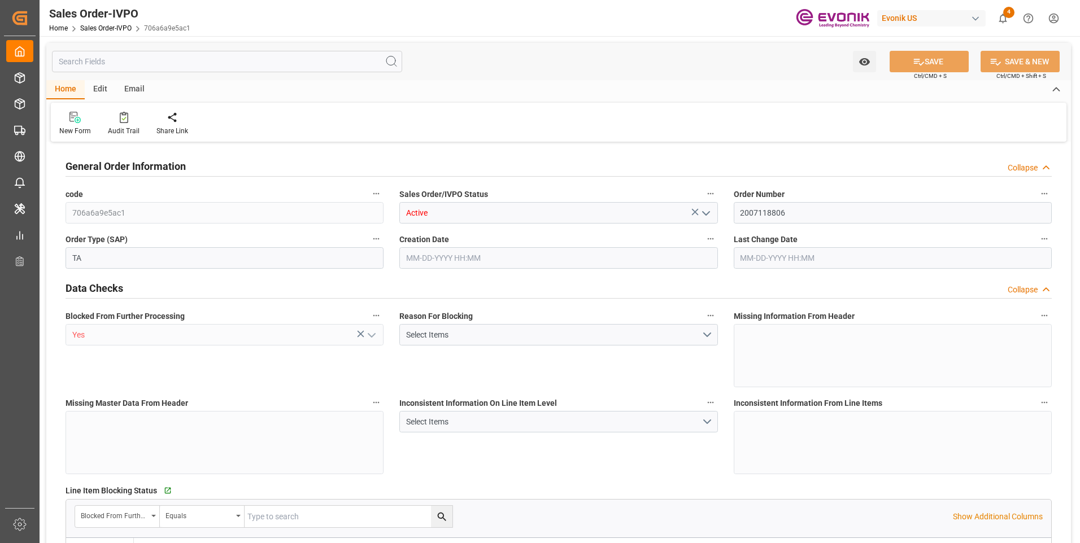
type input "18568"
type input "109.136"
type input "19000"
type input "60"
type input "[DATE] 18:57"
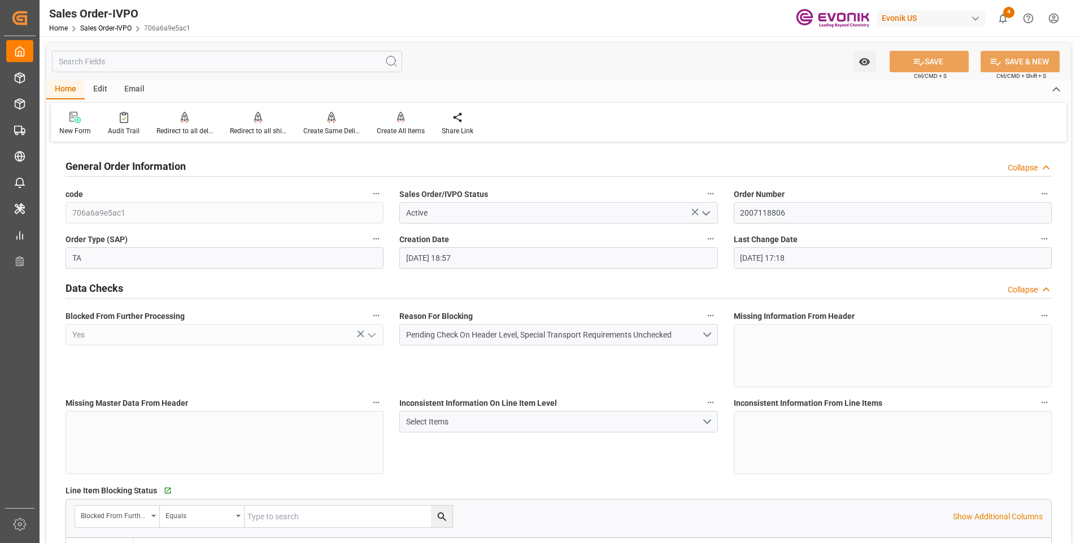
type input "[DATE] 17:18"
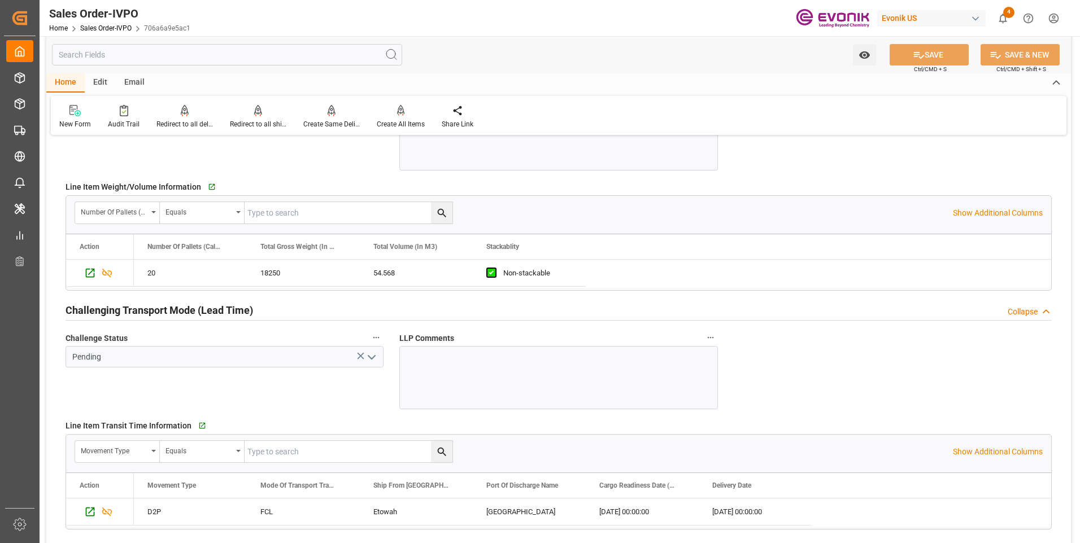
scroll to position [1807, 0]
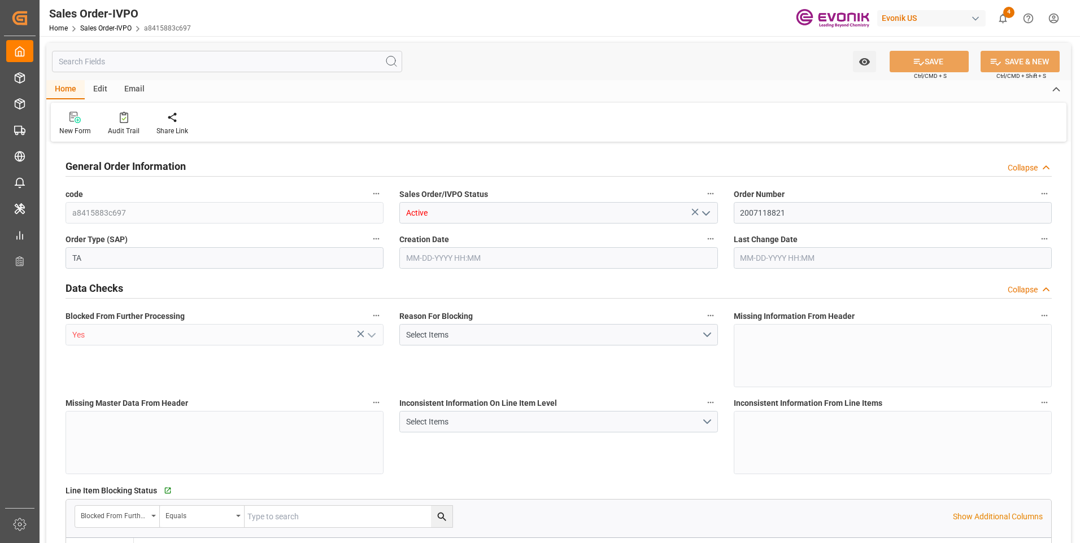
type input "COCTG"
type input "0"
type input "1"
type input "2"
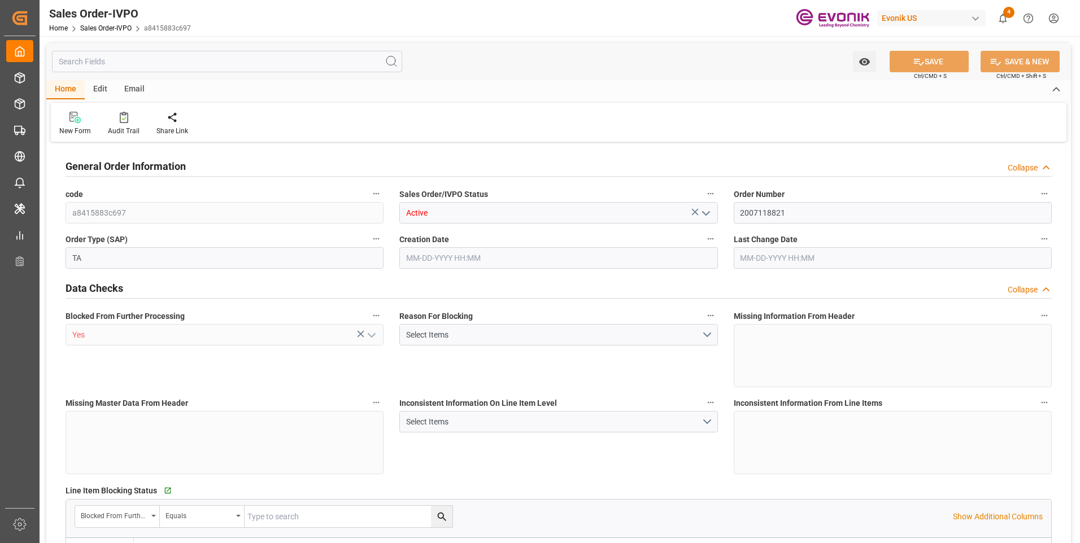
type input "18568"
type input "109.136"
type input "19000"
type input "60"
type input "07-30-2025 19:05"
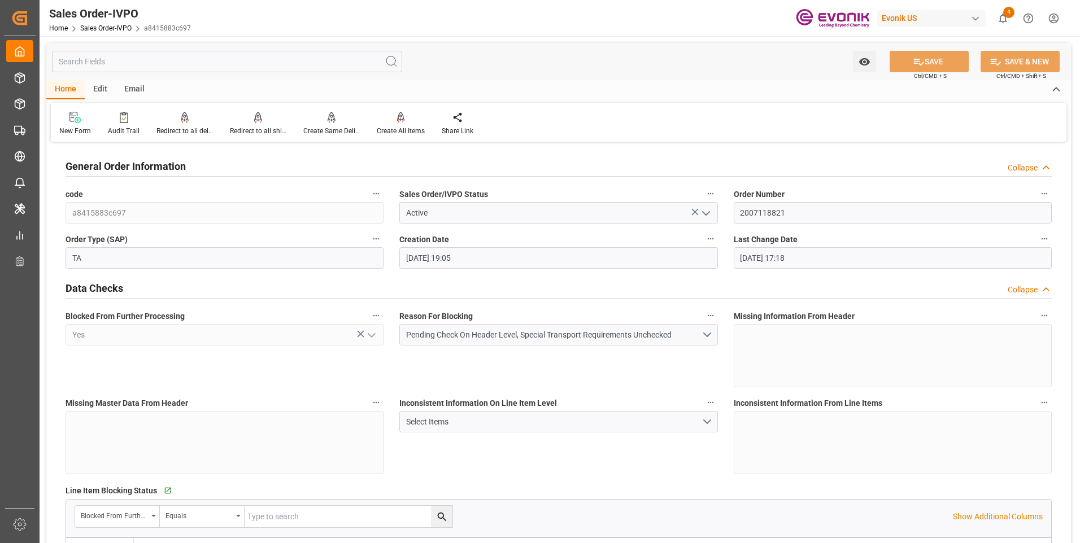
type input "09-08-2025 17:18"
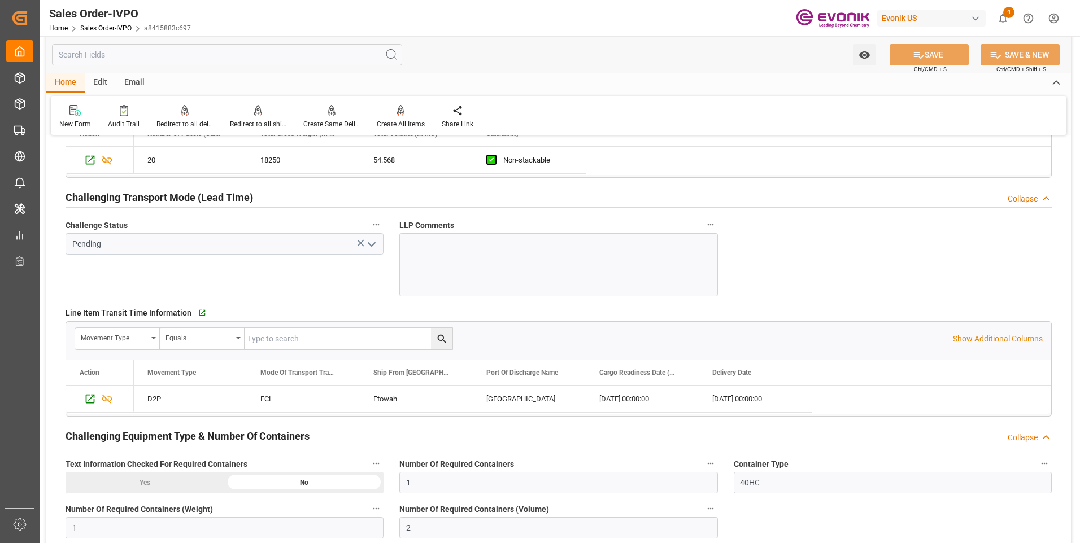
scroll to position [1807, 0]
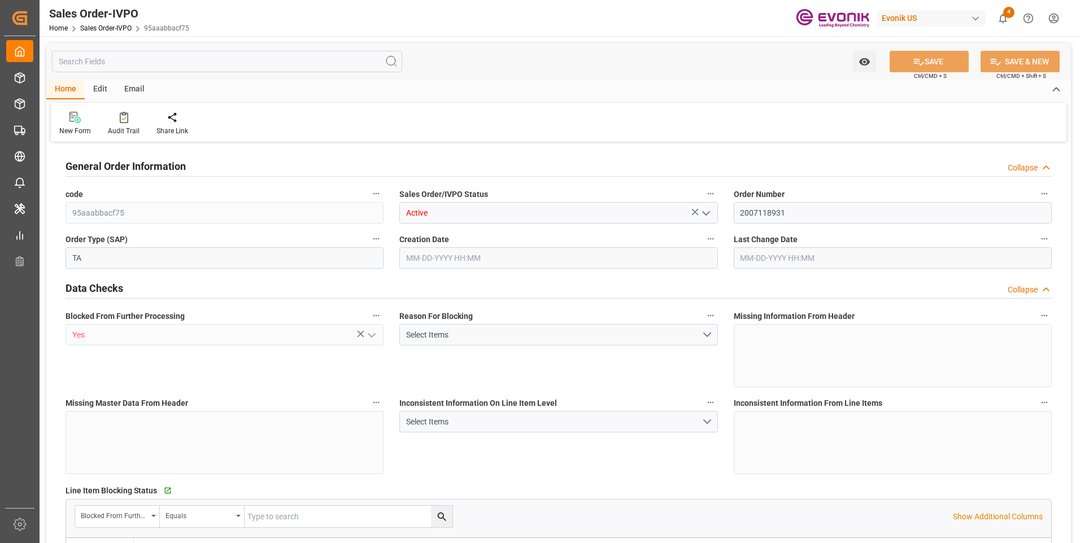
type input "COCTG"
type input "0"
type input "1"
type input "2"
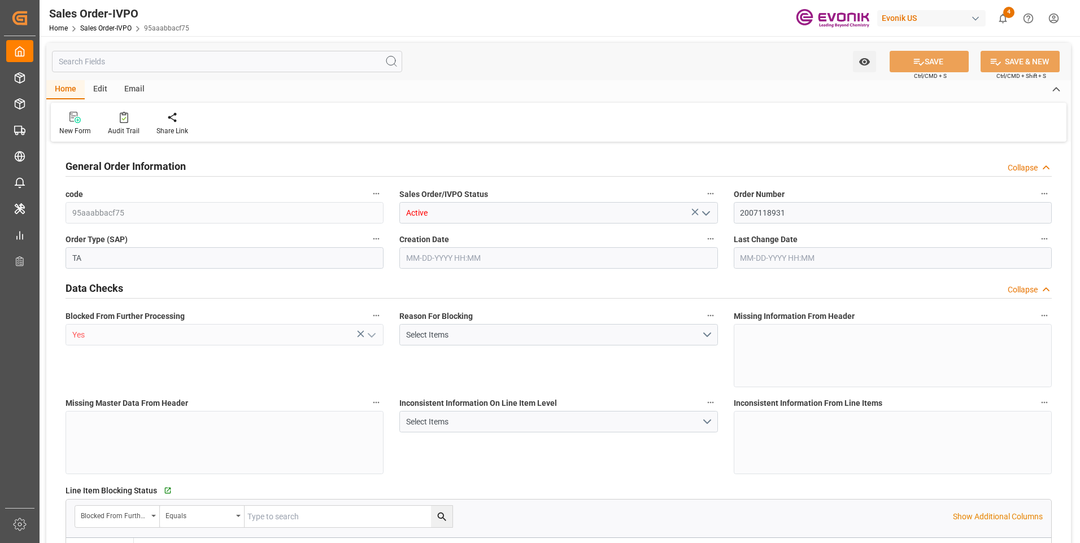
type input "18568"
type input "109.136"
type input "19000"
type input "60"
type input "07-30-2025 20:15"
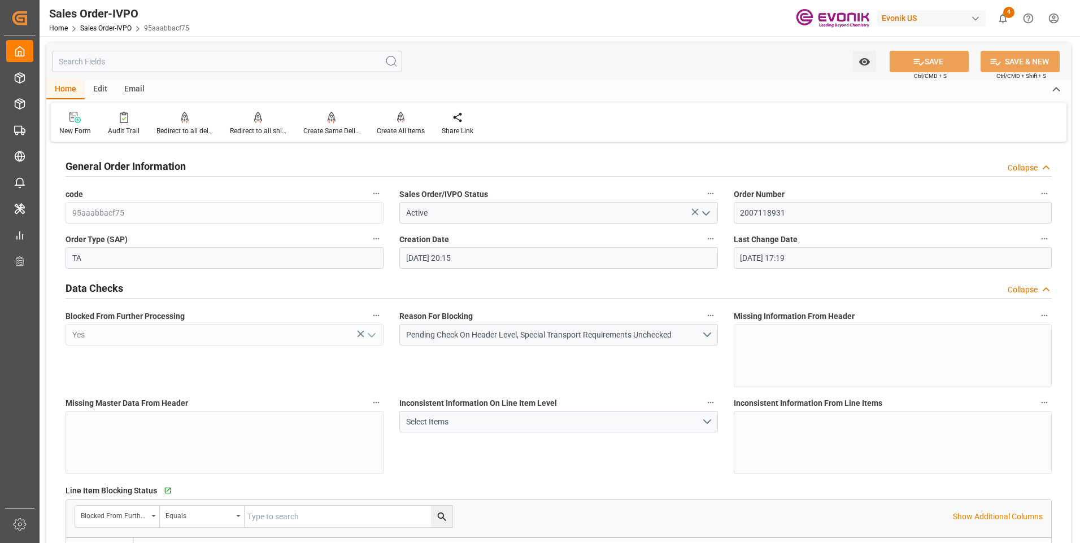
type input "09-08-2025 17:19"
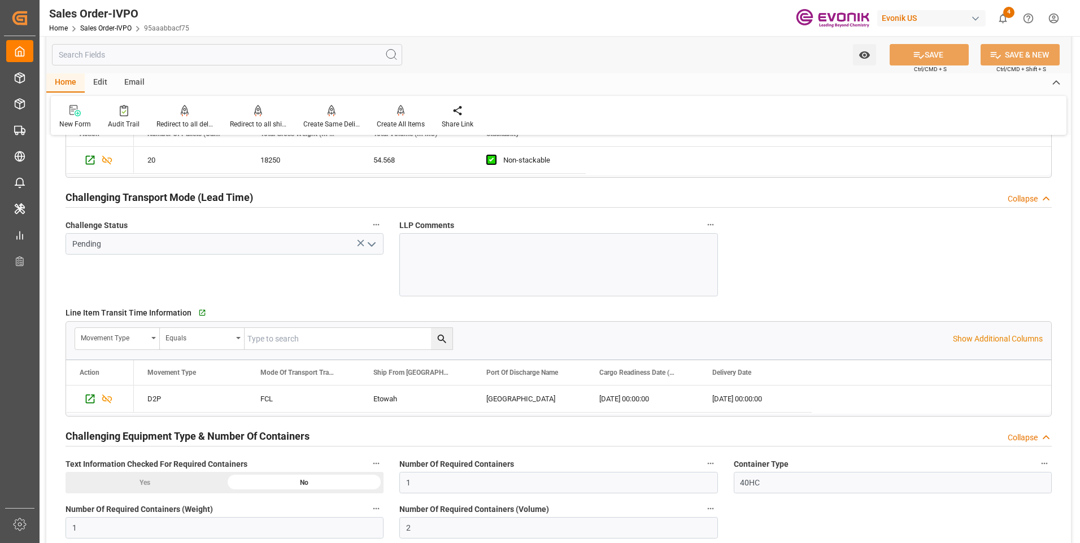
scroll to position [1920, 0]
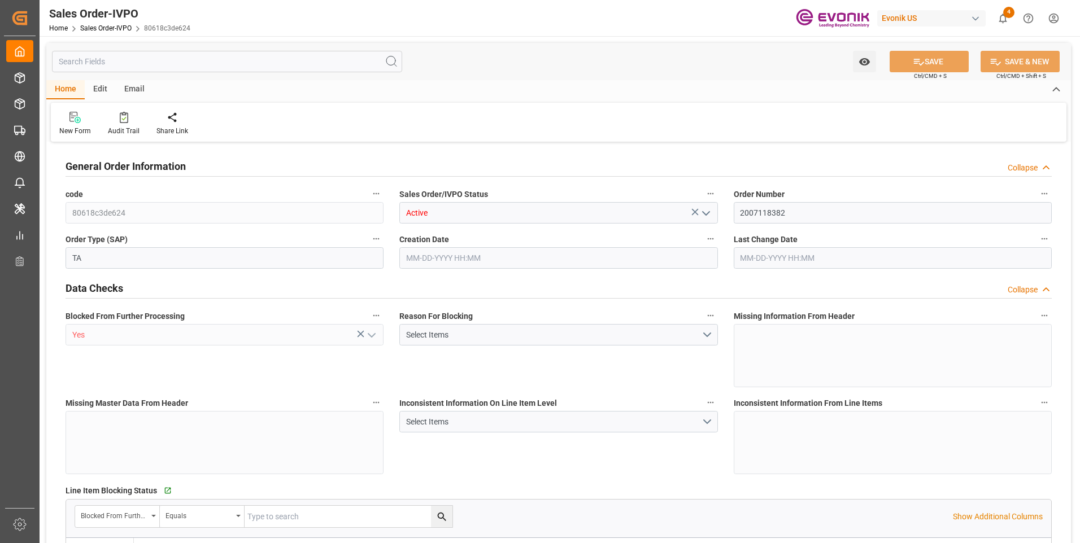
type input "COCTG"
type input "0"
type input "1"
type input "2"
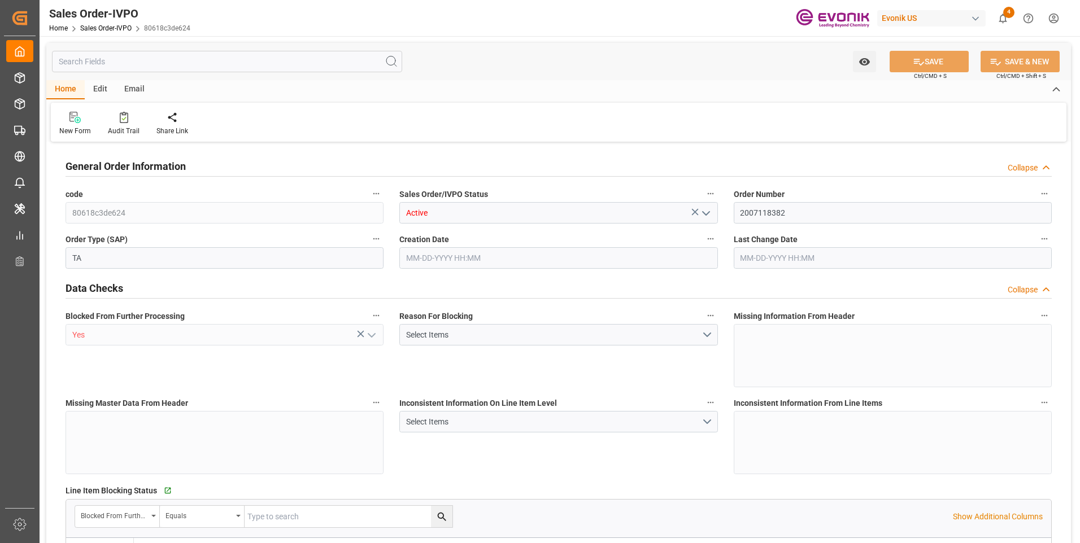
type input "18568"
type input "109.136"
type input "19000"
type input "60"
type input "[DATE] 14:19"
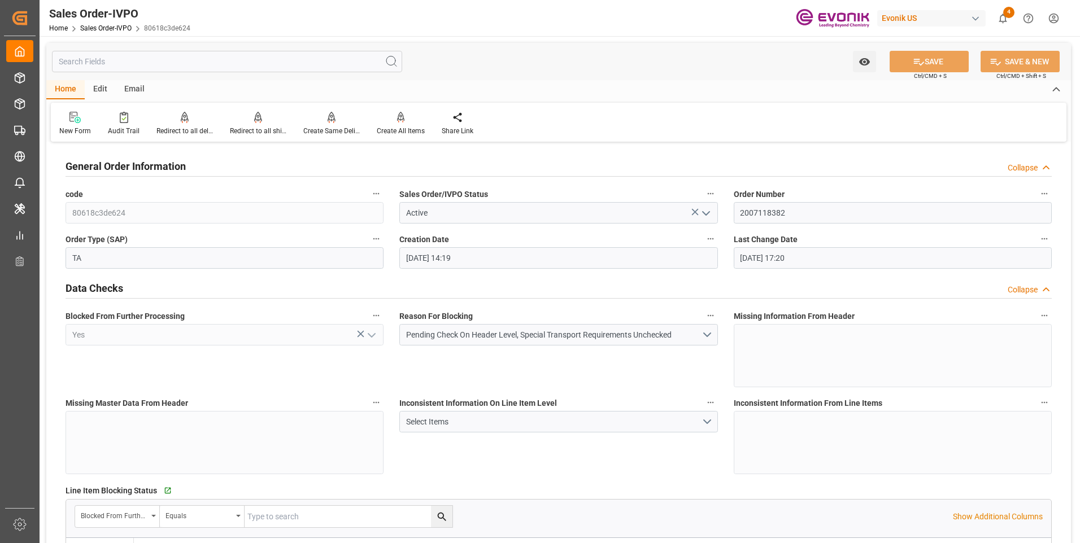
type input "[DATE] 17:20"
type input "COCTG"
type input "0"
type input "1"
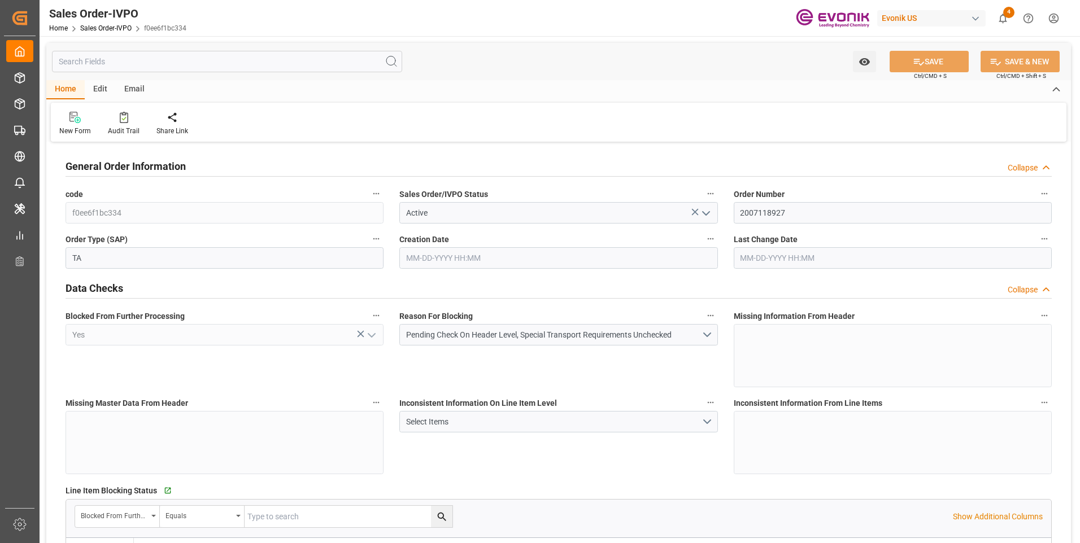
type input "2"
type input "18568"
type input "109.136"
type input "19000"
type input "60"
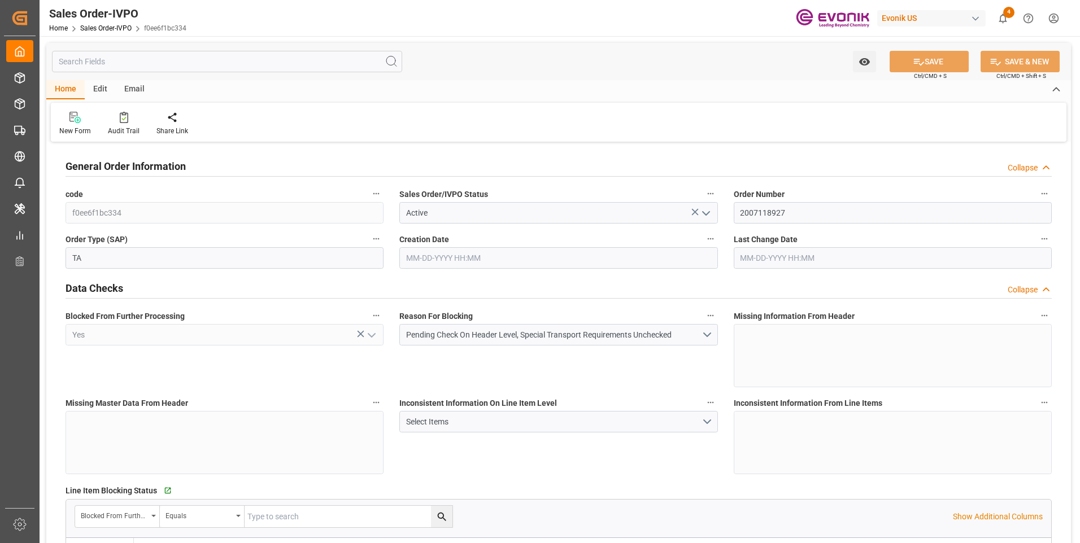
type input "07-30-2025 20:11"
type input "09-08-2025 17:15"
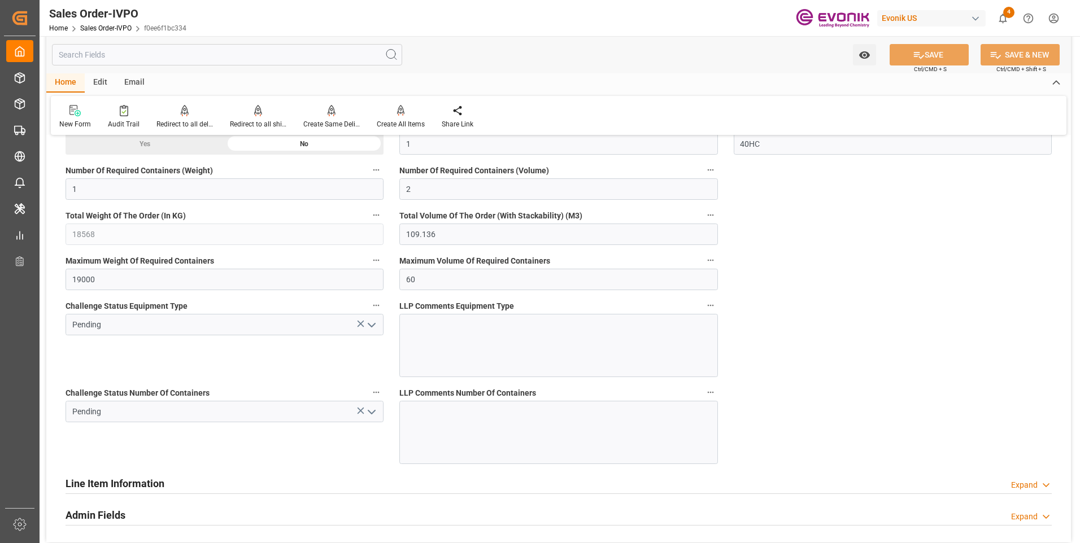
scroll to position [1920, 0]
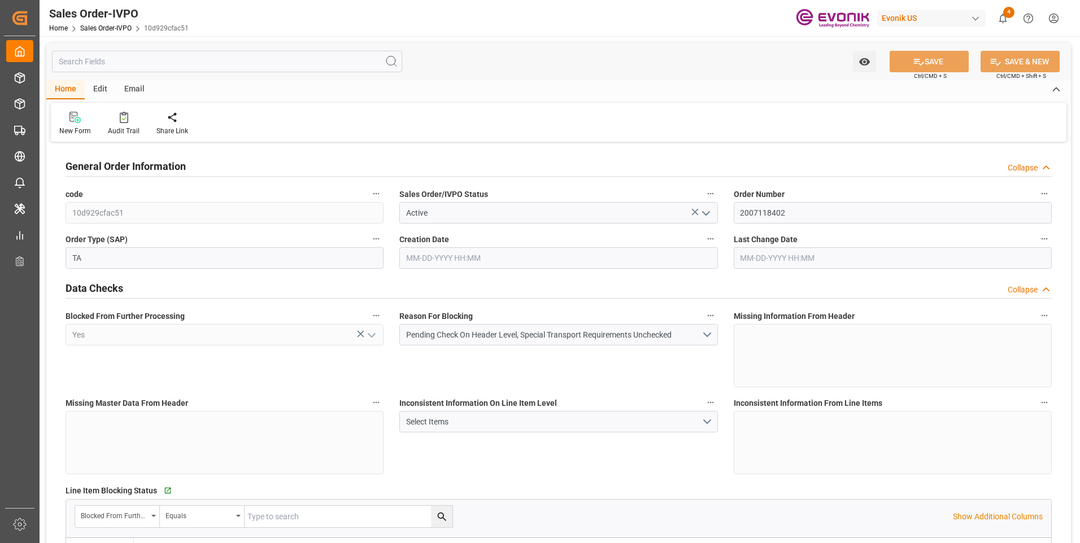
type input "COCTG"
type input "0"
type input "1"
type input "2"
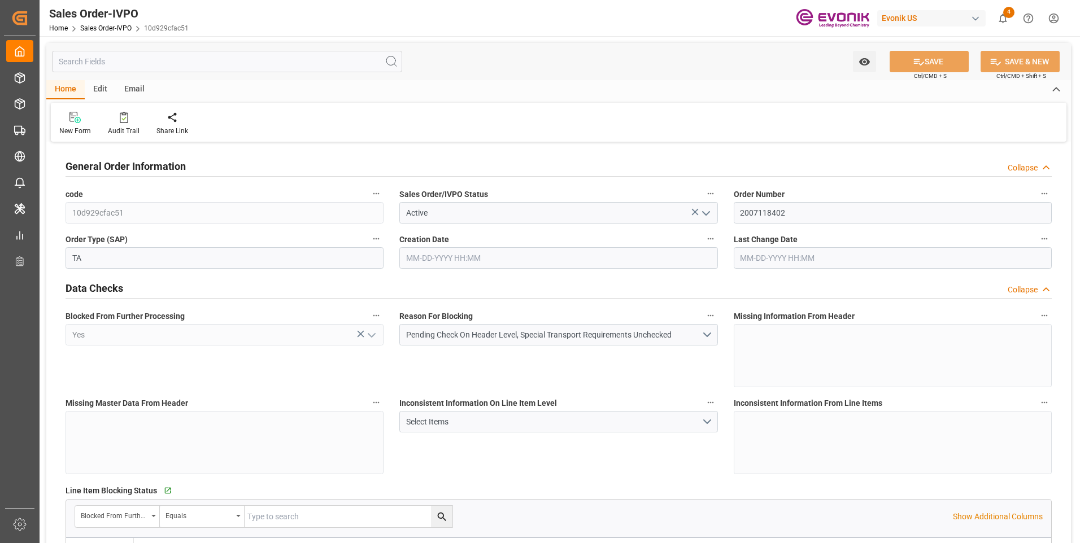
type input "18568"
type input "109.136"
type input "19000"
type input "60"
type input "[DATE] 14:27"
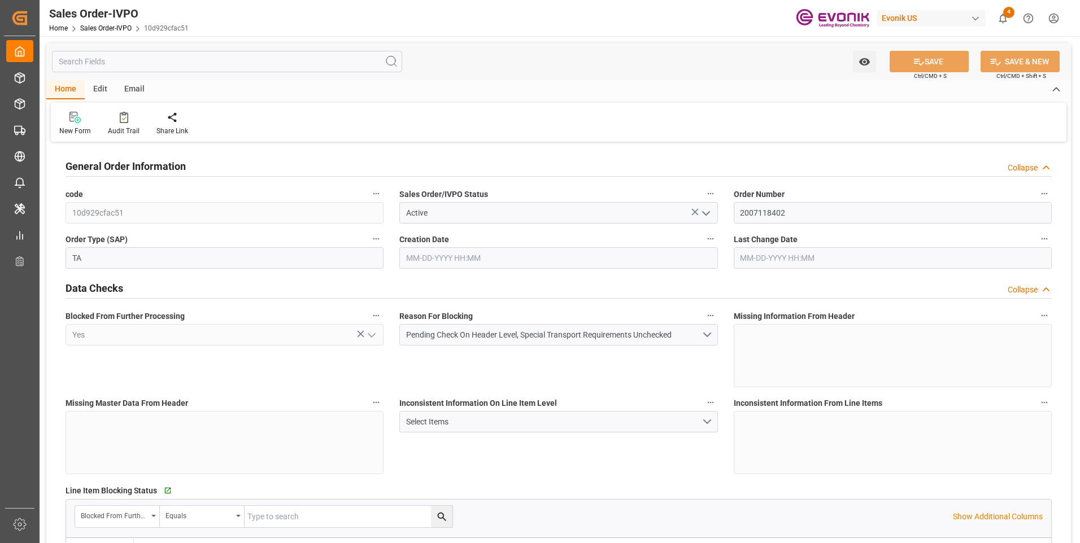
type input "[DATE] 17:21"
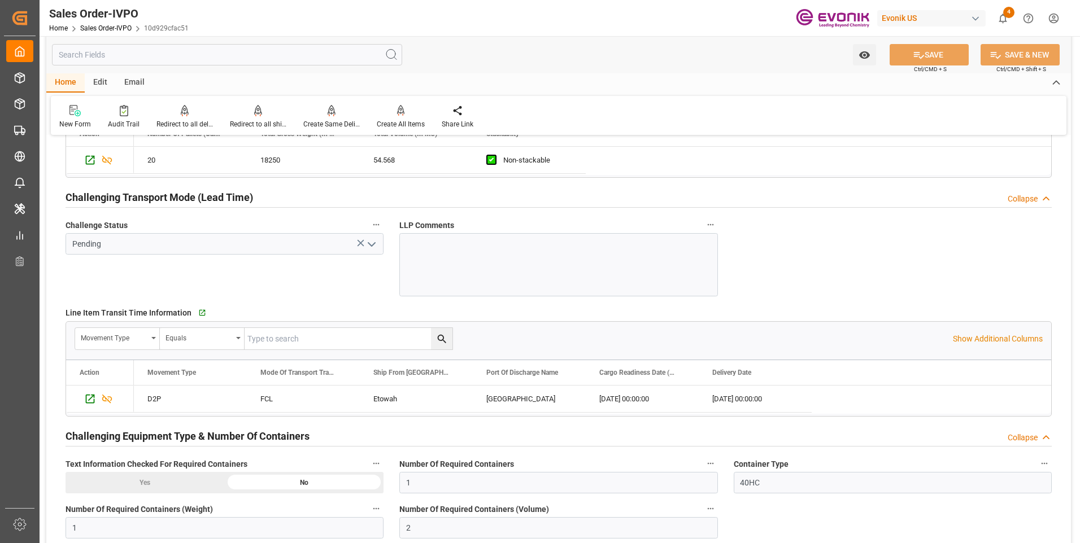
scroll to position [1976, 0]
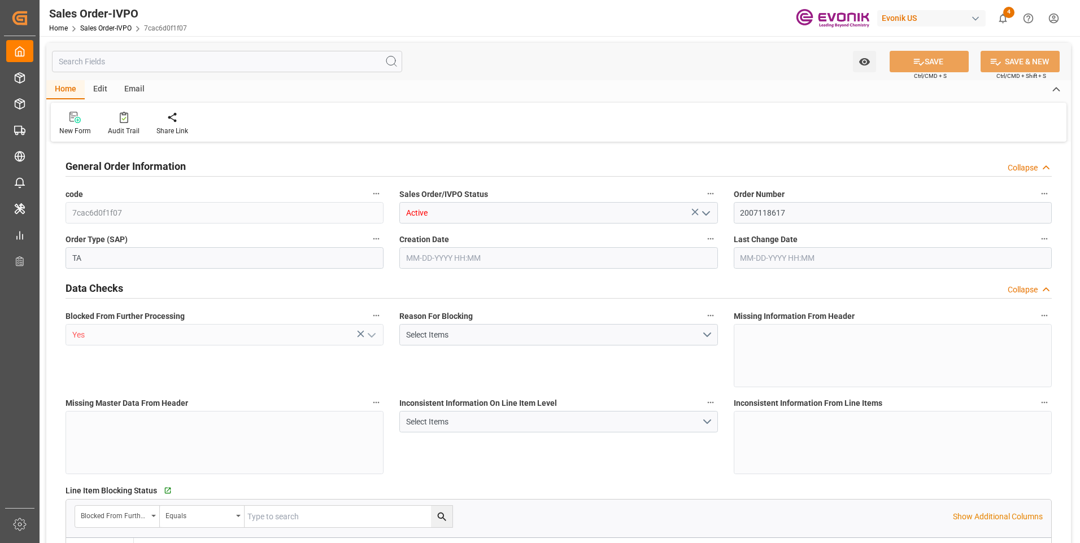
type input "COCTG"
type input "0"
type input "1"
type input "2"
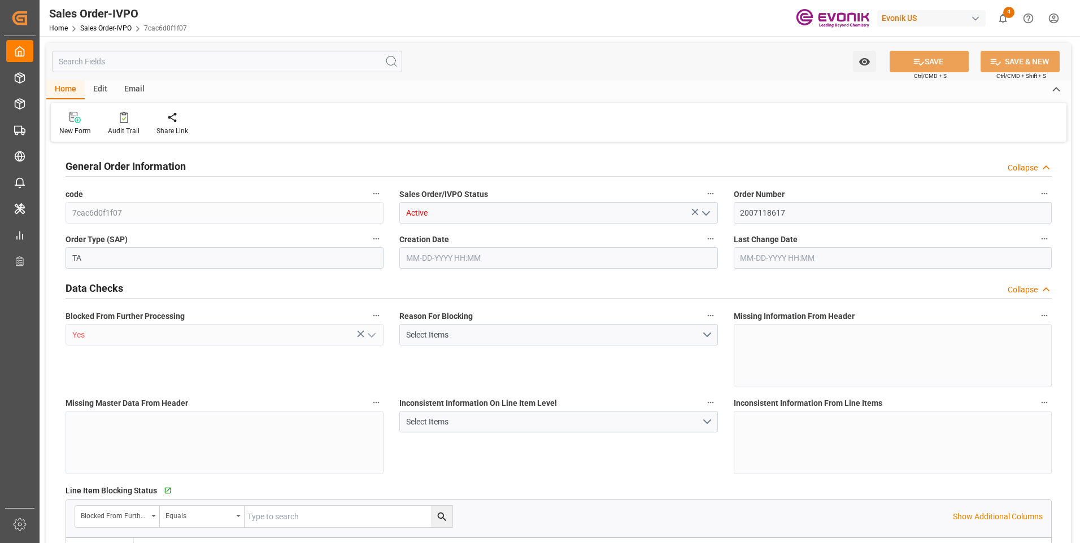
type input "18568"
type input "109.136"
type input "19000"
type input "60"
type input "07-30-2025 16:11"
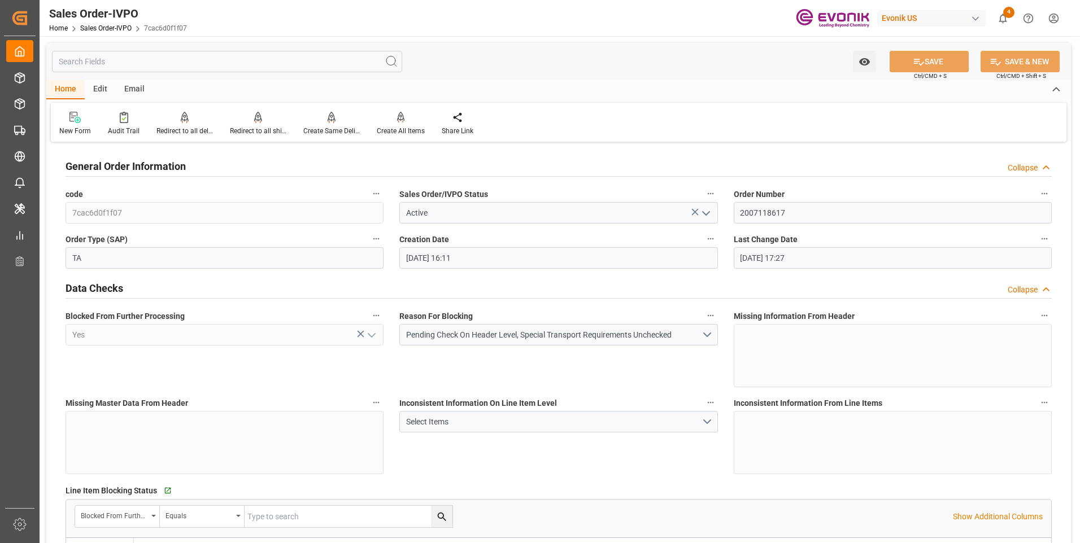
type input "09-08-2025 17:27"
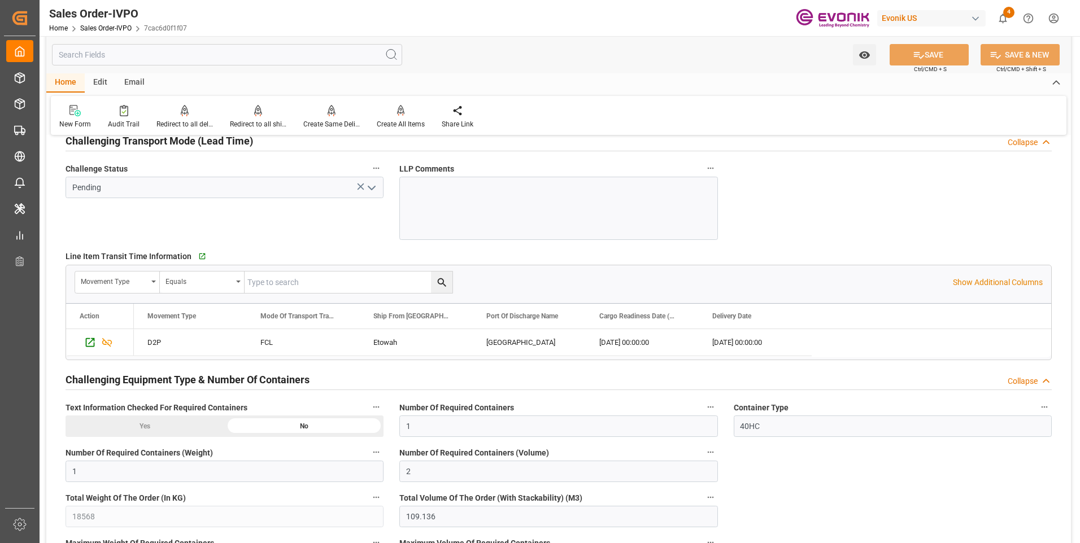
scroll to position [1863, 0]
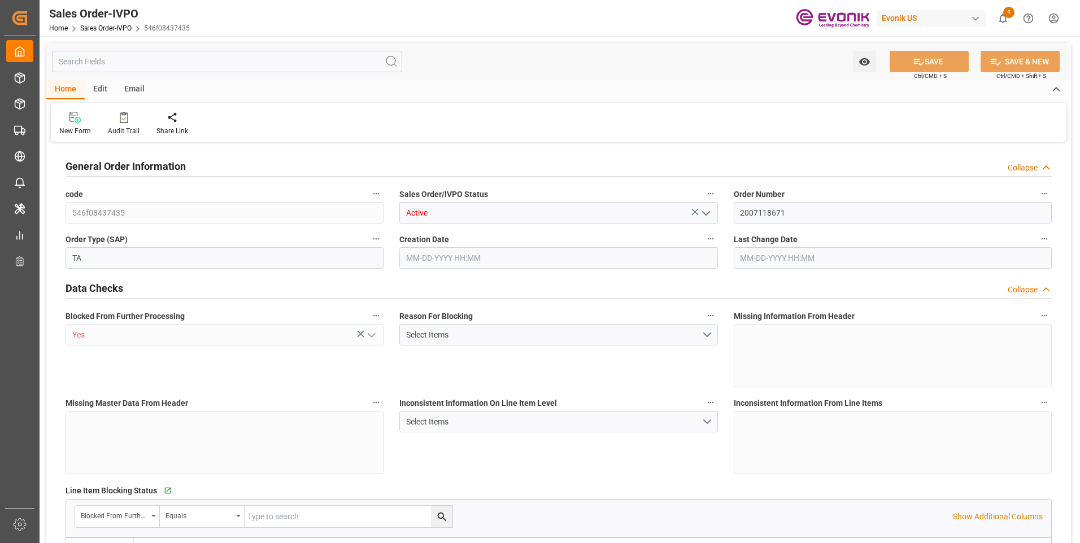
type input "COCTG"
type input "0"
type input "1"
type input "2"
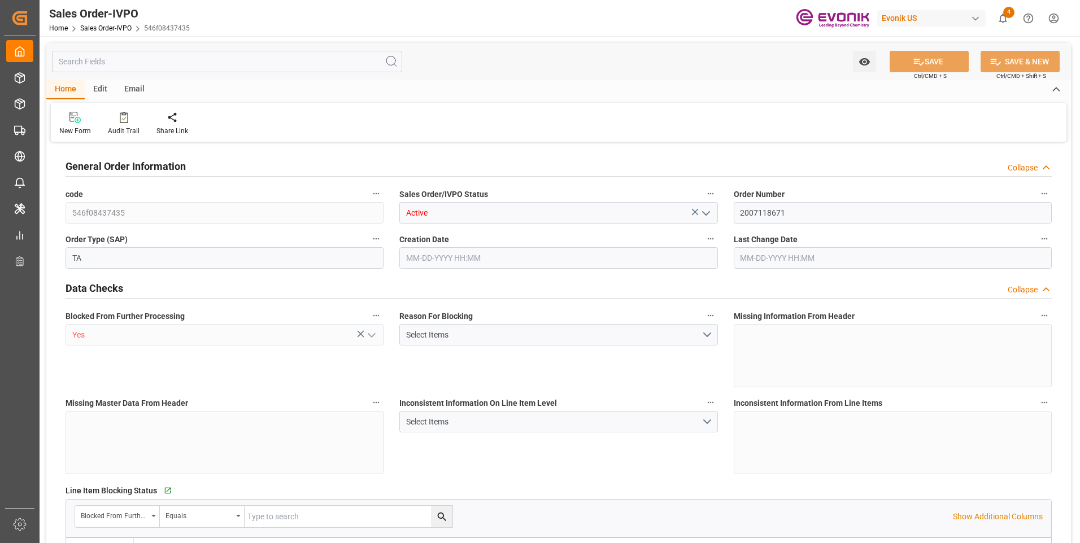
type input "18568"
type input "109.136"
type input "19000"
type input "60"
type input "07-30-2025 17:00"
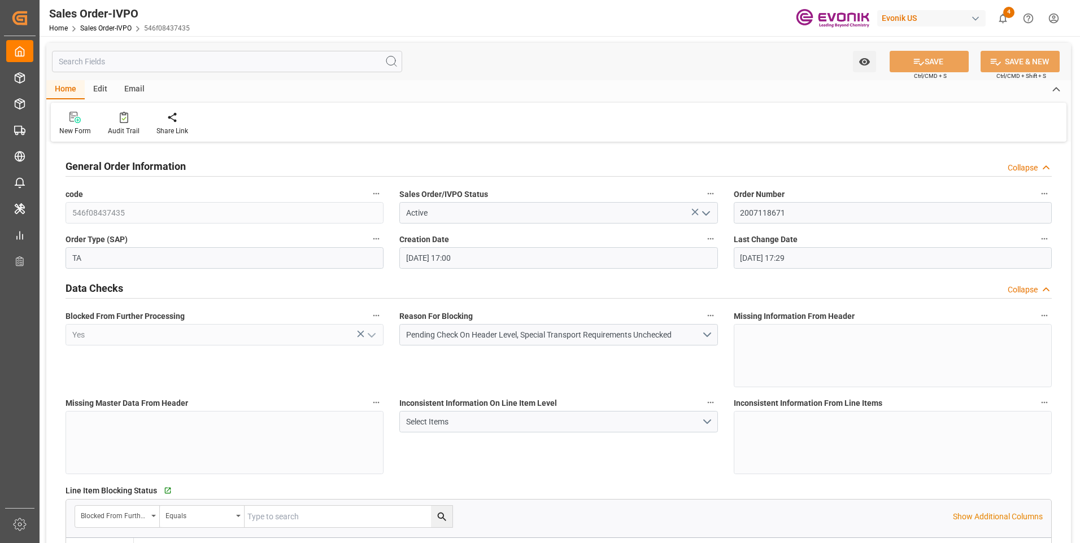
type input "09-08-2025 17:29"
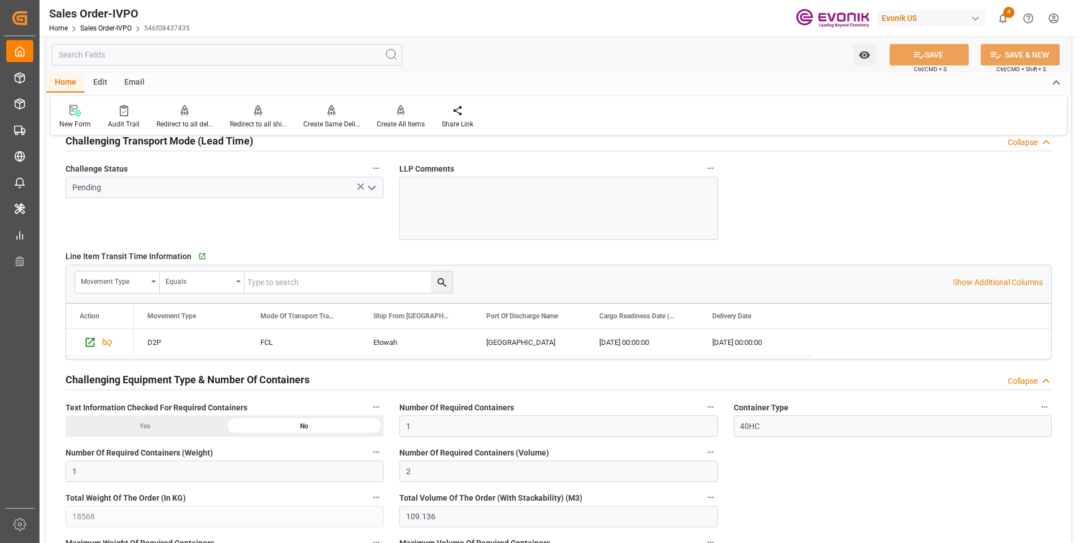
scroll to position [1863, 0]
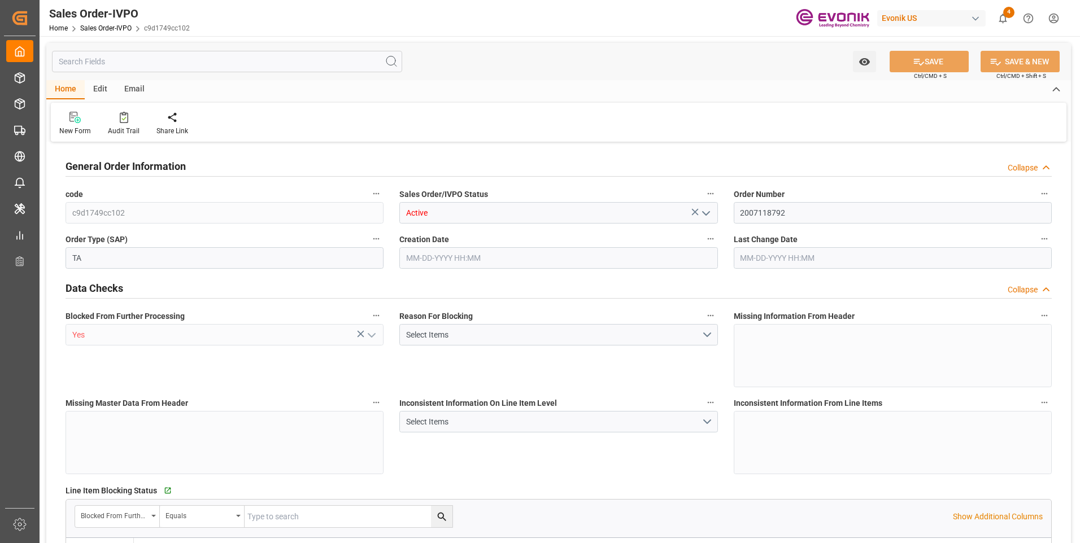
type input "COCTG"
type input "0"
type input "1"
type input "2"
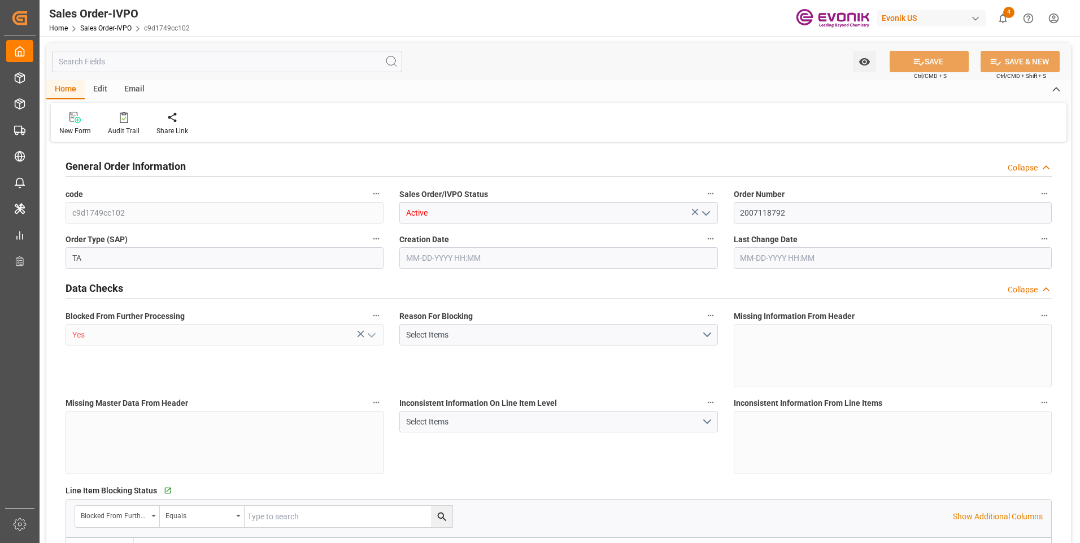
type input "18568"
type input "109.136"
type input "19000"
type input "60"
type input "[DATE] 18:48"
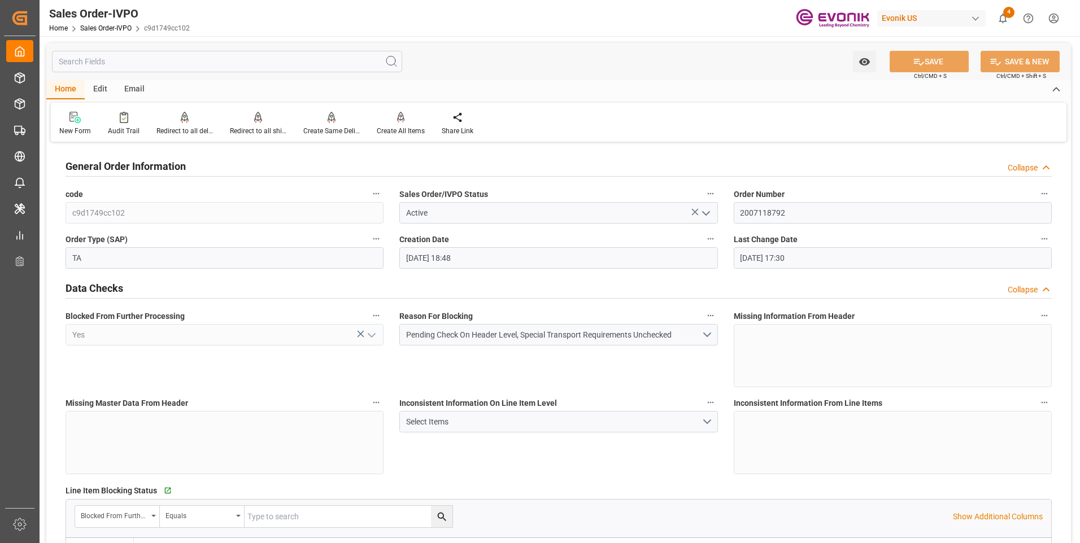
type input "[DATE] 17:30"
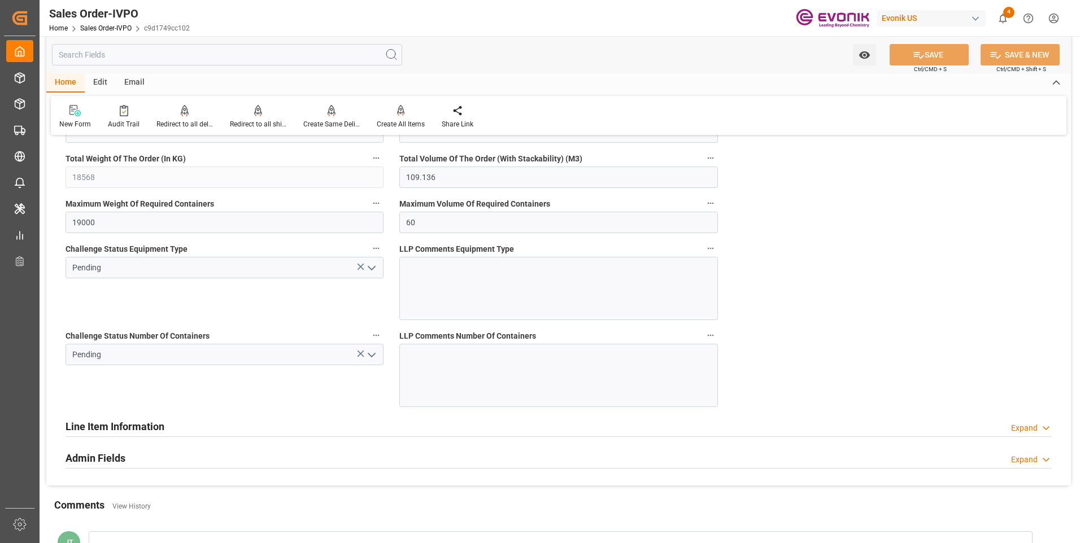
scroll to position [1864, 0]
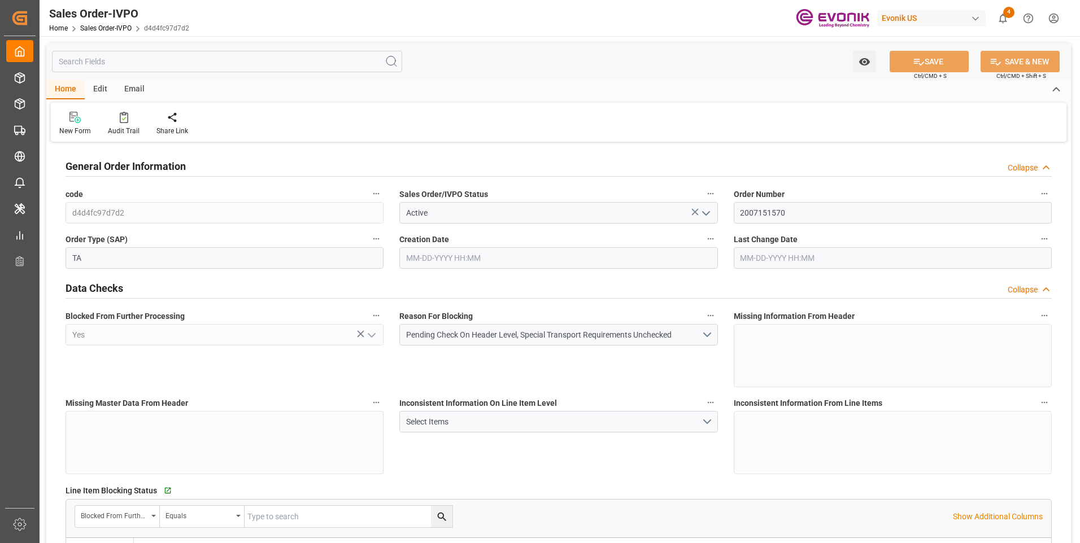
type input "COCTG"
type input "0"
type input "1"
type input "2"
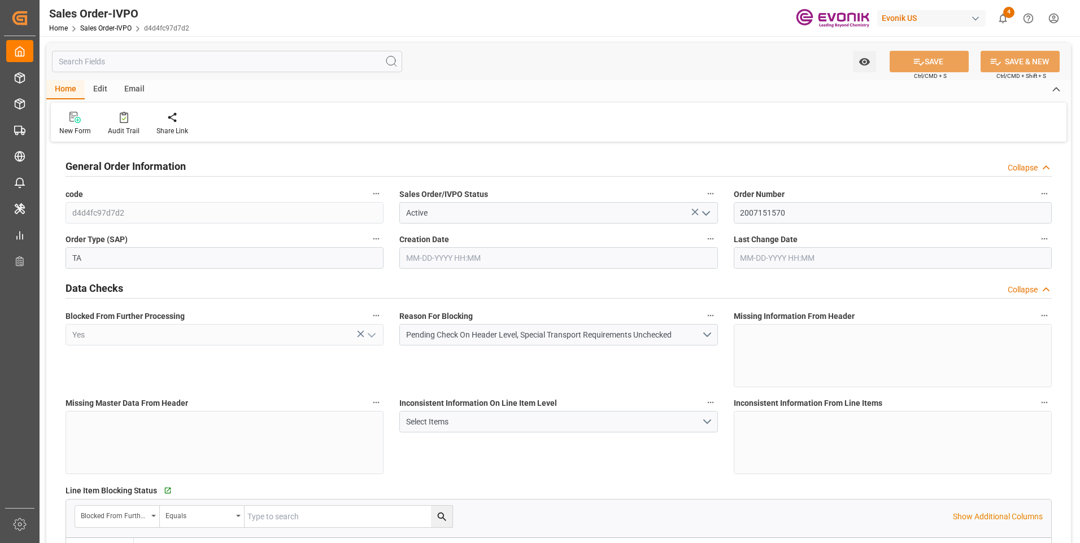
type input "18568"
type input "109.136"
type input "19000"
type input "60"
type input "08-22-2025 16:41"
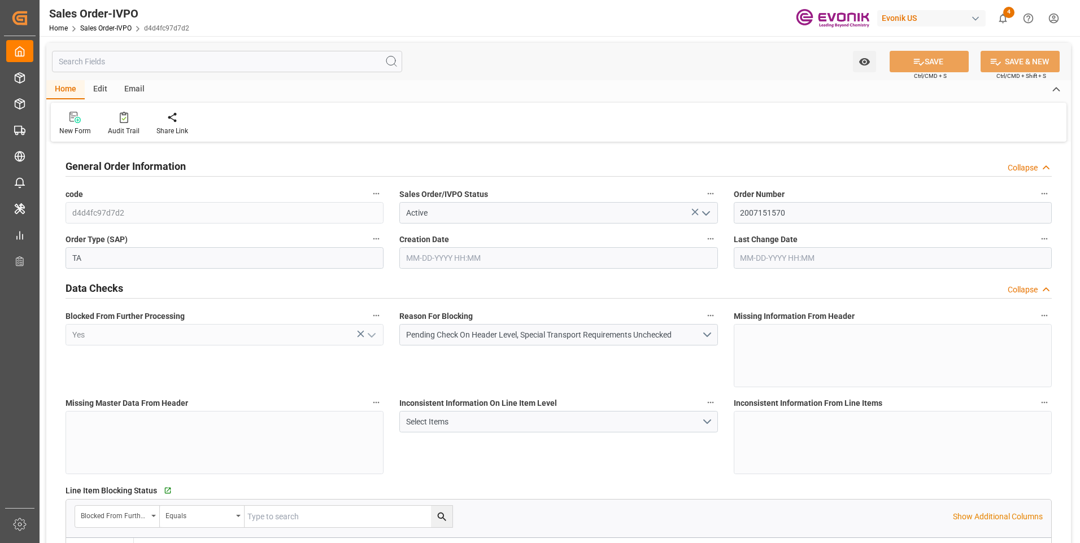
type input "09-08-2025 17:30"
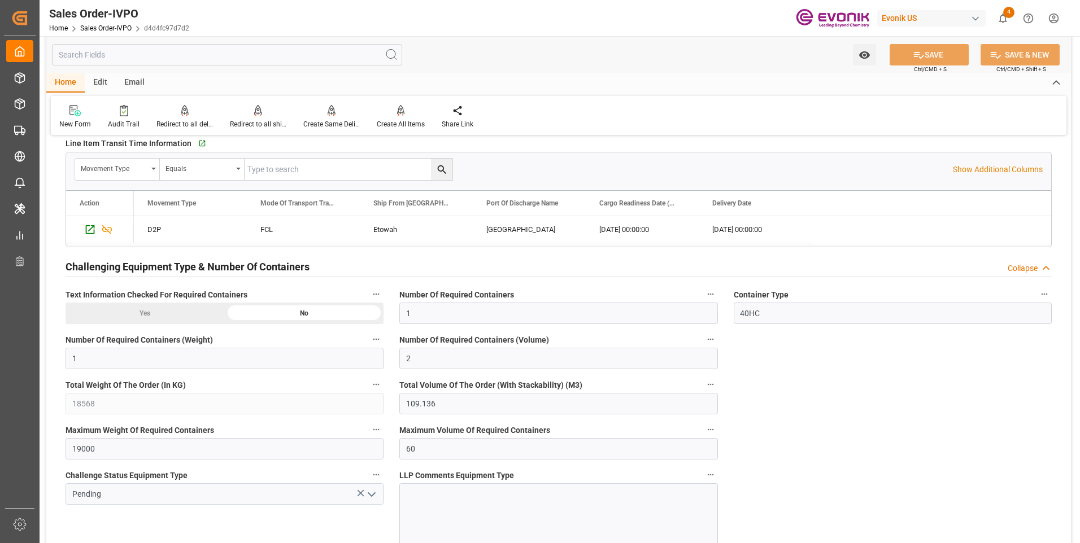
scroll to position [1976, 0]
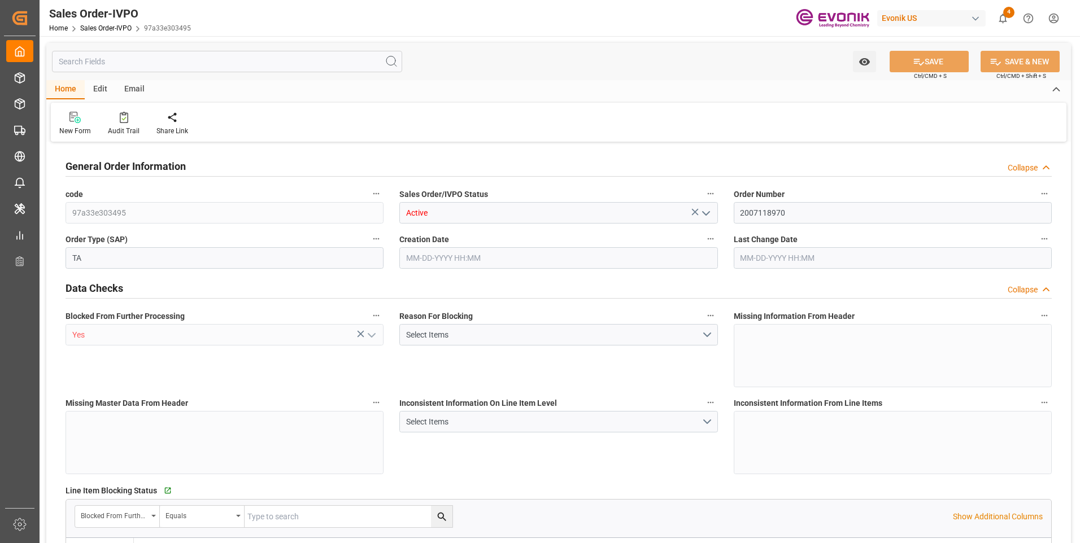
type input "COCTG"
type input "0"
type input "1"
type input "2"
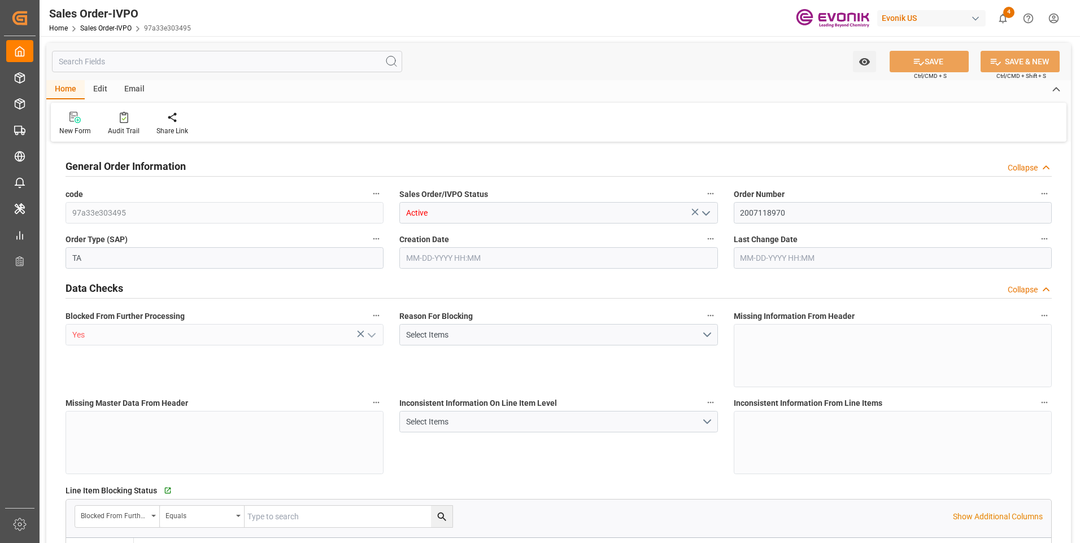
type input "18568"
type input "109.136"
type input "19000"
type input "60"
type input "07-30-2025 20:39"
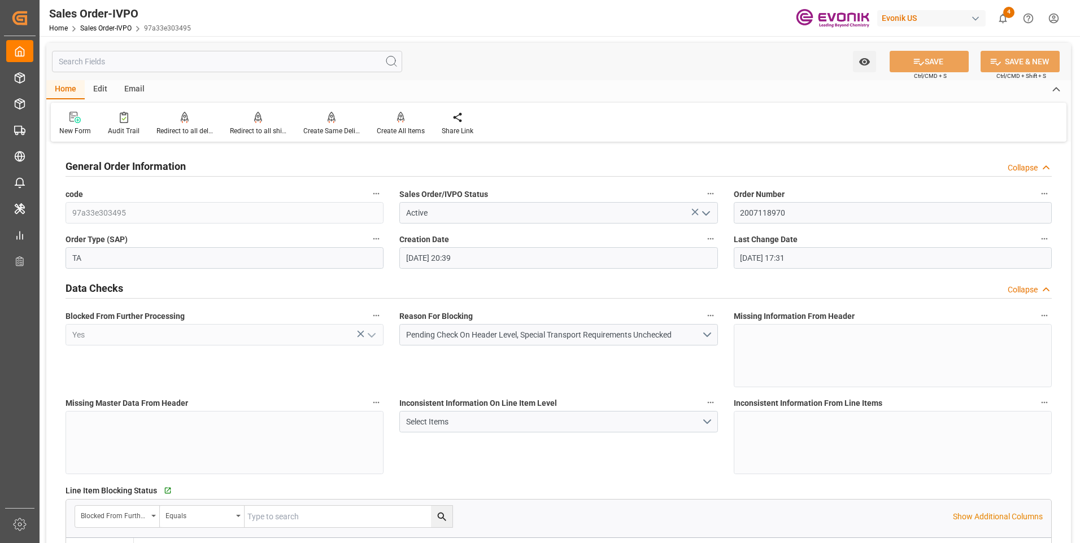
type input "09-08-2025 17:31"
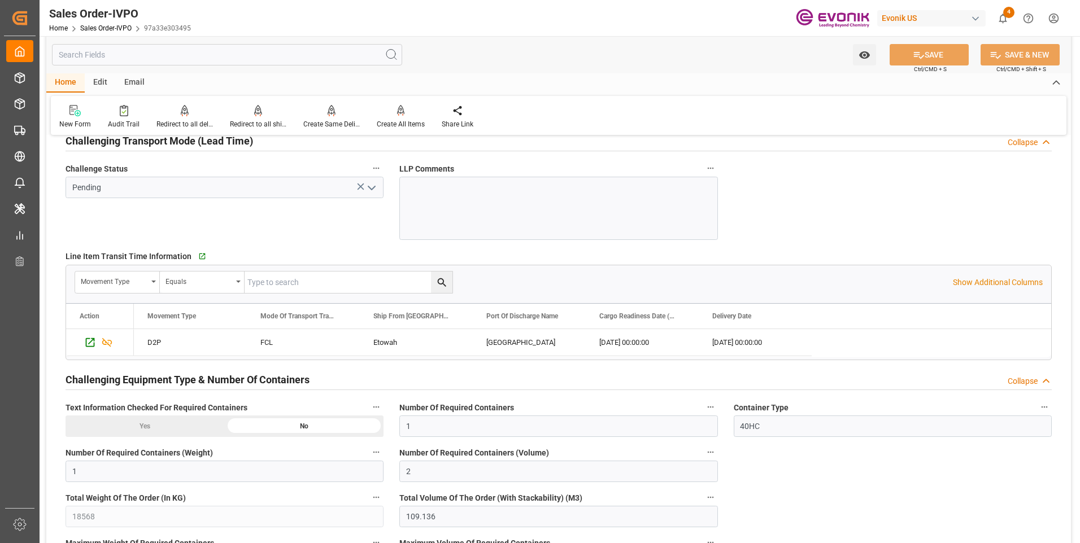
scroll to position [1863, 0]
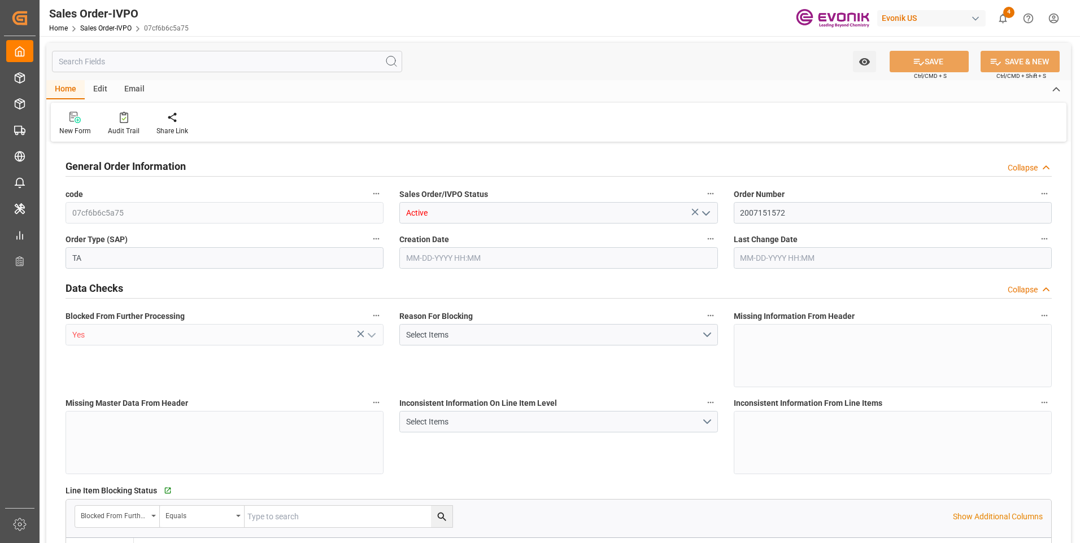
type input "COCTG"
type input "0"
type input "1"
type input "2"
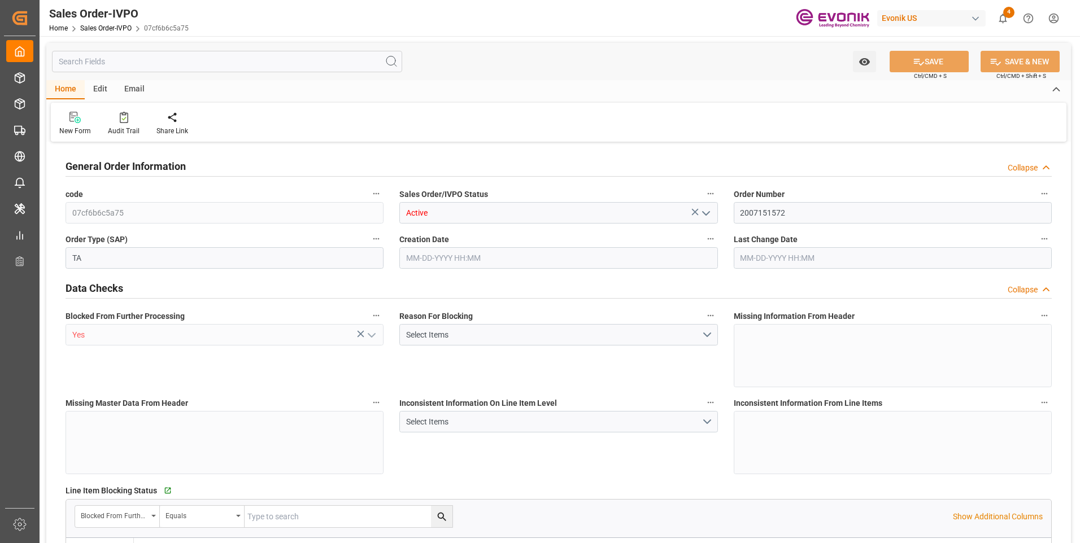
type input "18568"
type input "109.136"
type input "19000"
type input "60"
type input "[DATE] 16:44"
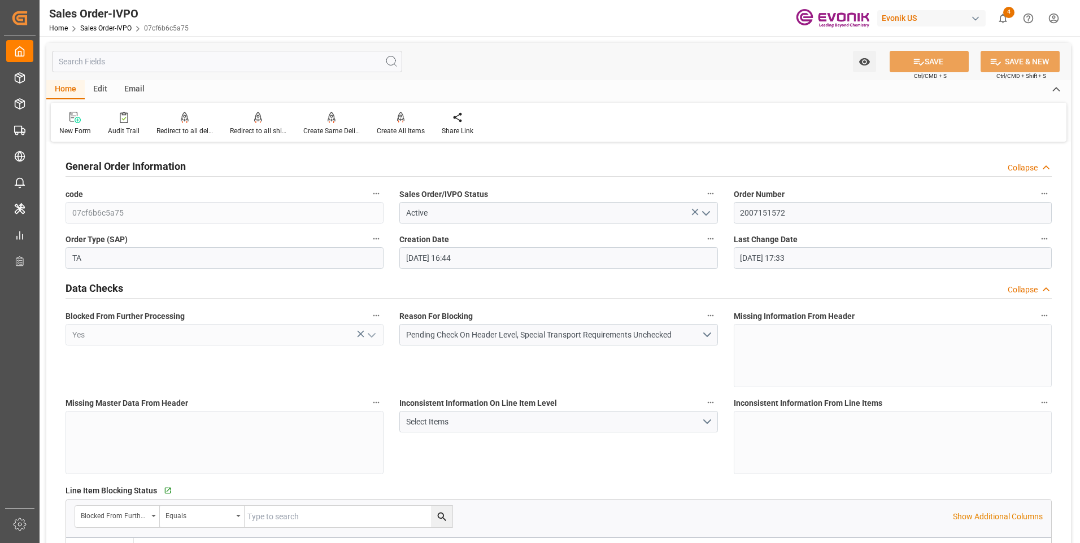
type input "[DATE] 17:33"
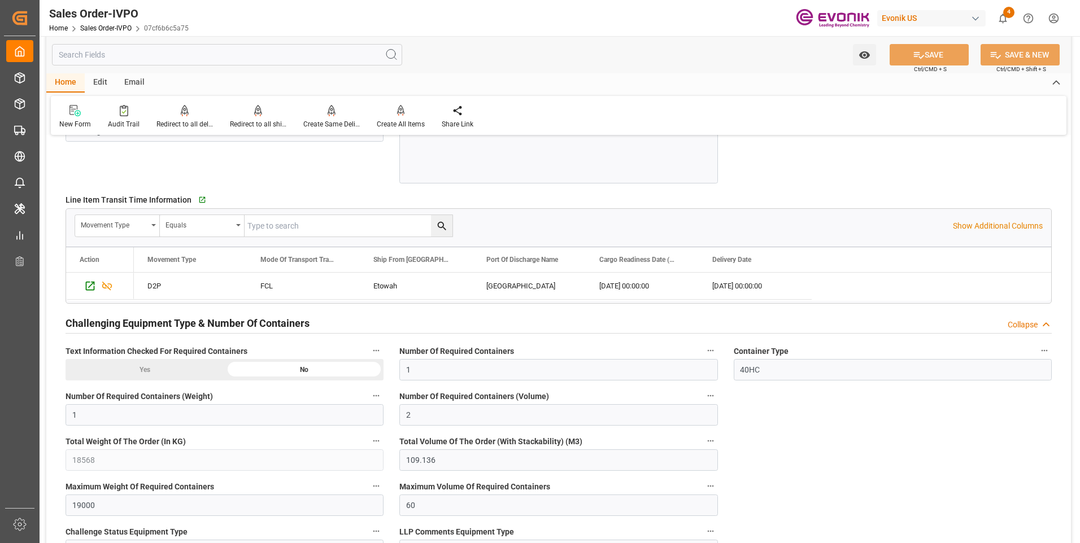
scroll to position [1807, 0]
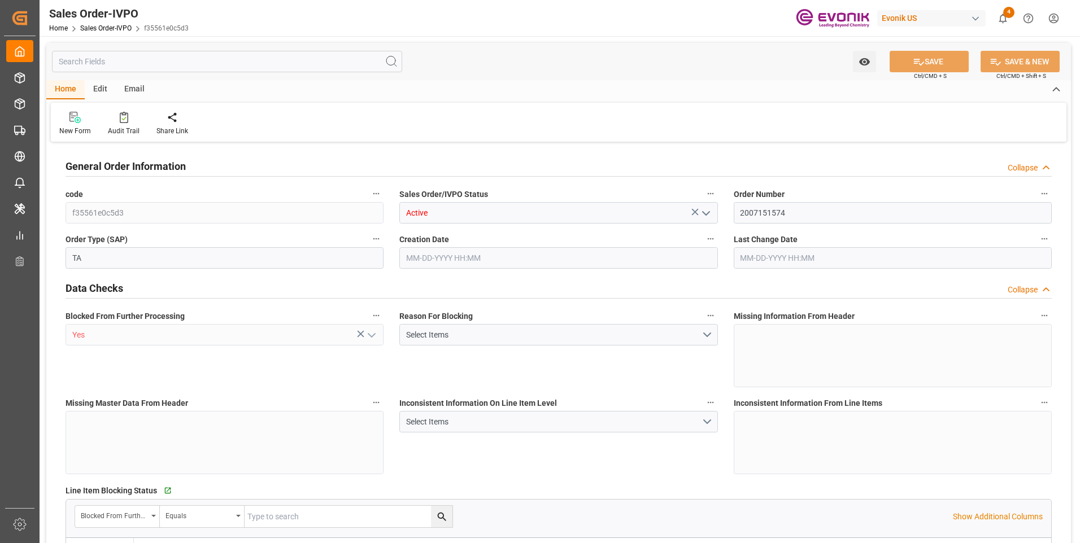
type input "COCTG"
type input "0"
type input "1"
type input "2"
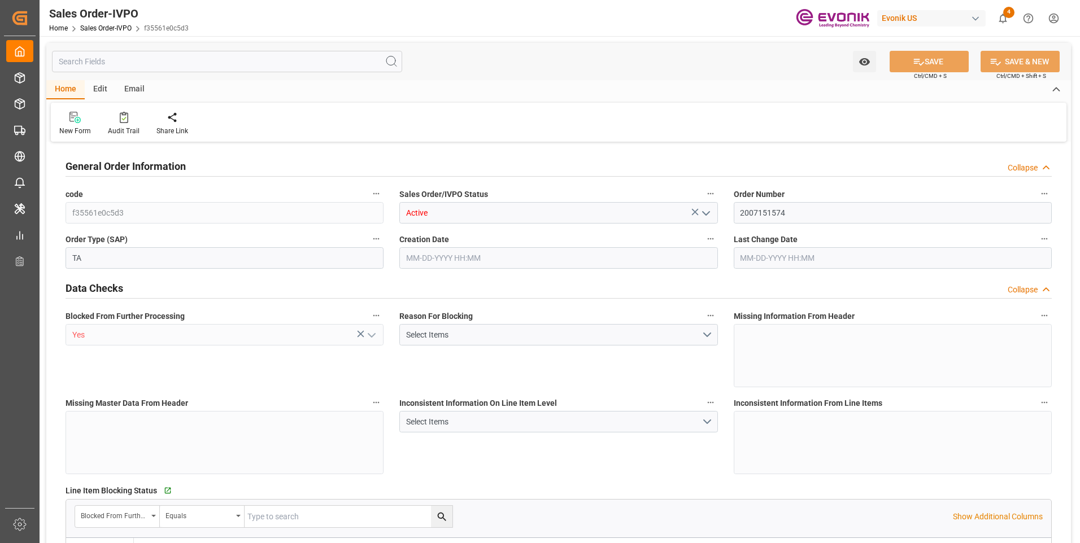
type input "18568"
type input "109.136"
type input "19000"
type input "60"
type input "[DATE] 16:47"
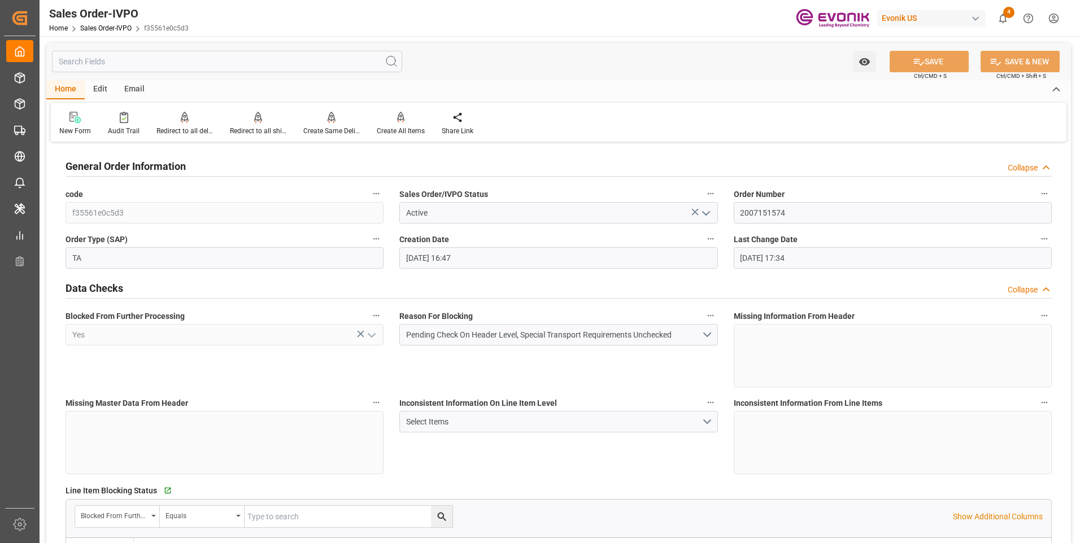
type input "[DATE] 17:34"
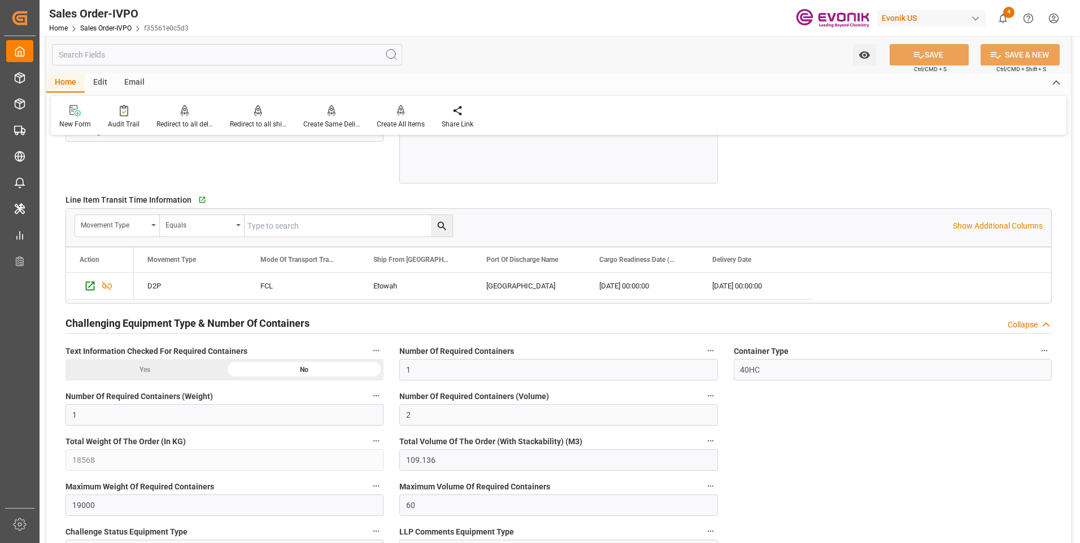
scroll to position [1920, 0]
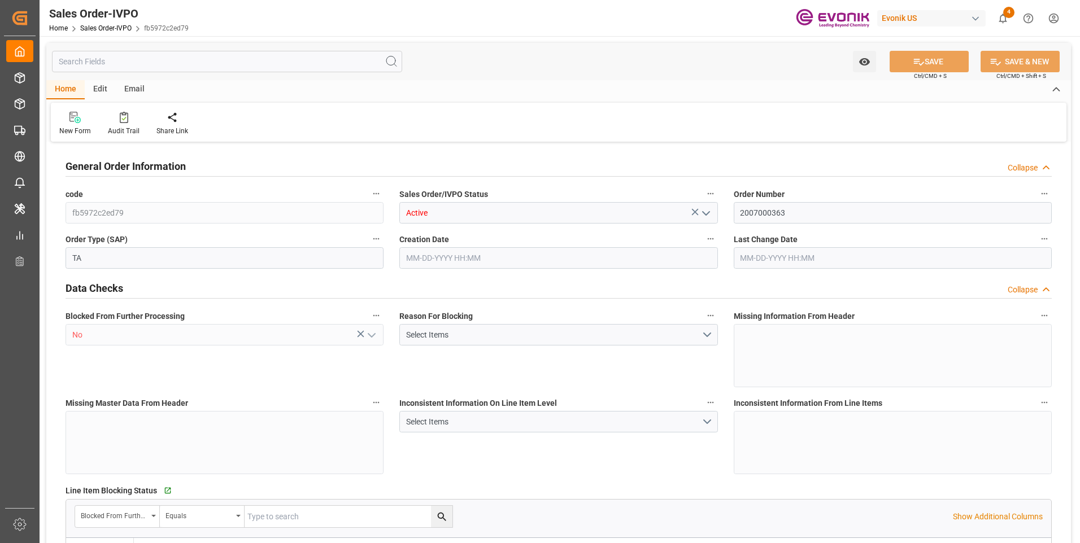
type input "COCTG"
type input "0"
type input "1"
type input "2"
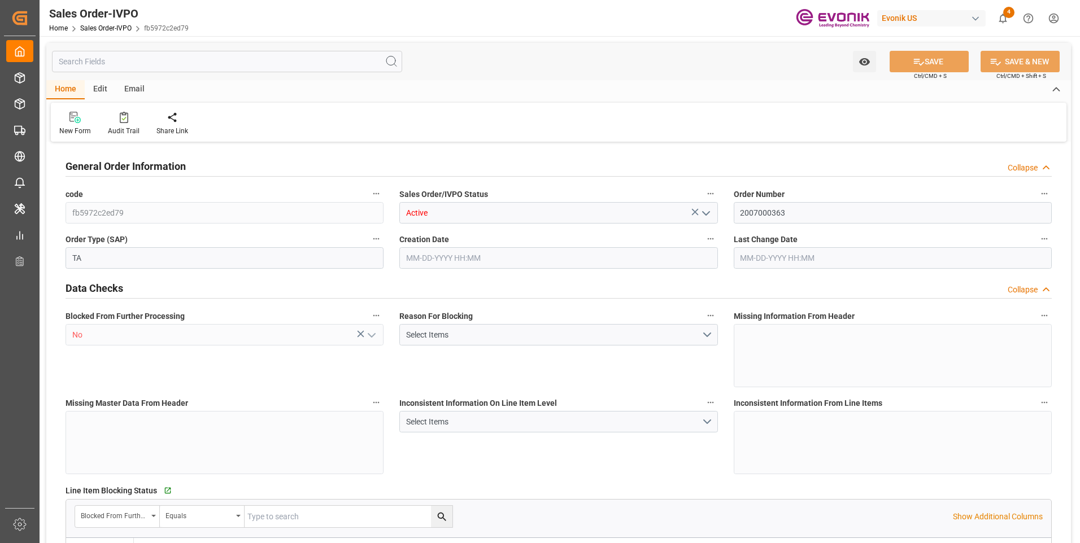
type input "18568"
type input "109.136"
type input "19000"
type input "60"
type input "05-12-2025 14:04"
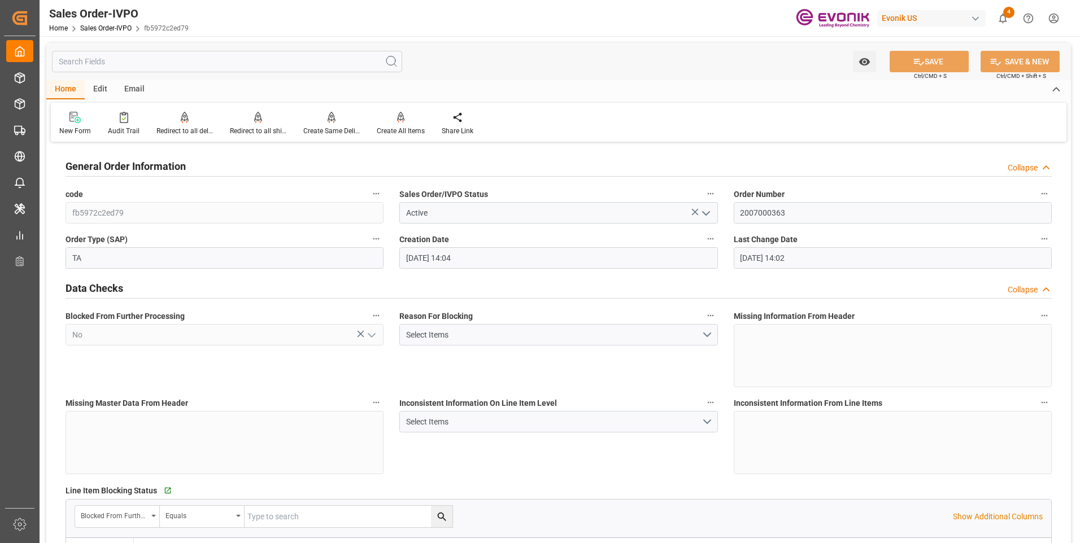
type input "09-09-2025 14:02"
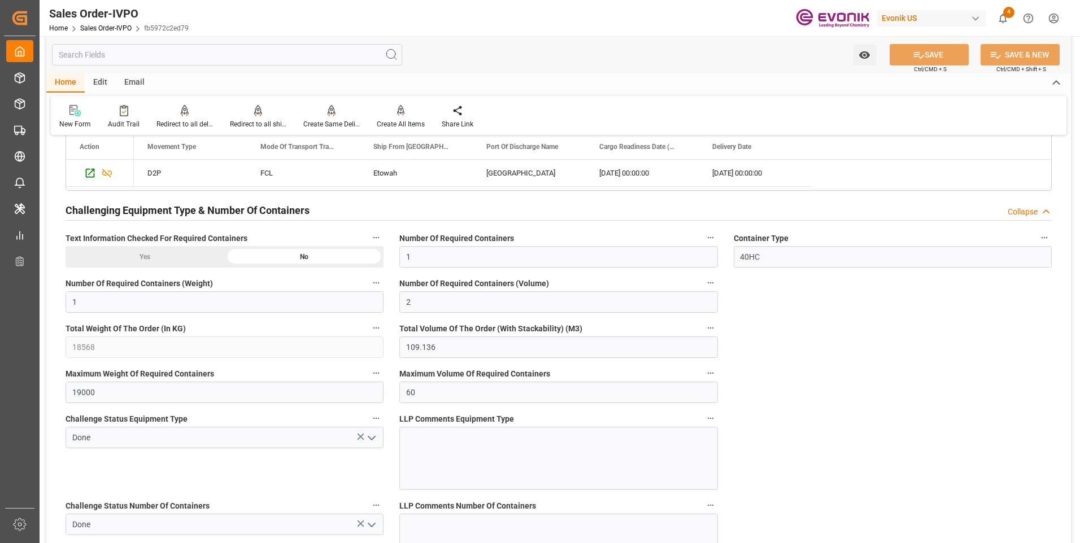
scroll to position [1920, 0]
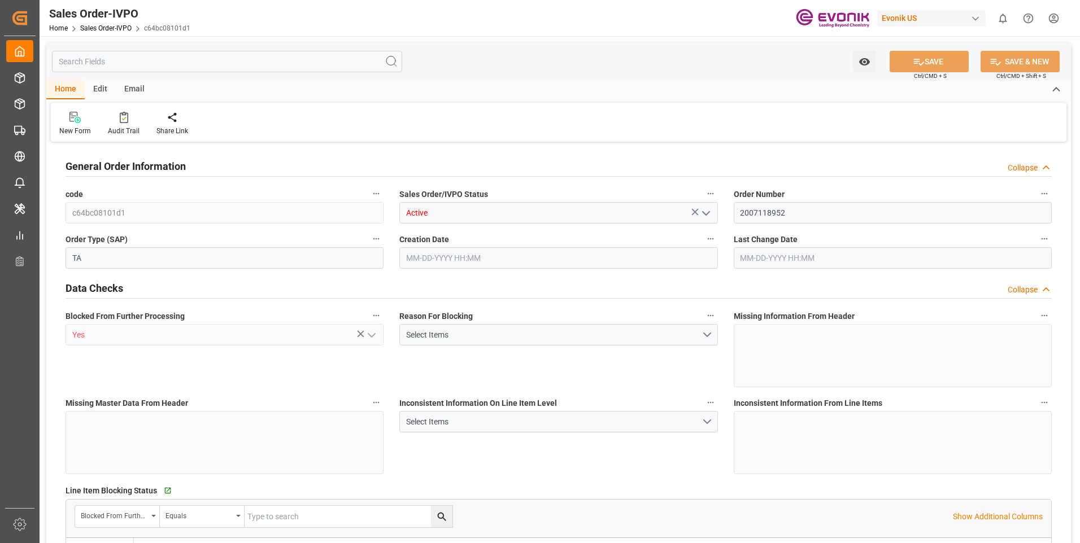
type input "COCTG"
type input "0"
type input "1"
type input "2"
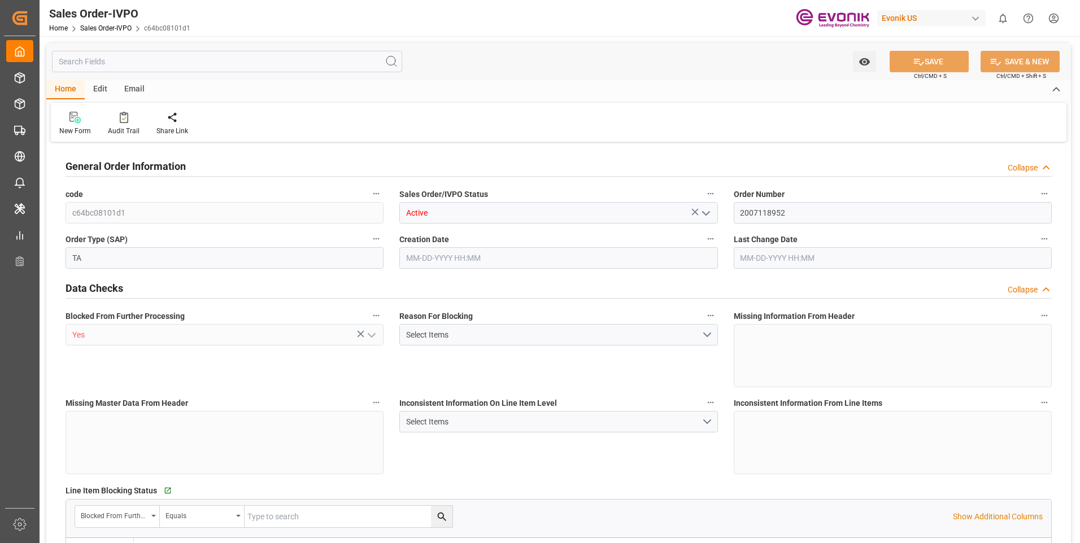
type input "18568"
type input "109.136"
type input "19000"
type input "60"
type input "07-30-2025 20:24"
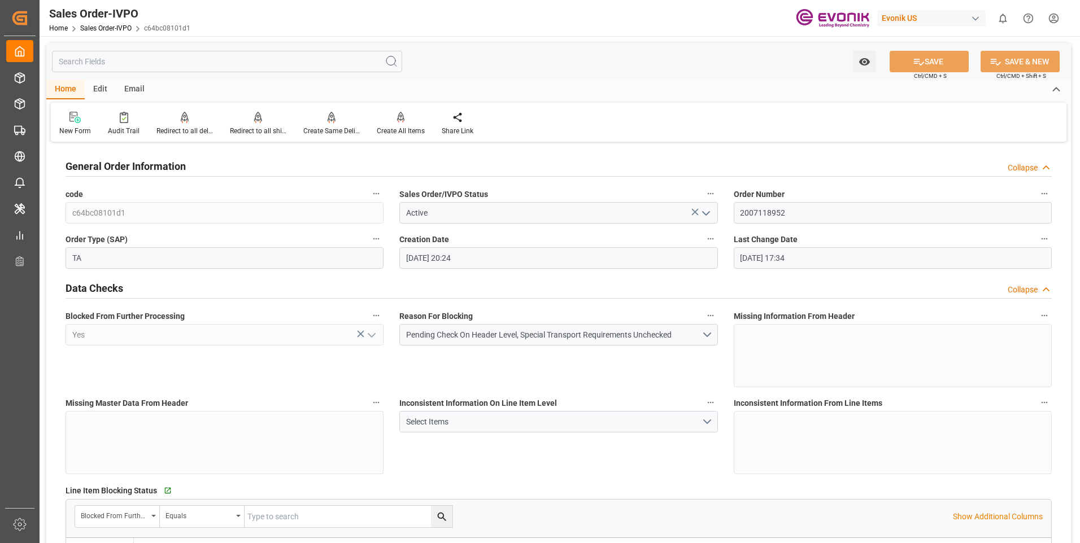
type input "09-08-2025 17:34"
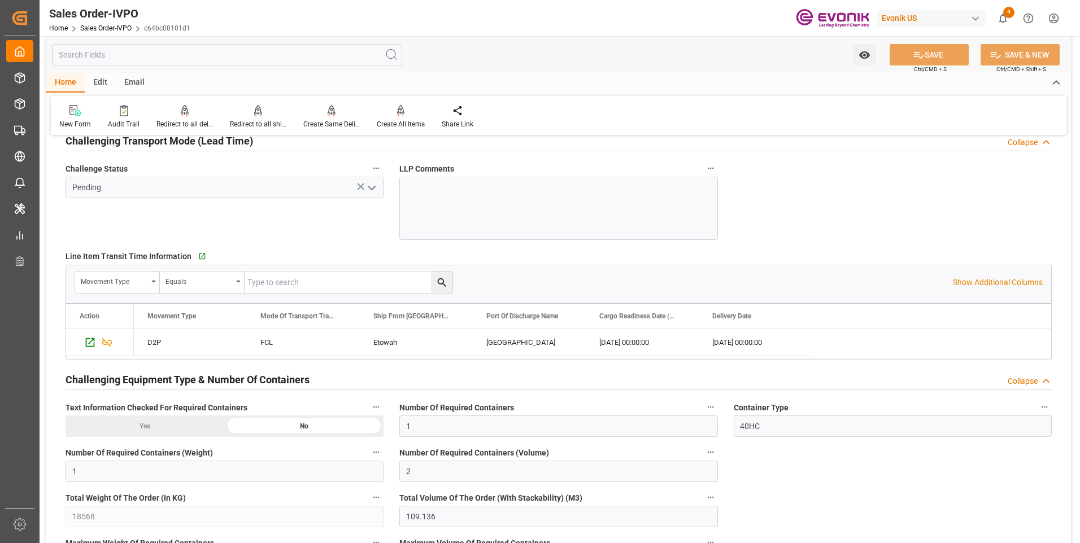
scroll to position [1750, 0]
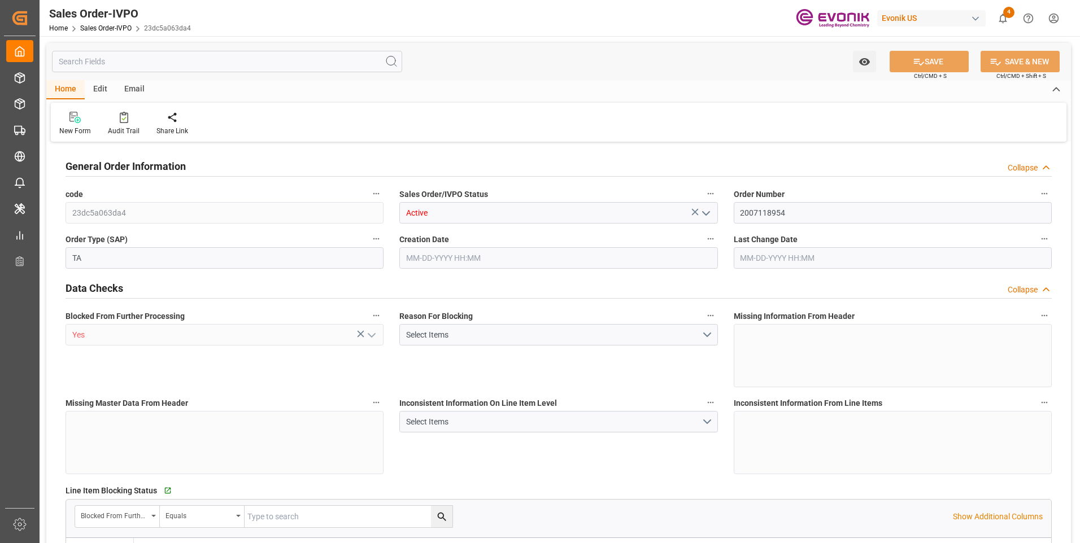
type input "COCTG"
type input "0"
type input "1"
type input "2"
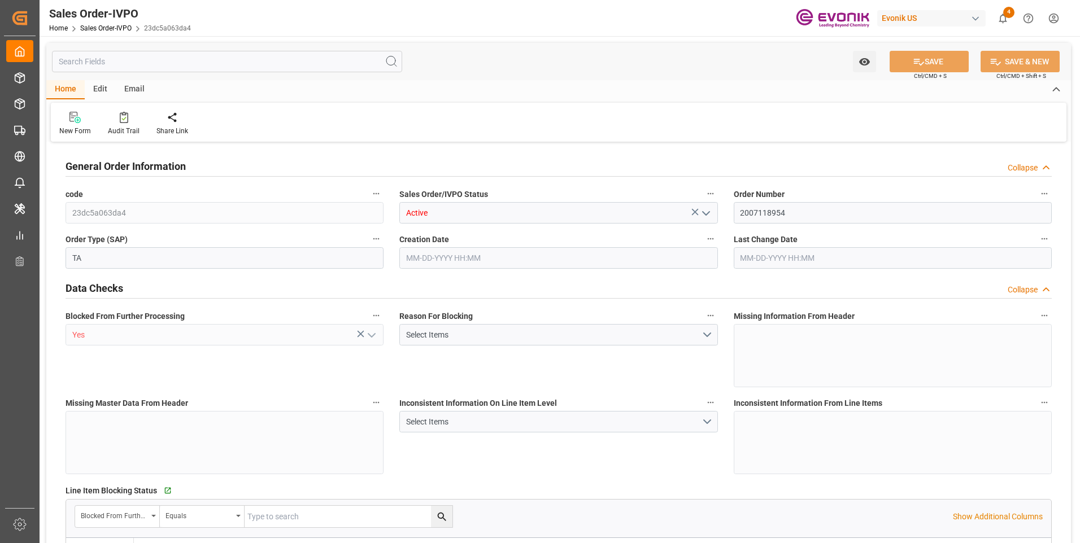
type input "18568"
type input "109.136"
type input "19000"
type input "60"
type input "[DATE] 20:27"
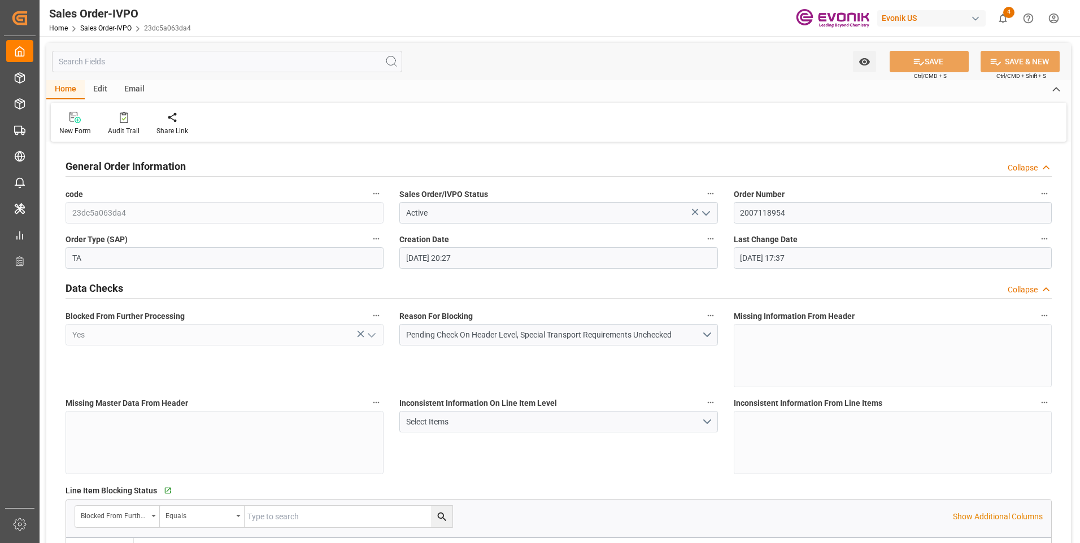
type input "[DATE] 17:37"
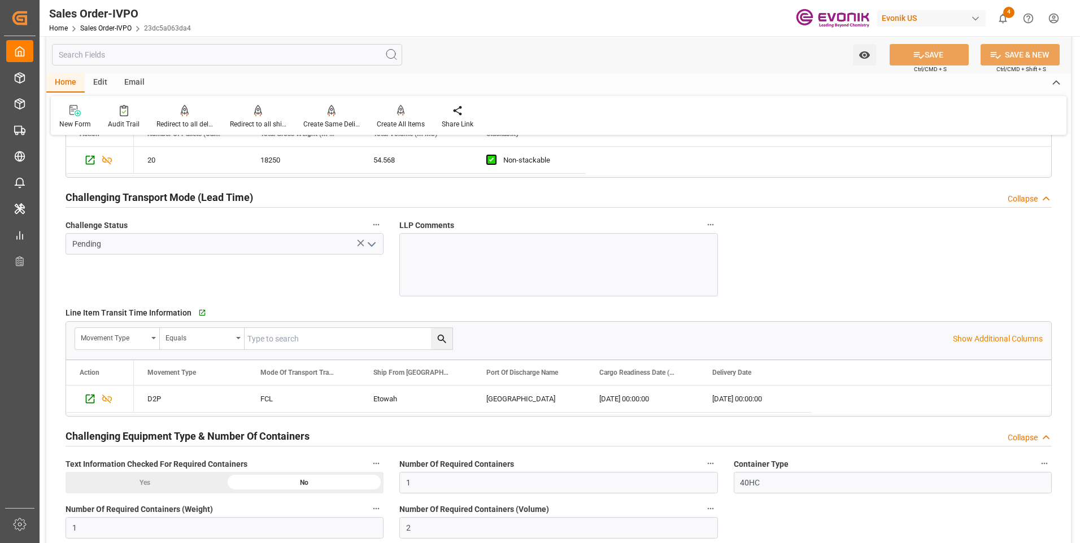
scroll to position [1920, 0]
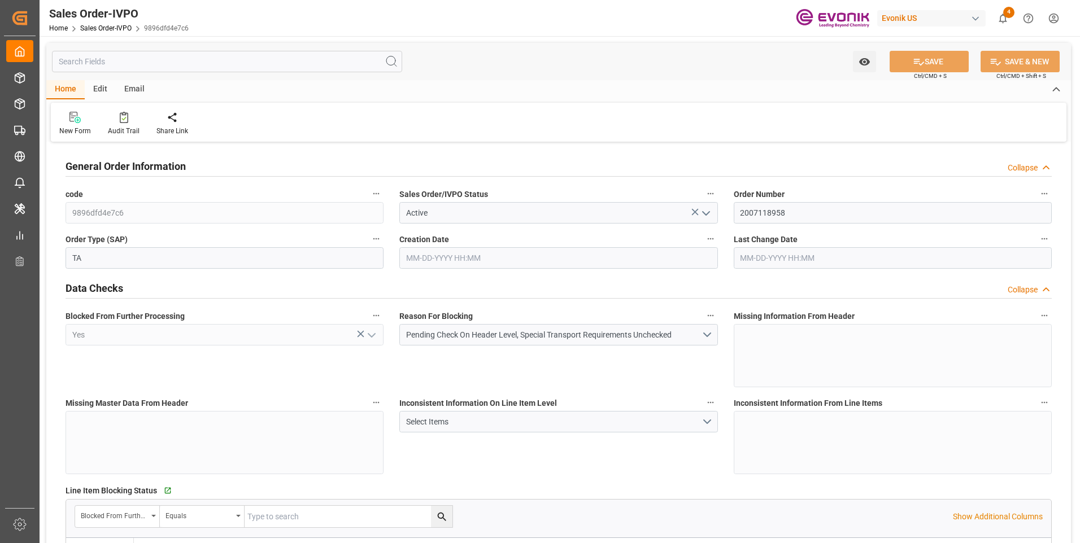
type input "COCTG"
type input "0"
type input "1"
type input "2"
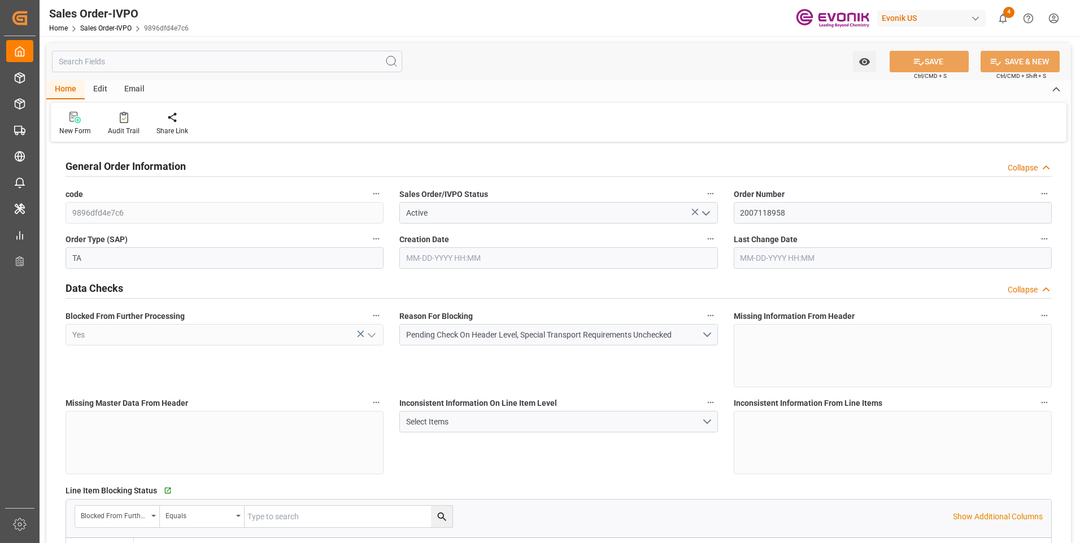
type input "18568"
type input "109.136"
type input "19000"
type input "60"
type input "[DATE] 20:29"
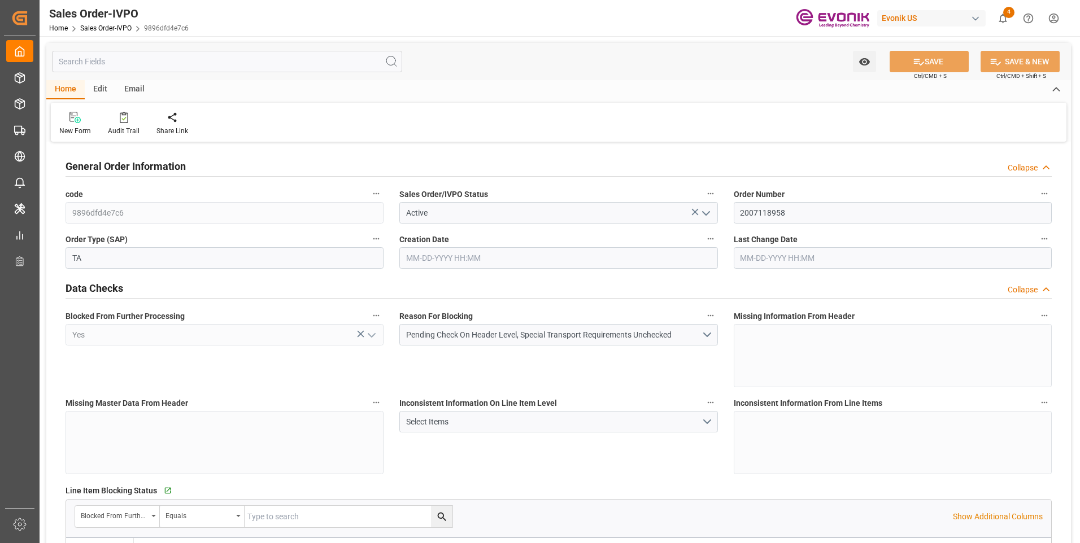
type input "[DATE] 17:38"
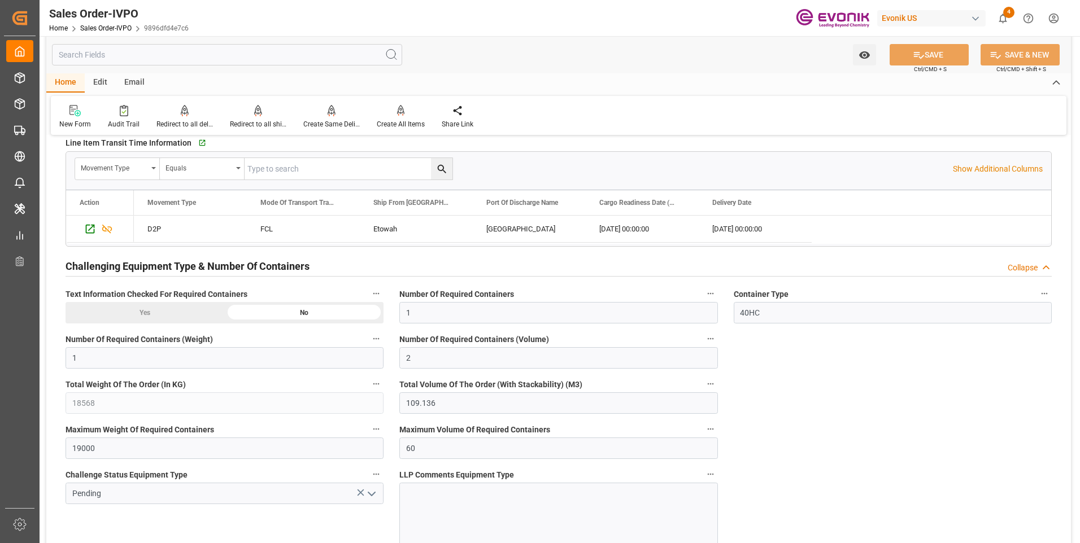
scroll to position [1751, 0]
